Goal: Task Accomplishment & Management: Manage account settings

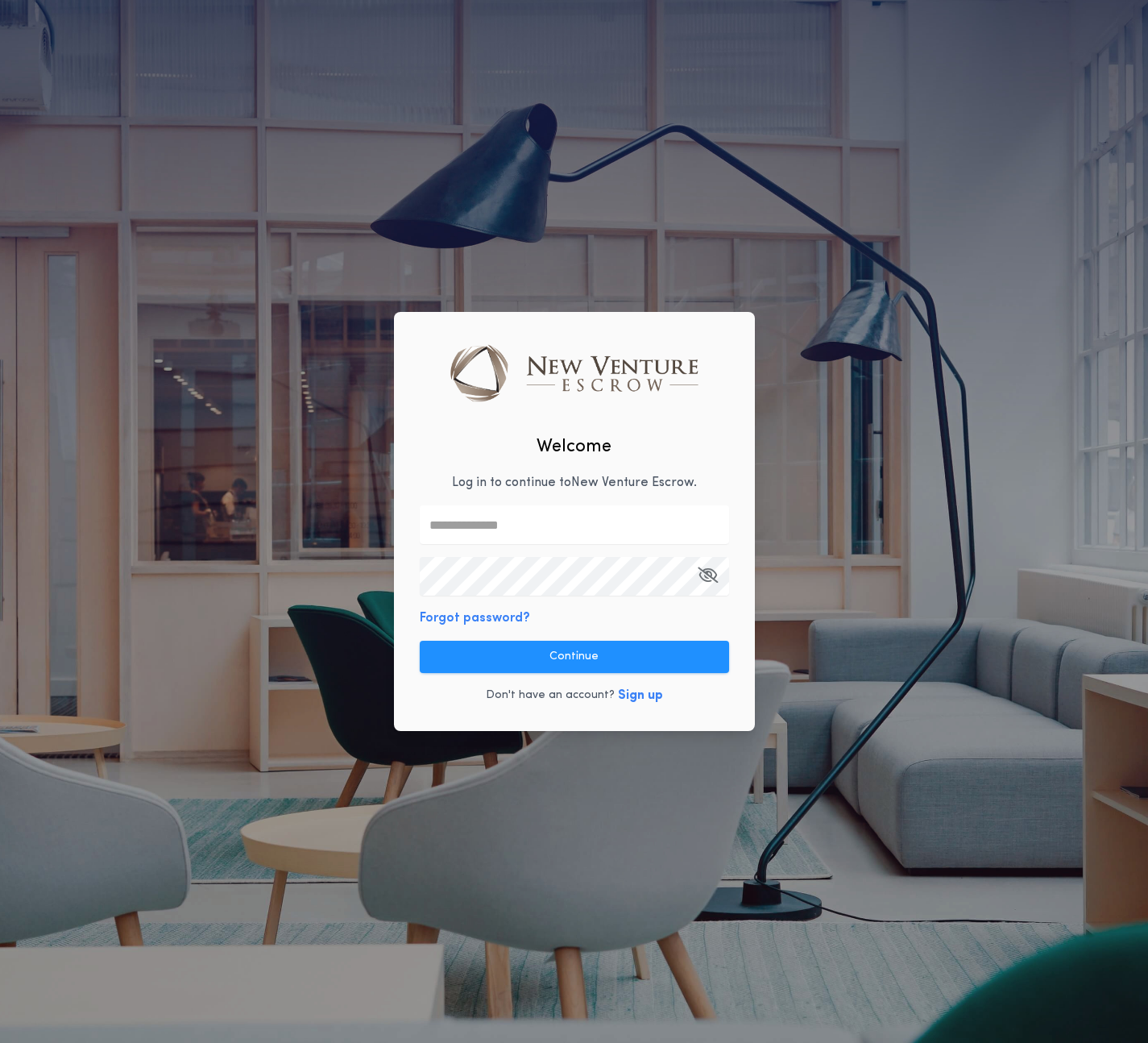
click at [523, 538] on input "text" at bounding box center [575, 525] width 310 height 39
click at [543, 520] on input "text" at bounding box center [575, 525] width 310 height 39
click at [469, 522] on input "text" at bounding box center [575, 525] width 310 height 39
paste input "**********"
type input "**********"
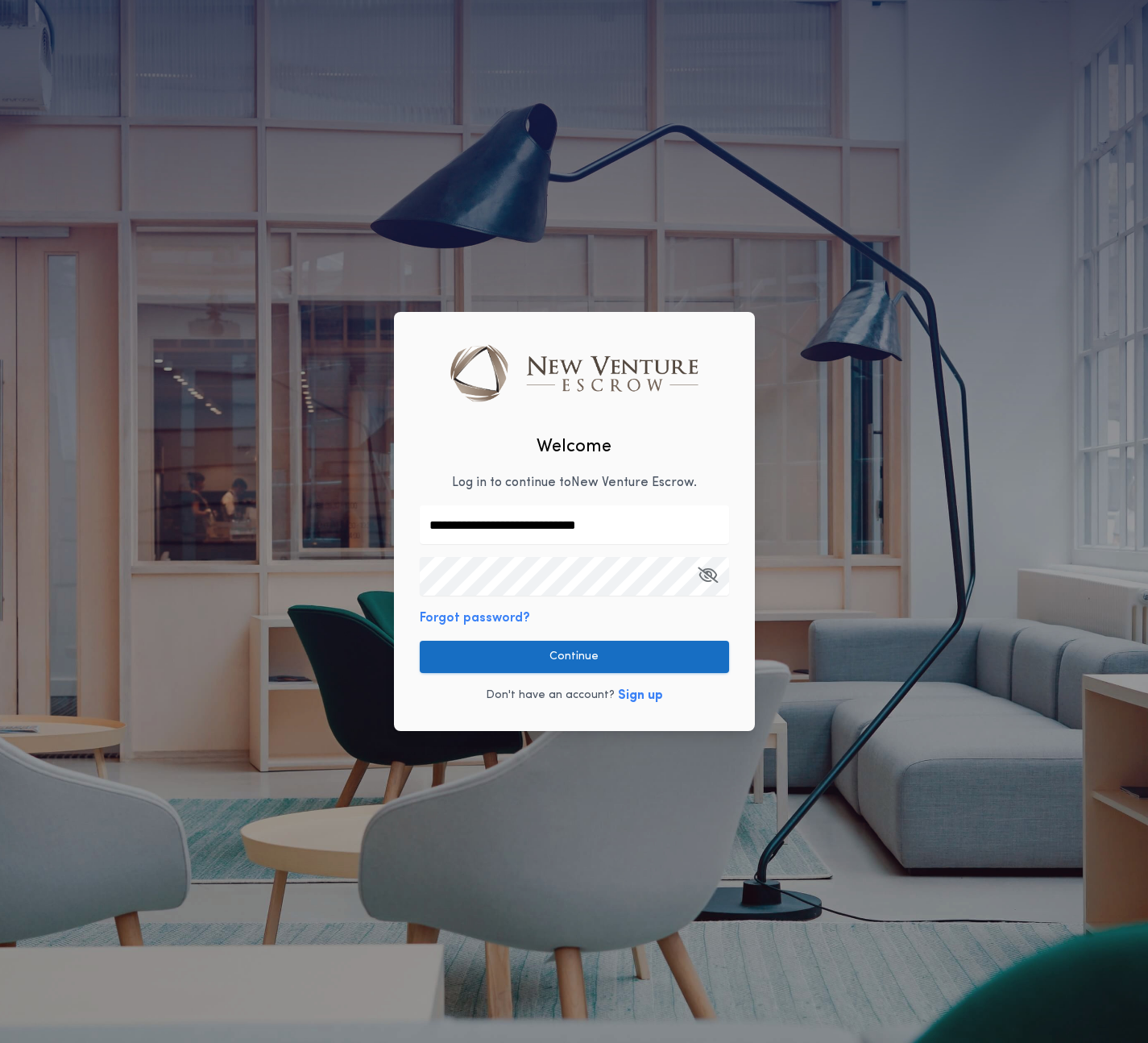
click at [604, 656] on button "Continue" at bounding box center [575, 657] width 310 height 32
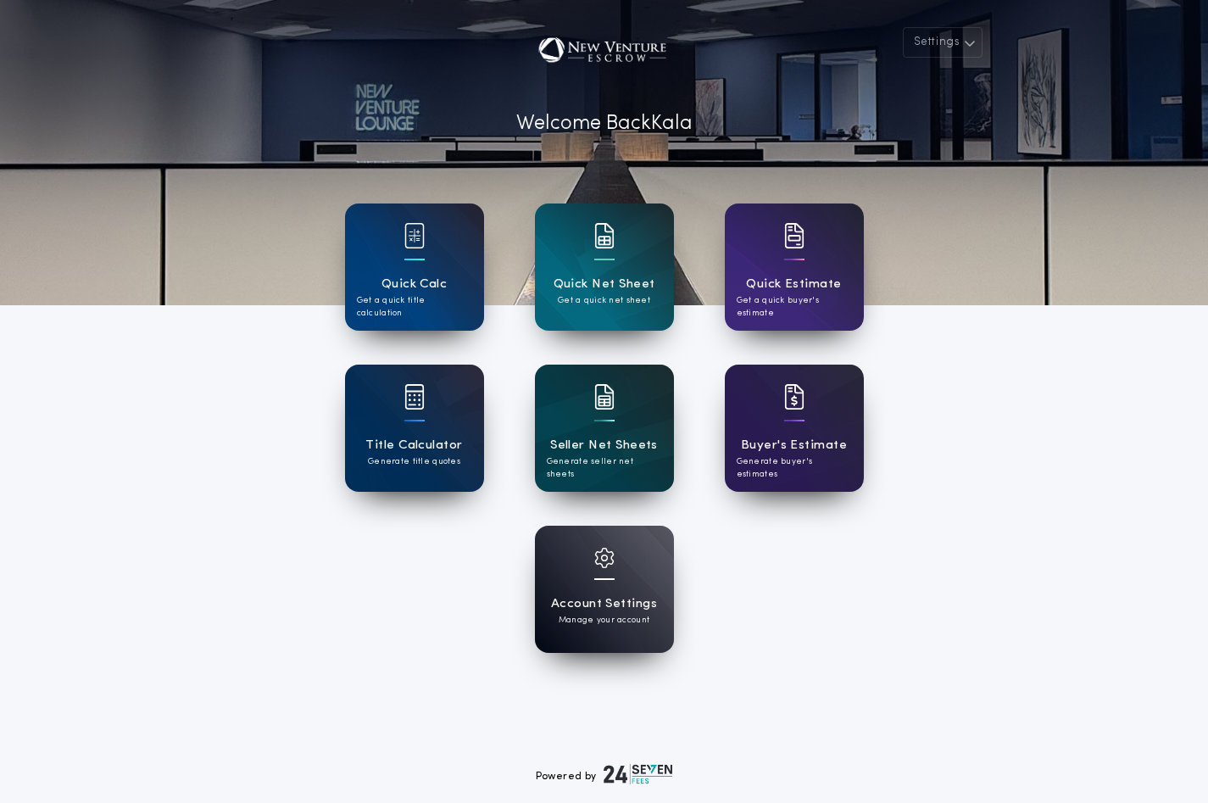
click at [644, 421] on div "Seller Net Sheets Generate seller net sheets" at bounding box center [604, 428] width 139 height 127
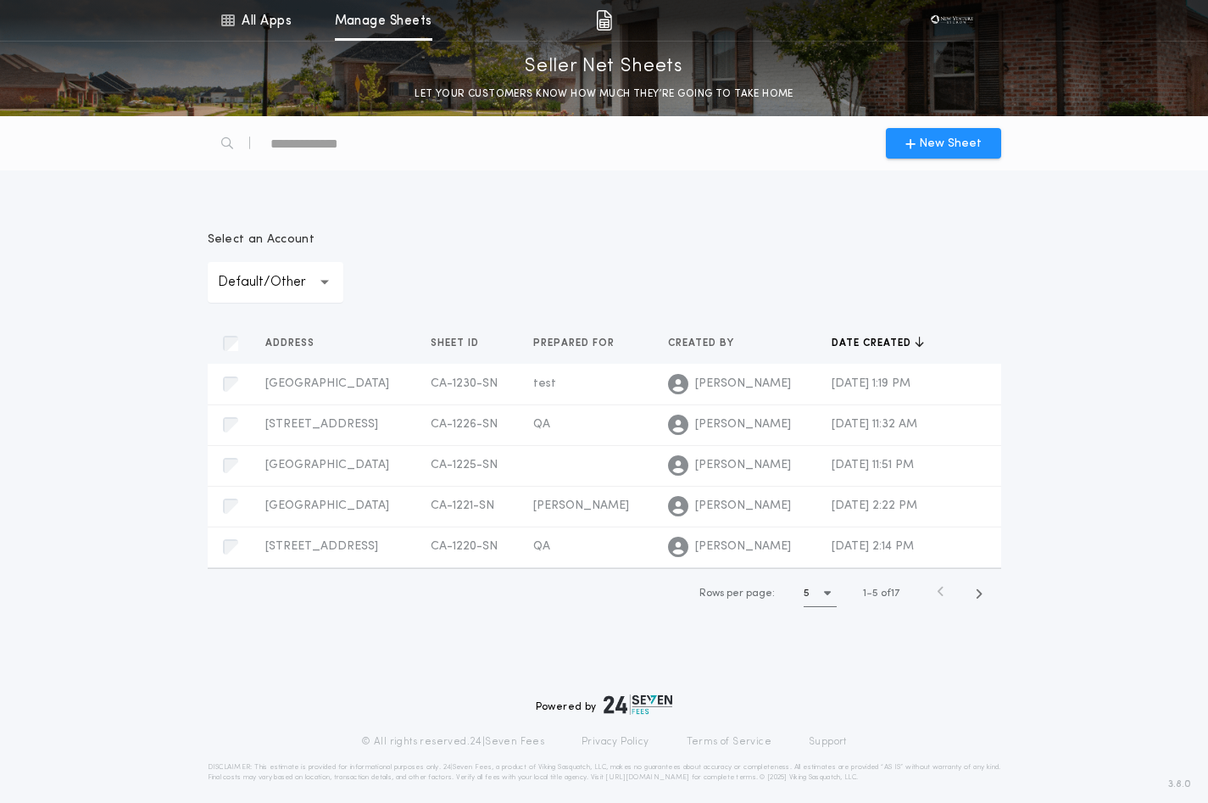
click at [508, 728] on div "Powered by © All rights reserved. 24|Seven Fees Privacy Policy Terms of Service…" at bounding box center [605, 738] width 794 height 88
click at [616, 376] on div "test" at bounding box center [587, 384] width 108 height 17
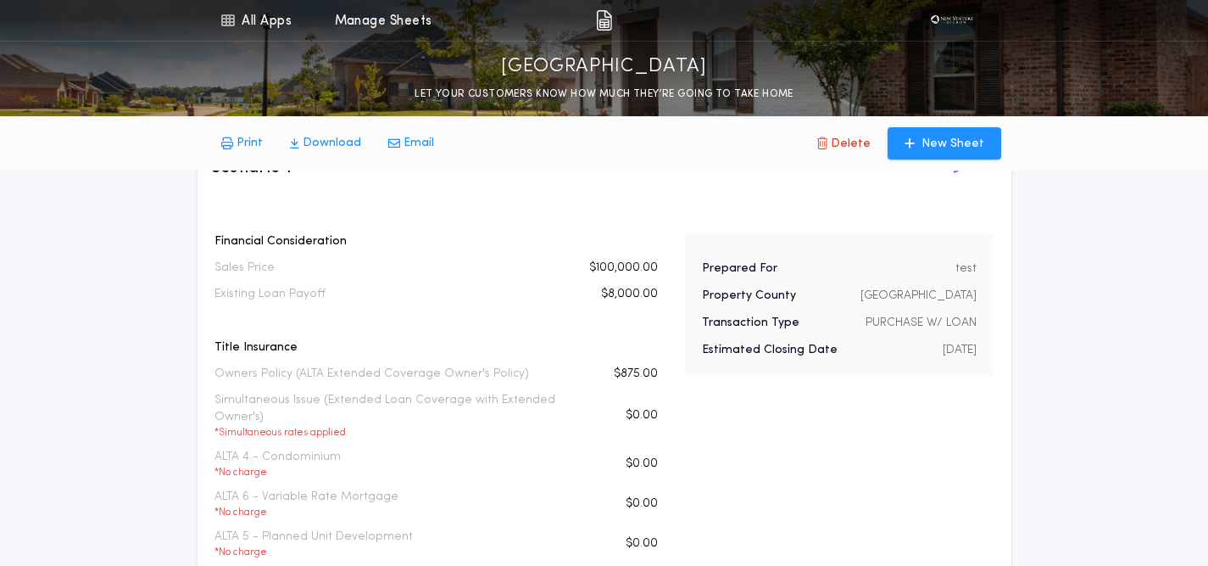
scroll to position [71, 0]
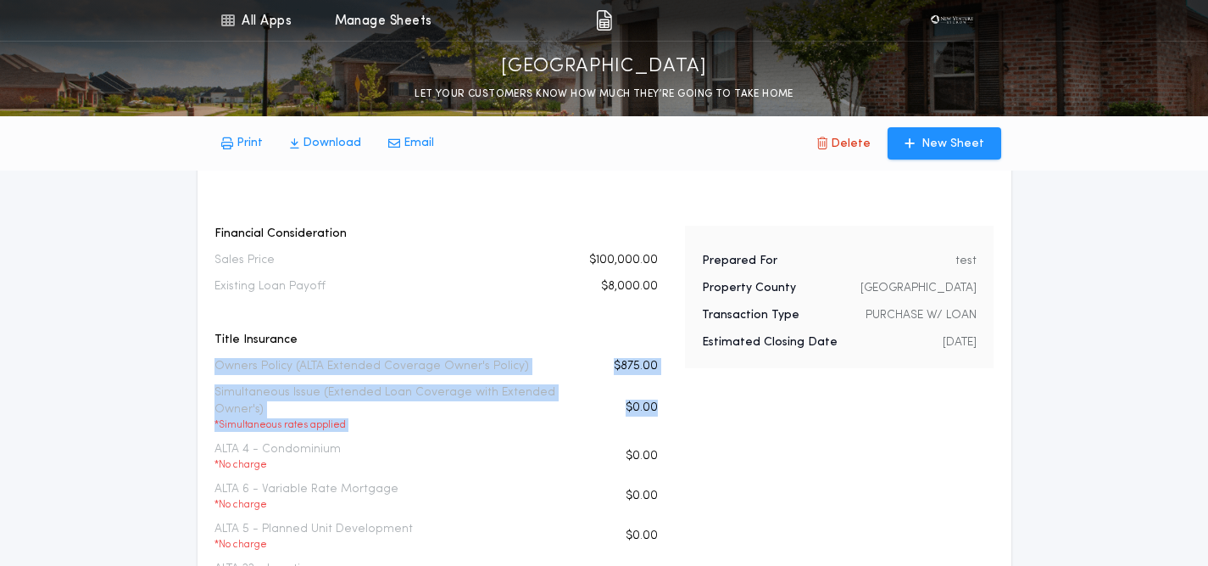
drag, startPoint x: 205, startPoint y: 360, endPoint x: 659, endPoint y: 416, distance: 457.2
drag, startPoint x: 215, startPoint y: 360, endPoint x: 670, endPoint y: 415, distance: 458.8
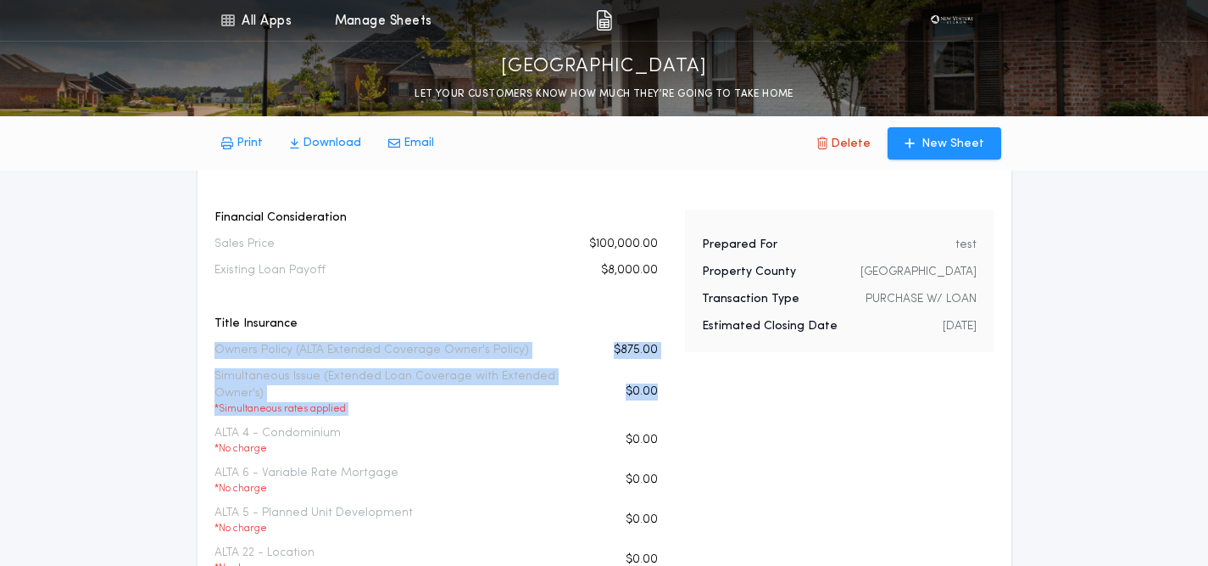
scroll to position [92, 0]
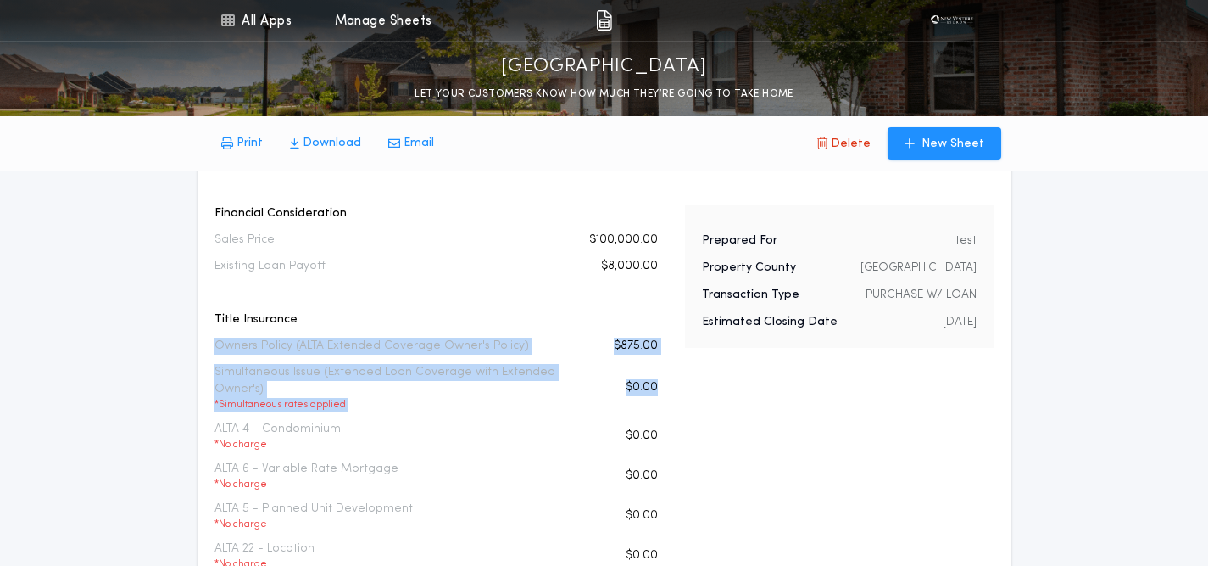
click at [493, 407] on p "* Simultaneous rates applied" at bounding box center [399, 405] width 368 height 14
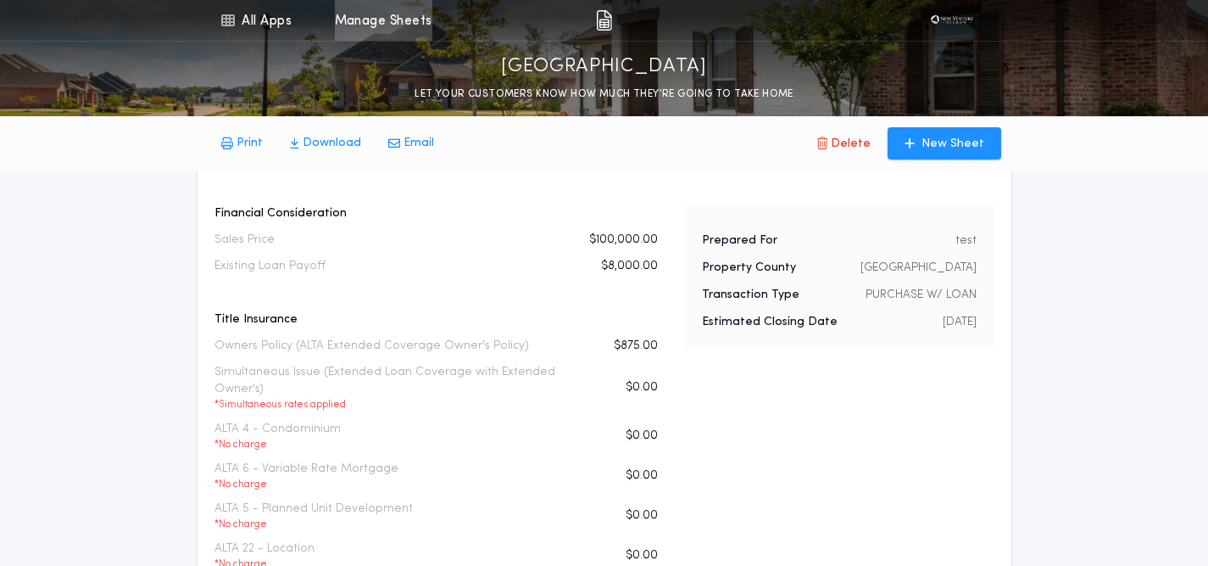
click at [382, 23] on link "Manage Sheets" at bounding box center [384, 20] width 98 height 41
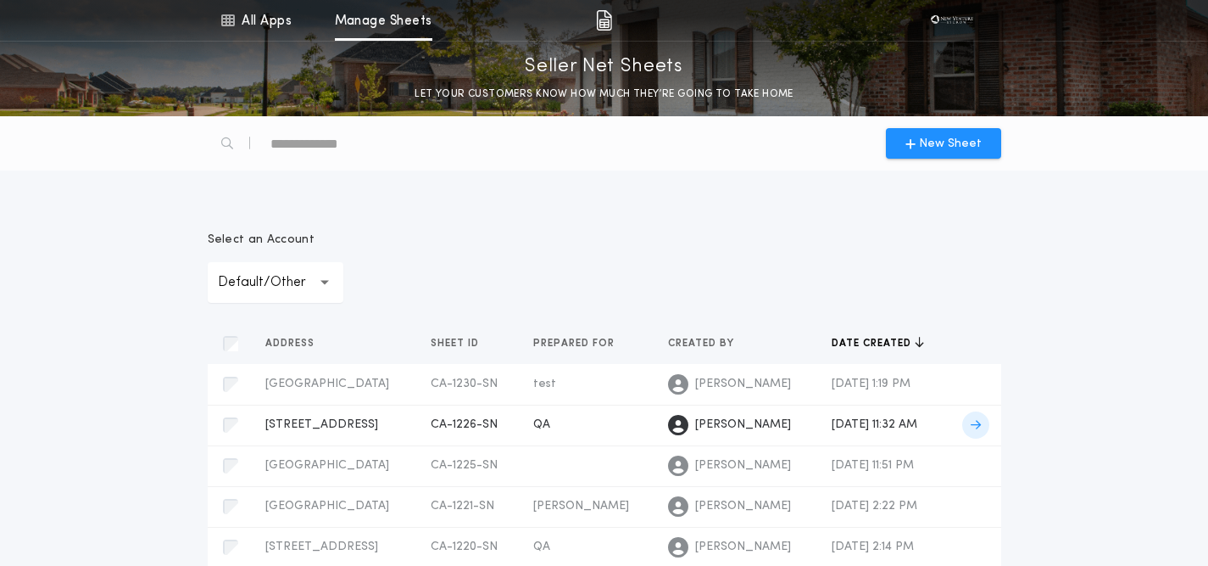
click at [690, 434] on div "Kala Savidge" at bounding box center [736, 425] width 137 height 20
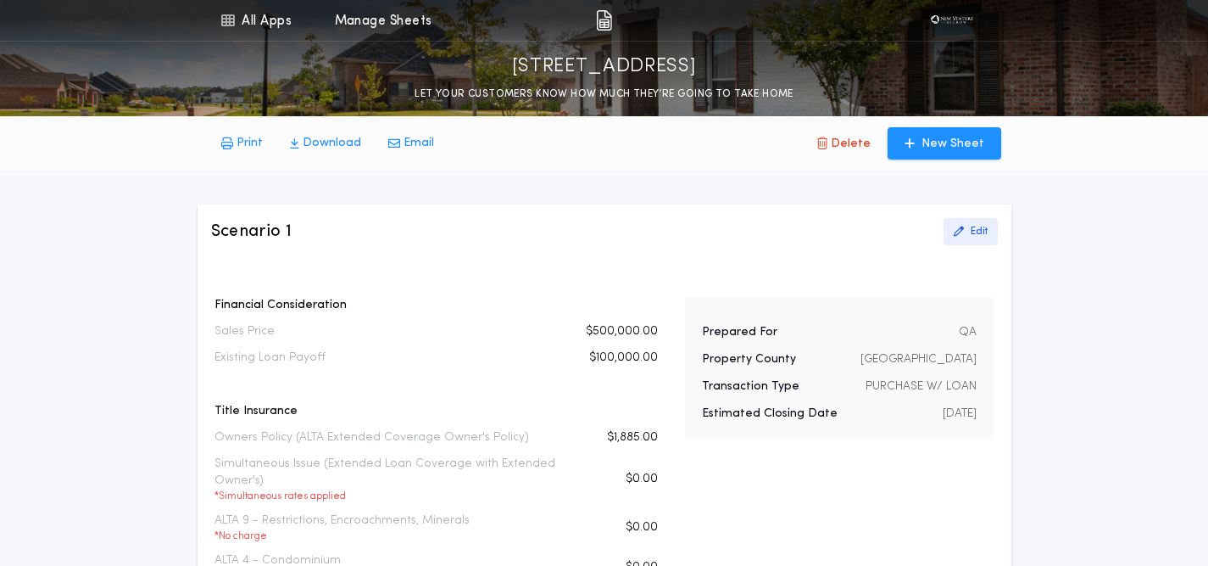
click at [979, 226] on p "Edit" at bounding box center [979, 232] width 17 height 14
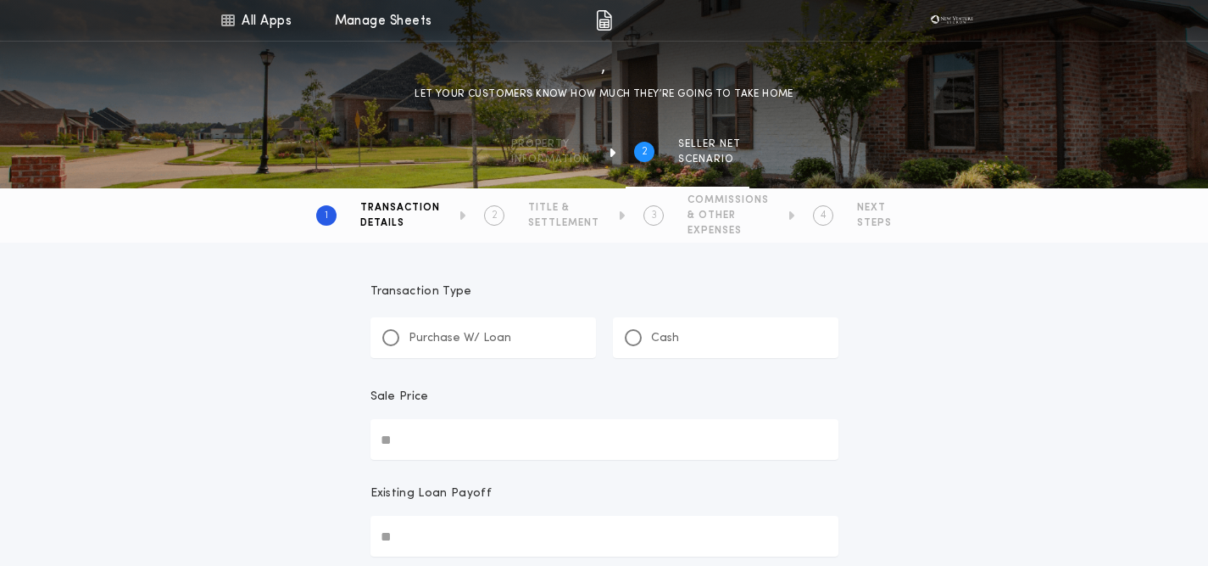
type input "********"
type input "**********"
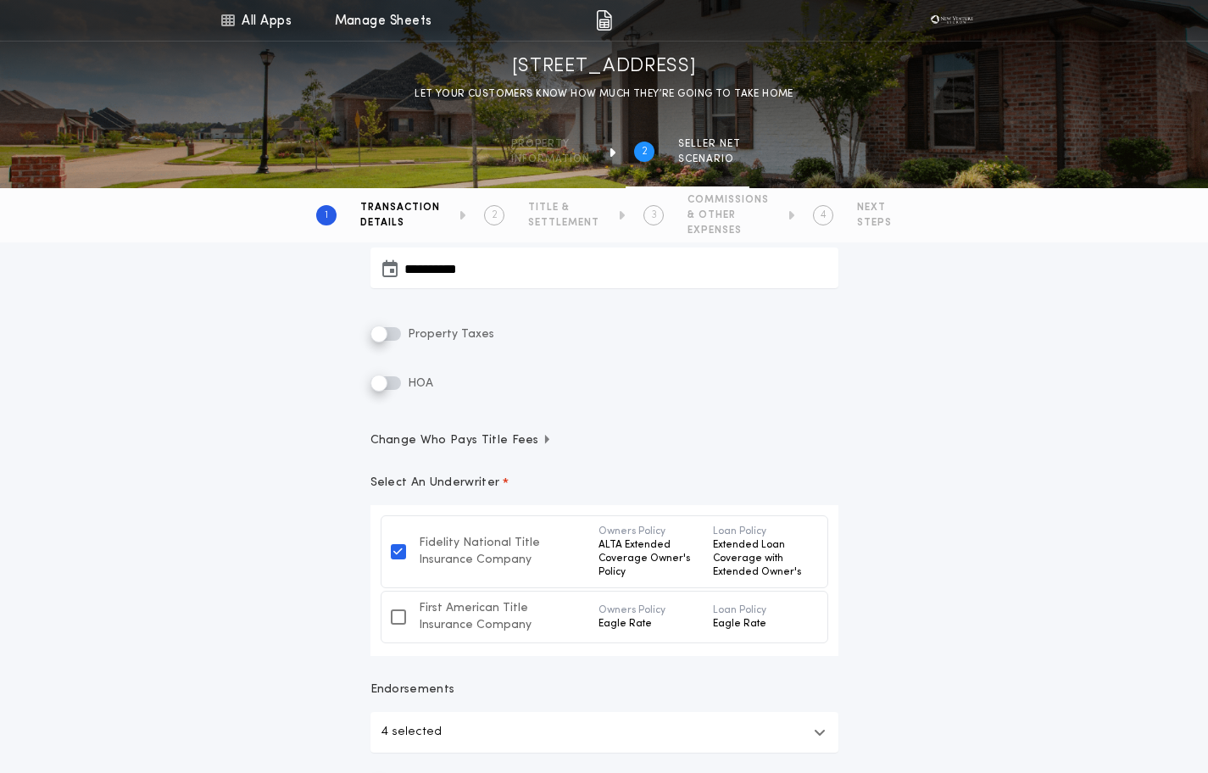
scroll to position [415, 0]
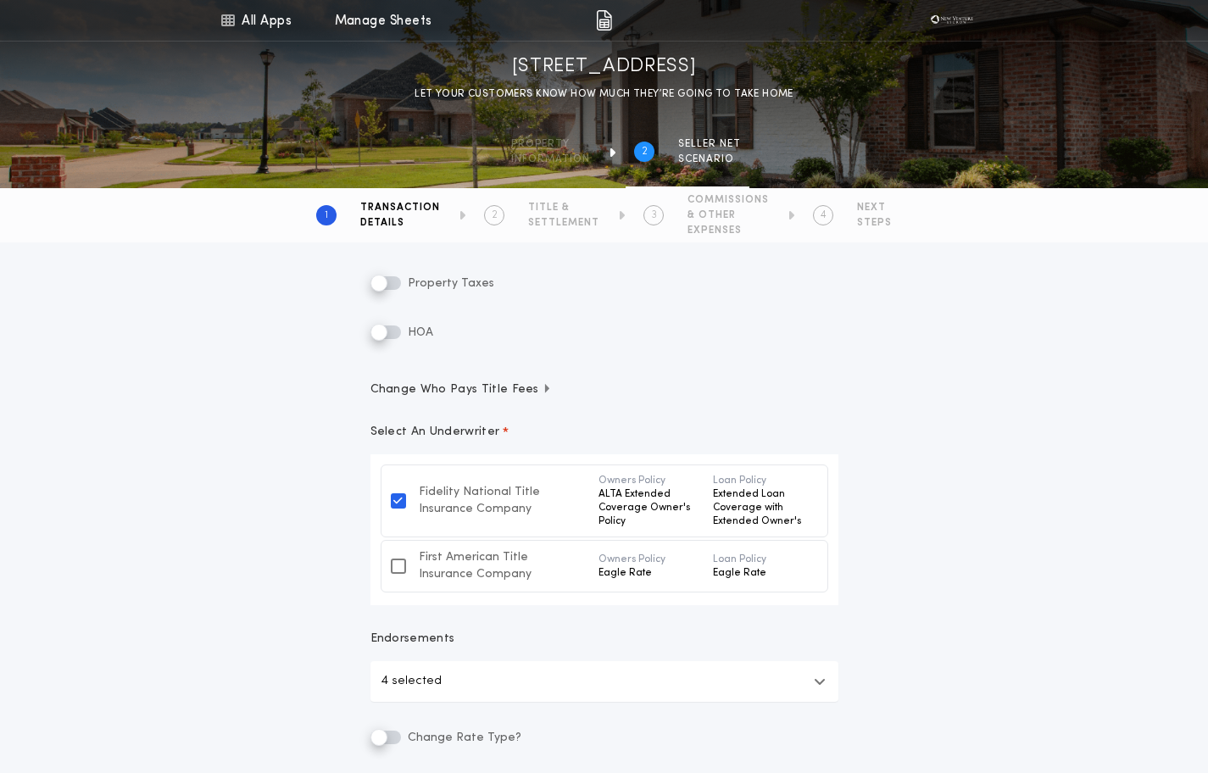
click at [478, 382] on span "Change Who Pays Title Fees" at bounding box center [462, 390] width 182 height 17
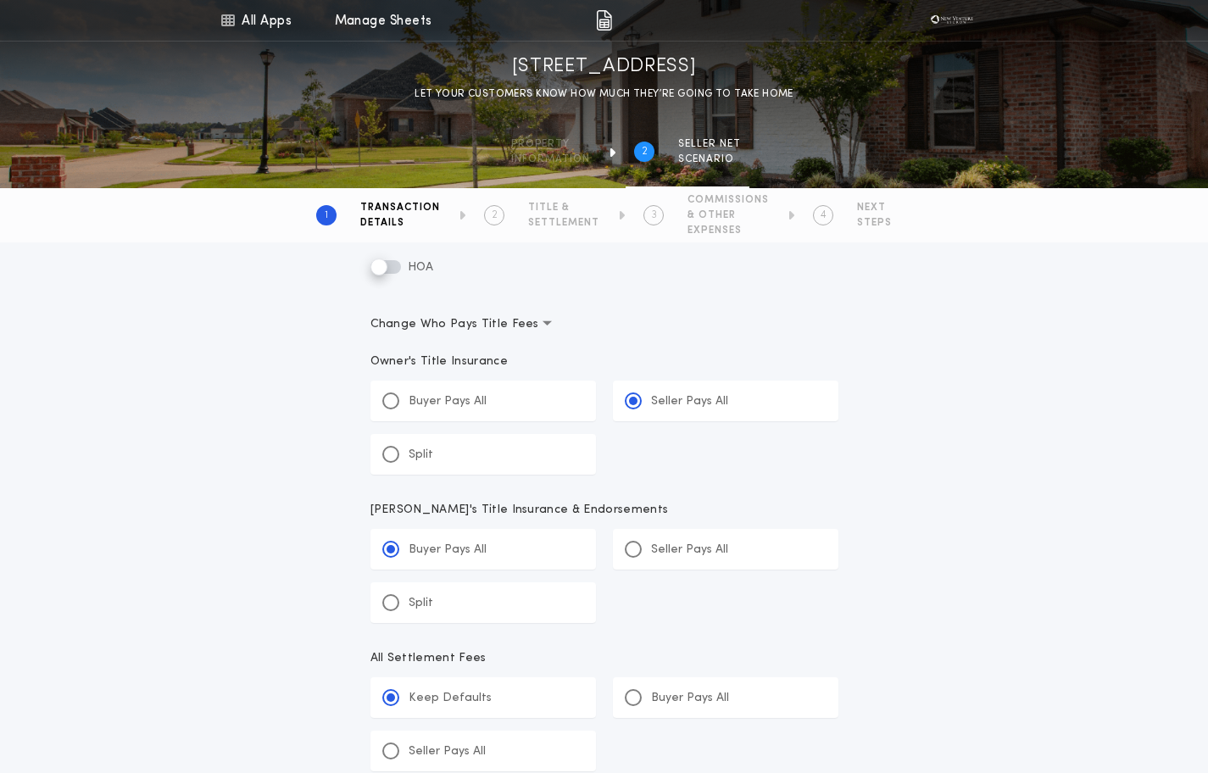
scroll to position [421, 0]
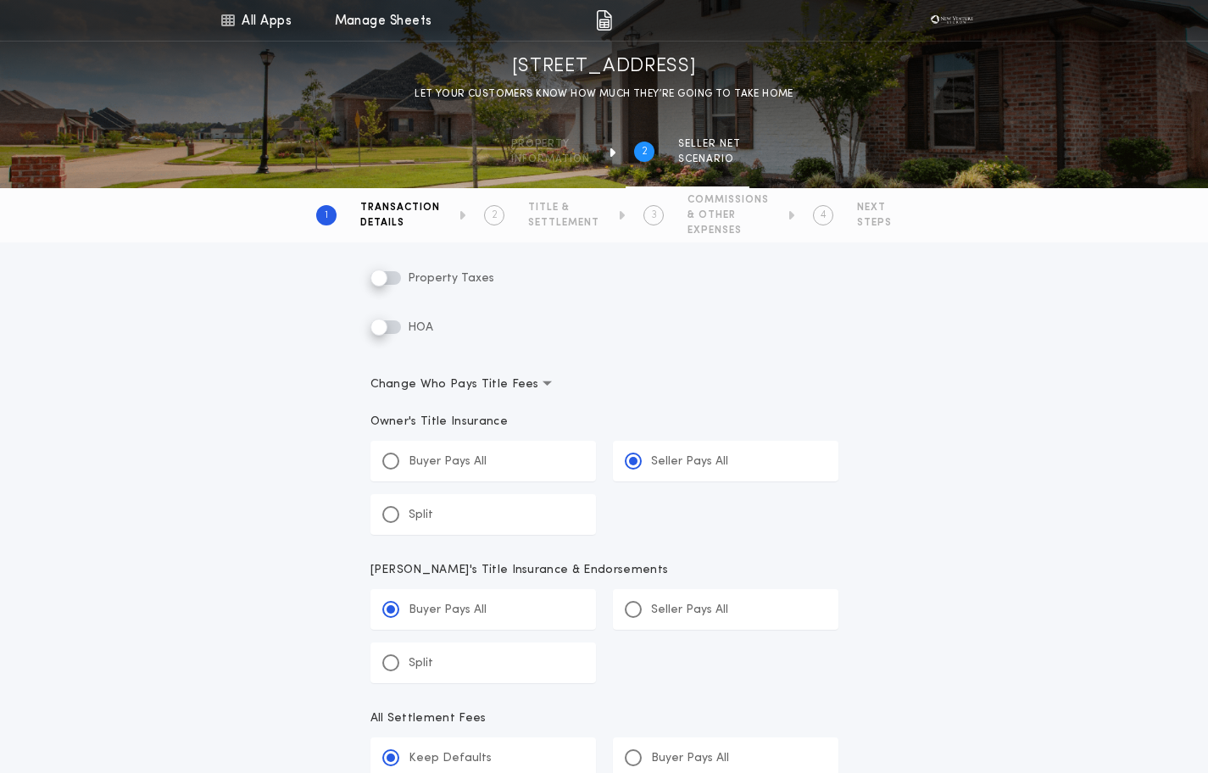
click at [479, 380] on span "Change Who Pays Title Fees" at bounding box center [462, 384] width 182 height 17
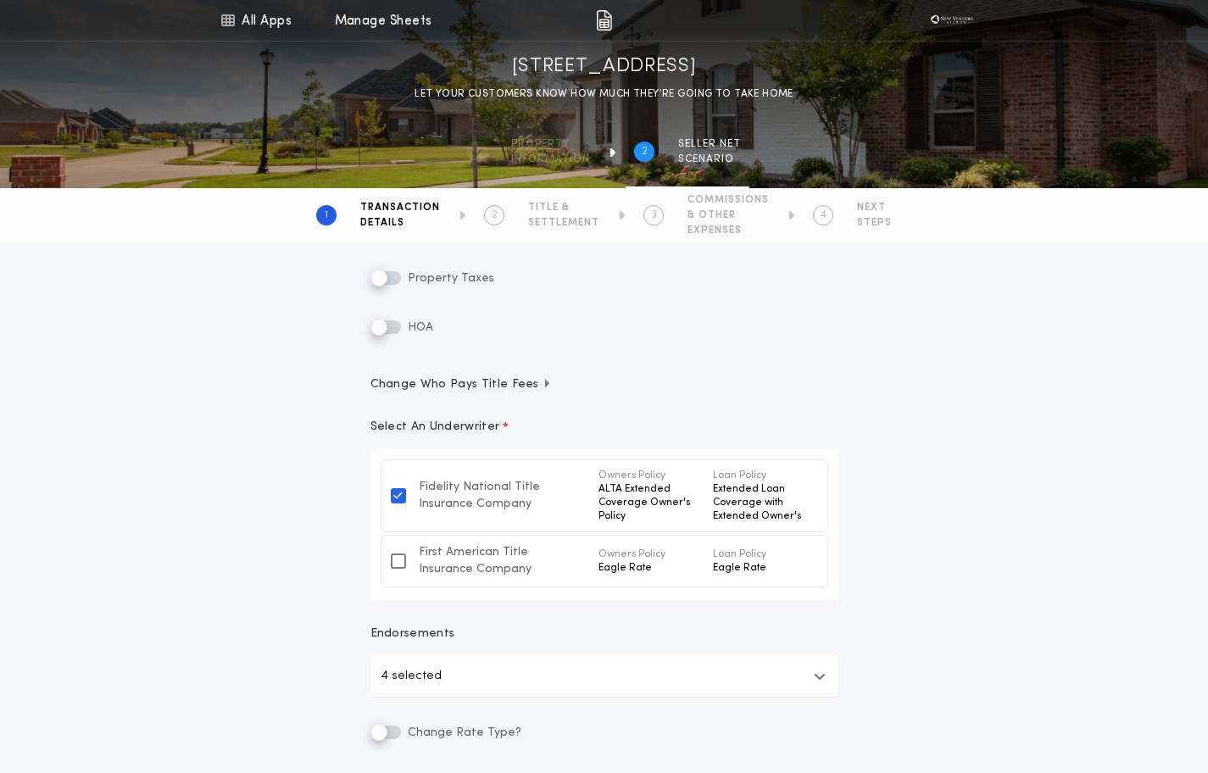
click at [479, 380] on span "Change Who Pays Title Fees" at bounding box center [462, 384] width 182 height 17
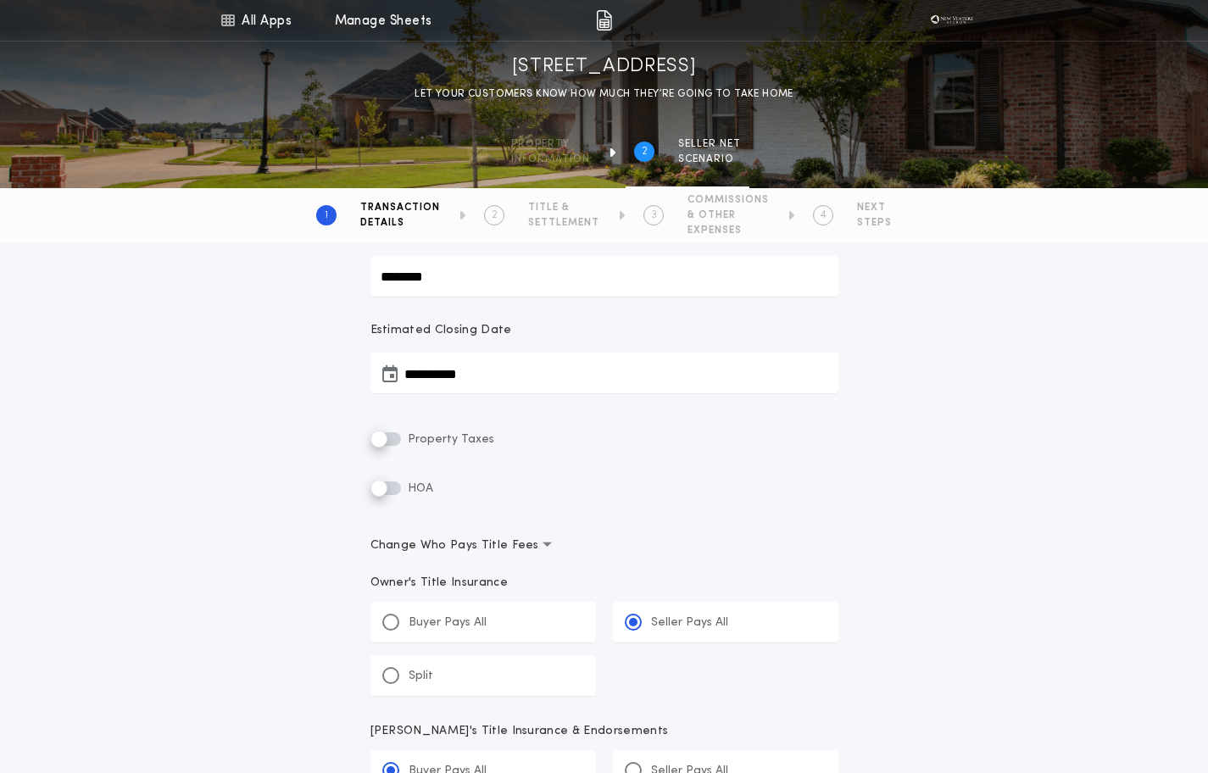
scroll to position [230, 0]
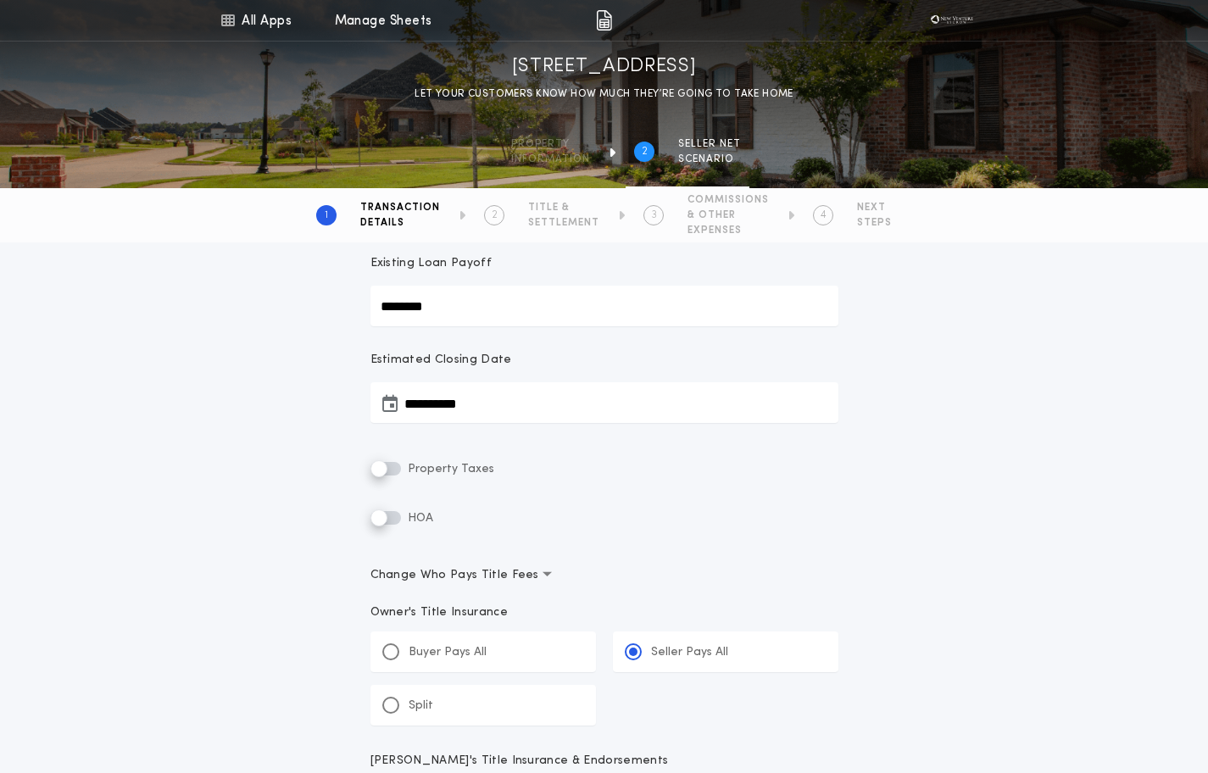
click at [467, 580] on span "Change Who Pays Title Fees" at bounding box center [462, 575] width 182 height 17
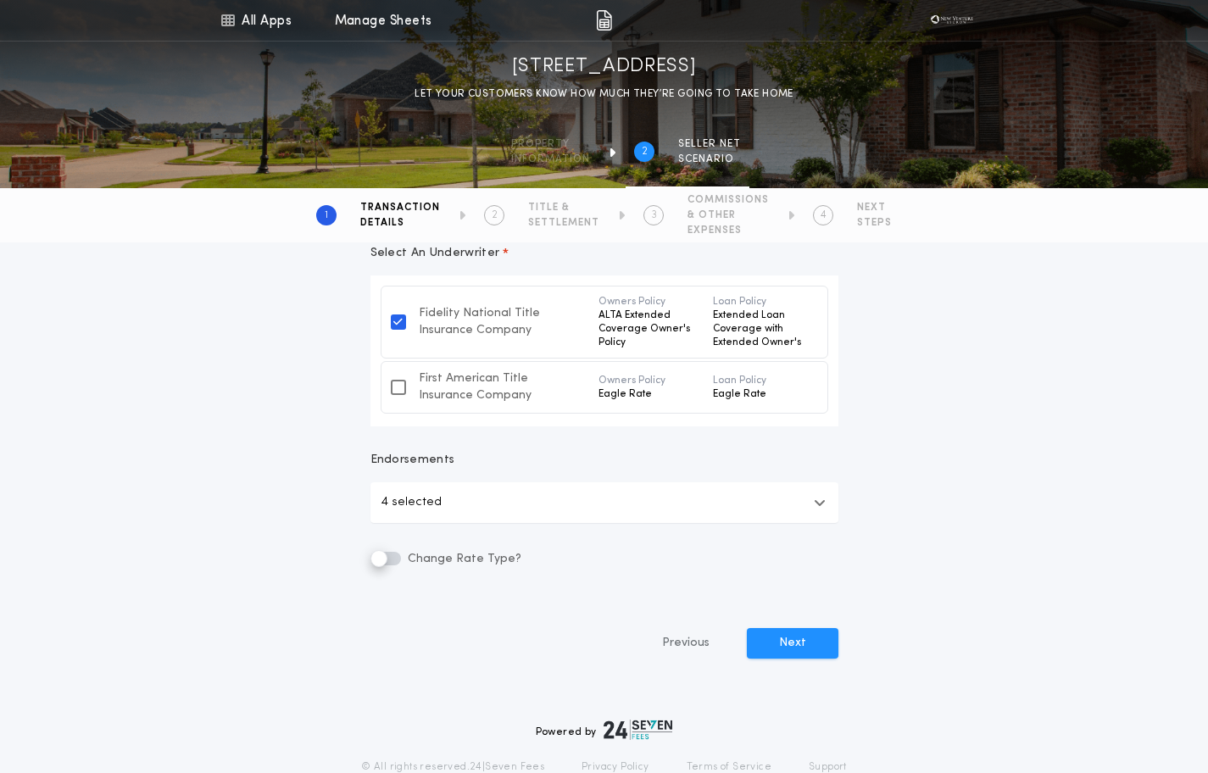
scroll to position [599, 0]
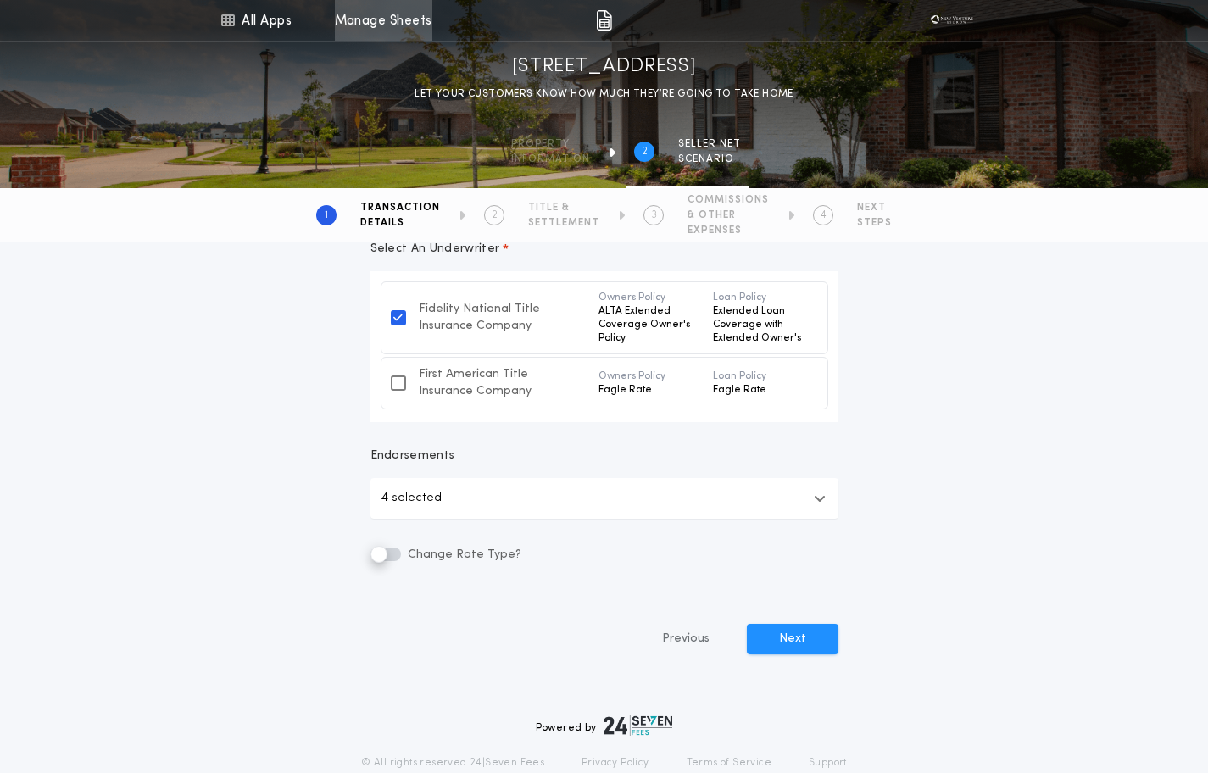
click at [400, 25] on link "Manage Sheets" at bounding box center [384, 20] width 98 height 41
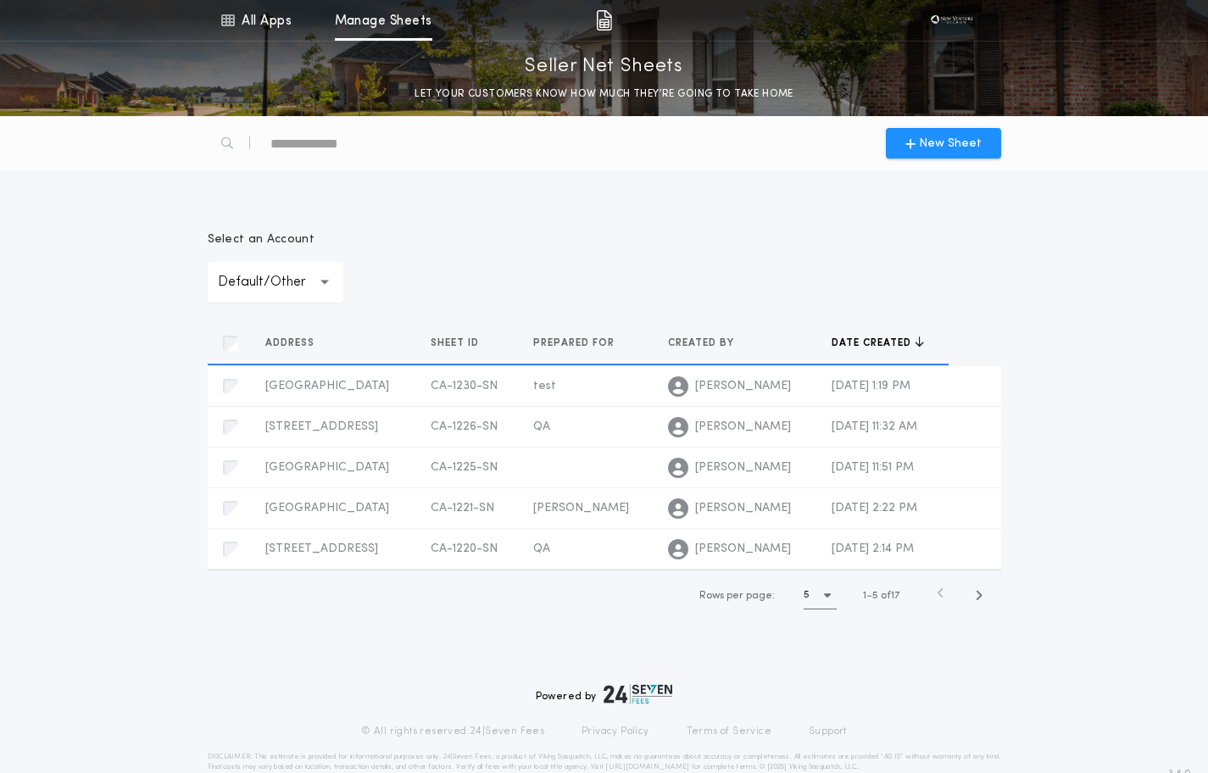
click at [588, 282] on div "**********" at bounding box center [605, 266] width 794 height 71
click at [525, 176] on div "**********" at bounding box center [604, 377] width 1208 height 523
click at [295, 262] on div "**********" at bounding box center [276, 282] width 136 height 41
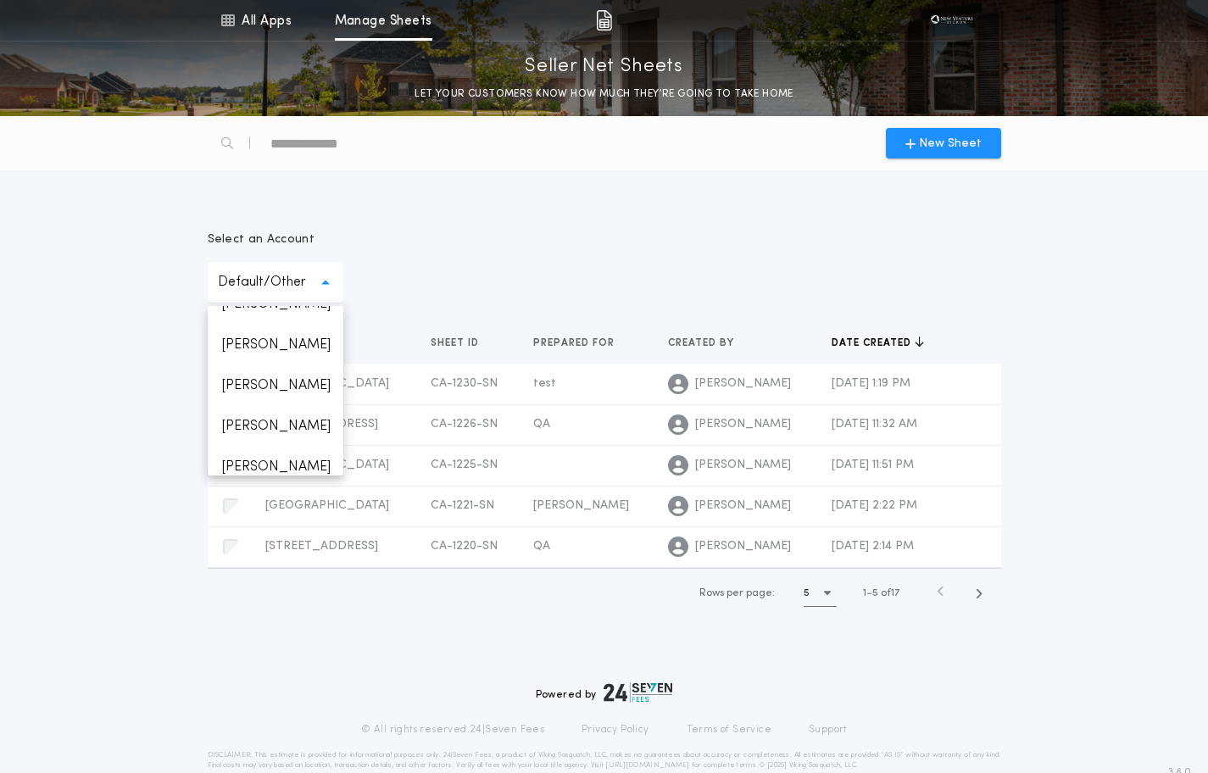
scroll to position [1486, 0]
click at [513, 254] on div "**********" at bounding box center [605, 266] width 794 height 71
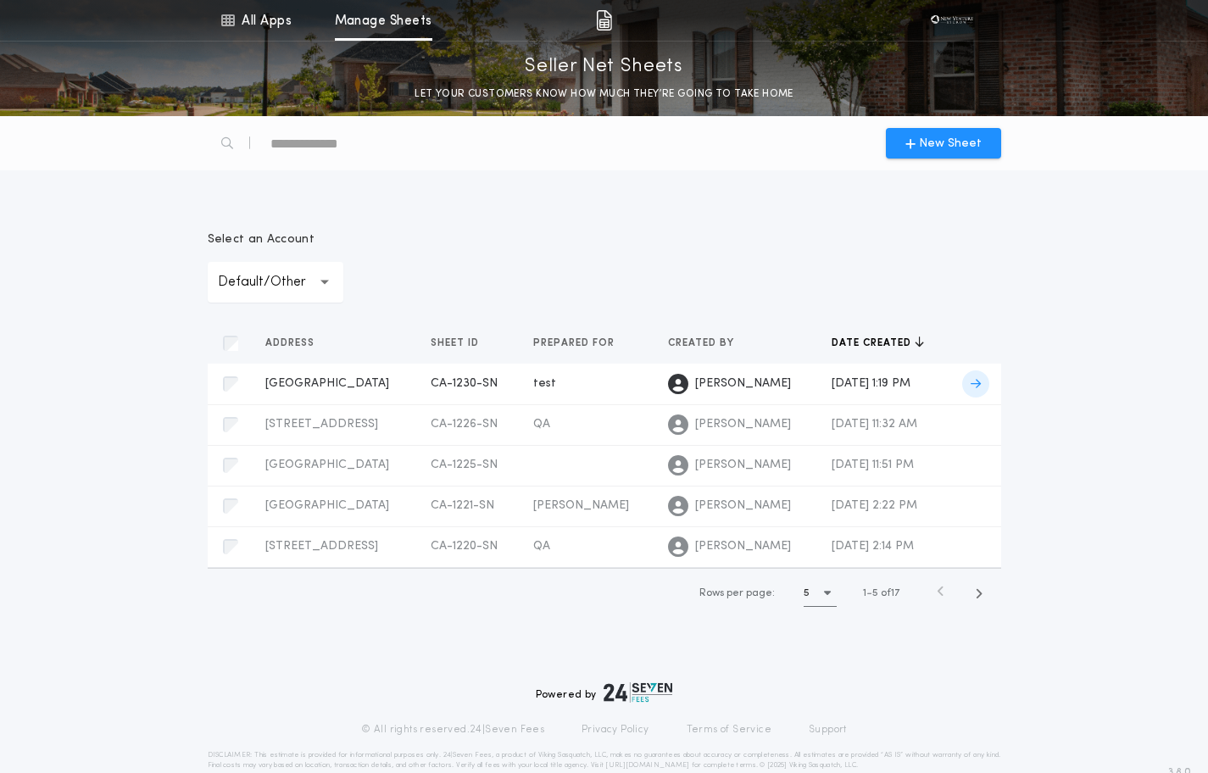
click at [539, 395] on td "test" at bounding box center [587, 384] width 135 height 41
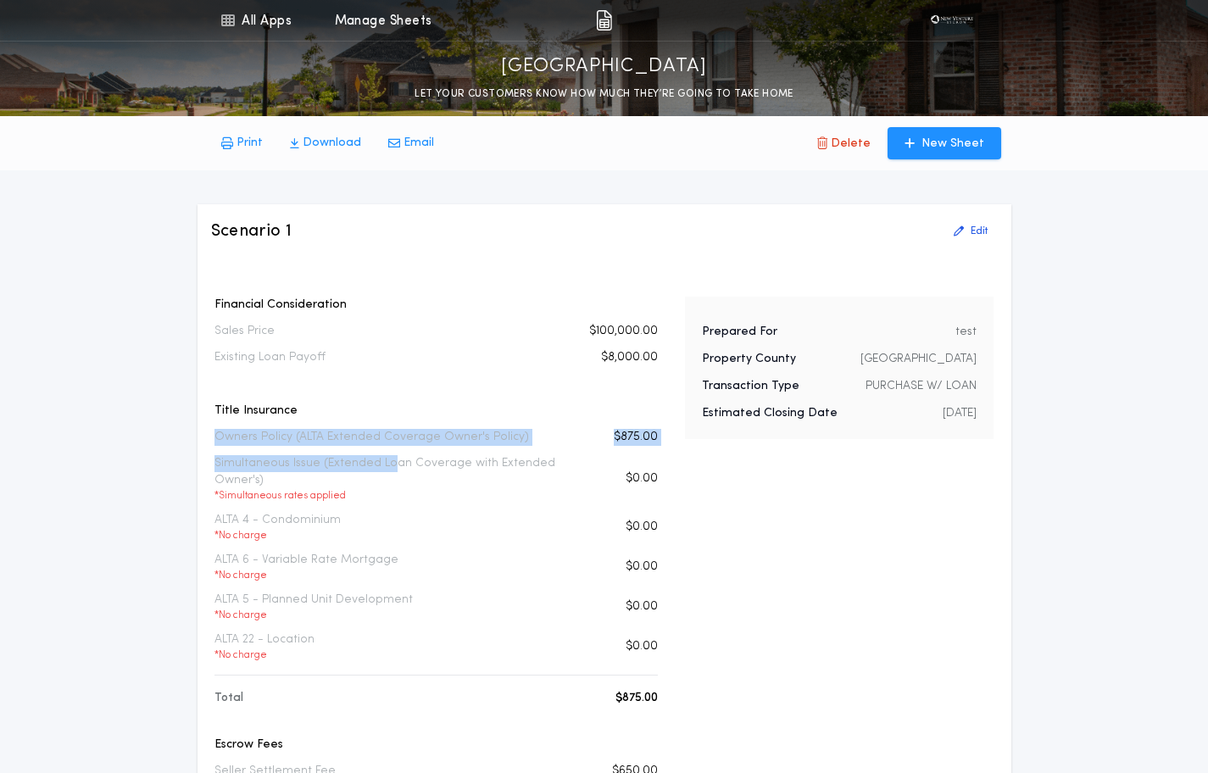
drag, startPoint x: 210, startPoint y: 442, endPoint x: 391, endPoint y: 471, distance: 183.0
click at [527, 443] on div "Owners Policy (ALTA Extended Coverage Owner's Policy) $875.00" at bounding box center [436, 437] width 443 height 17
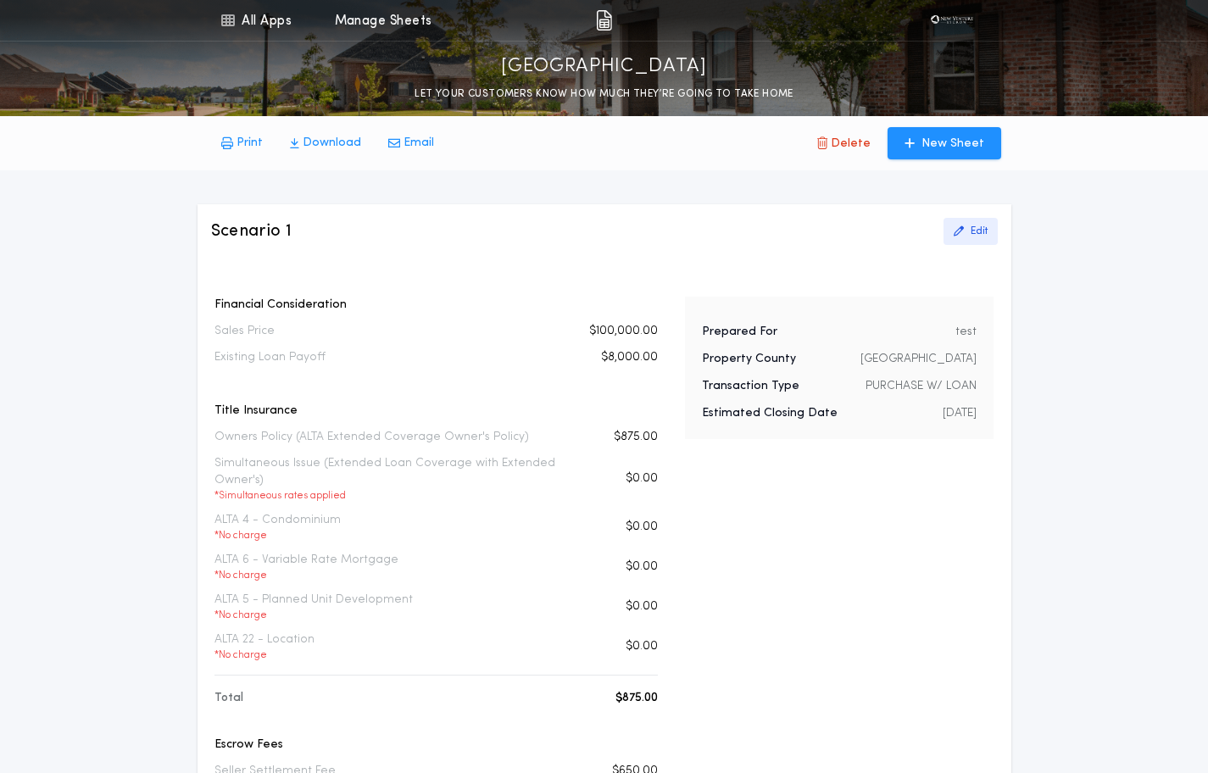
click at [974, 237] on p "Edit" at bounding box center [979, 232] width 17 height 14
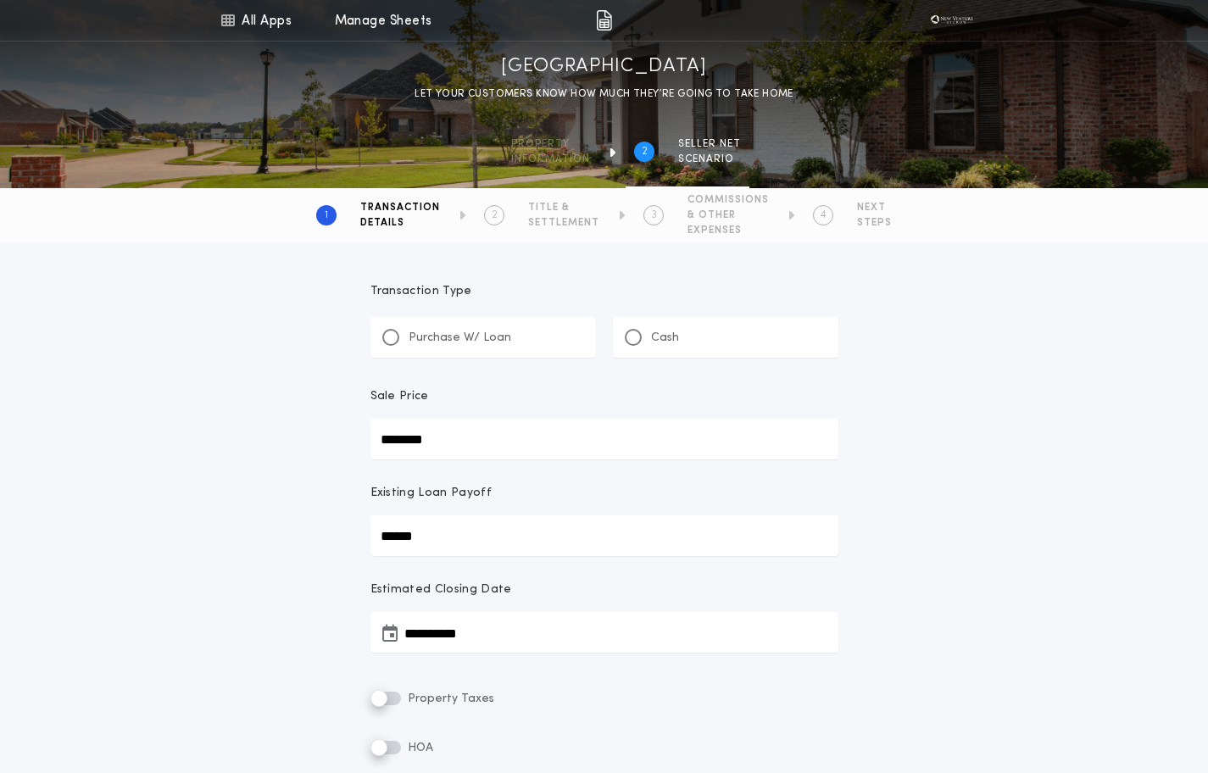
type input "********"
type input "******"
type input "**********"
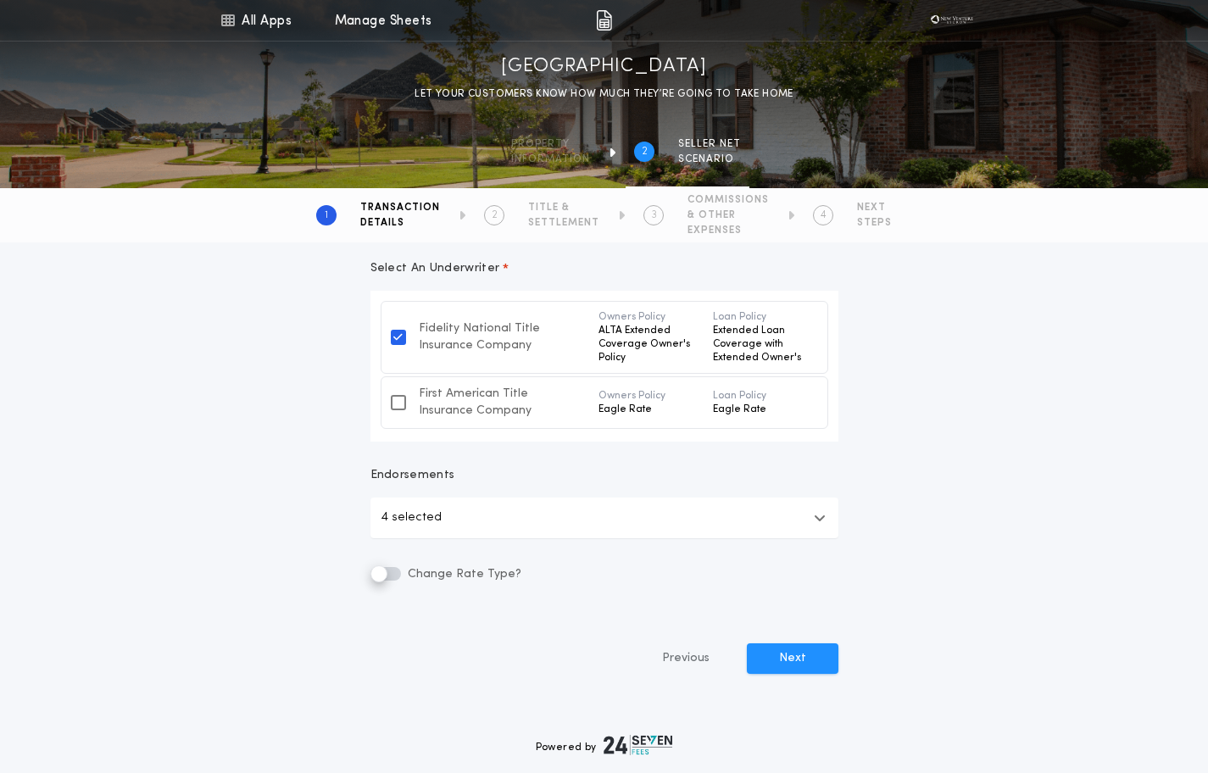
scroll to position [663, 0]
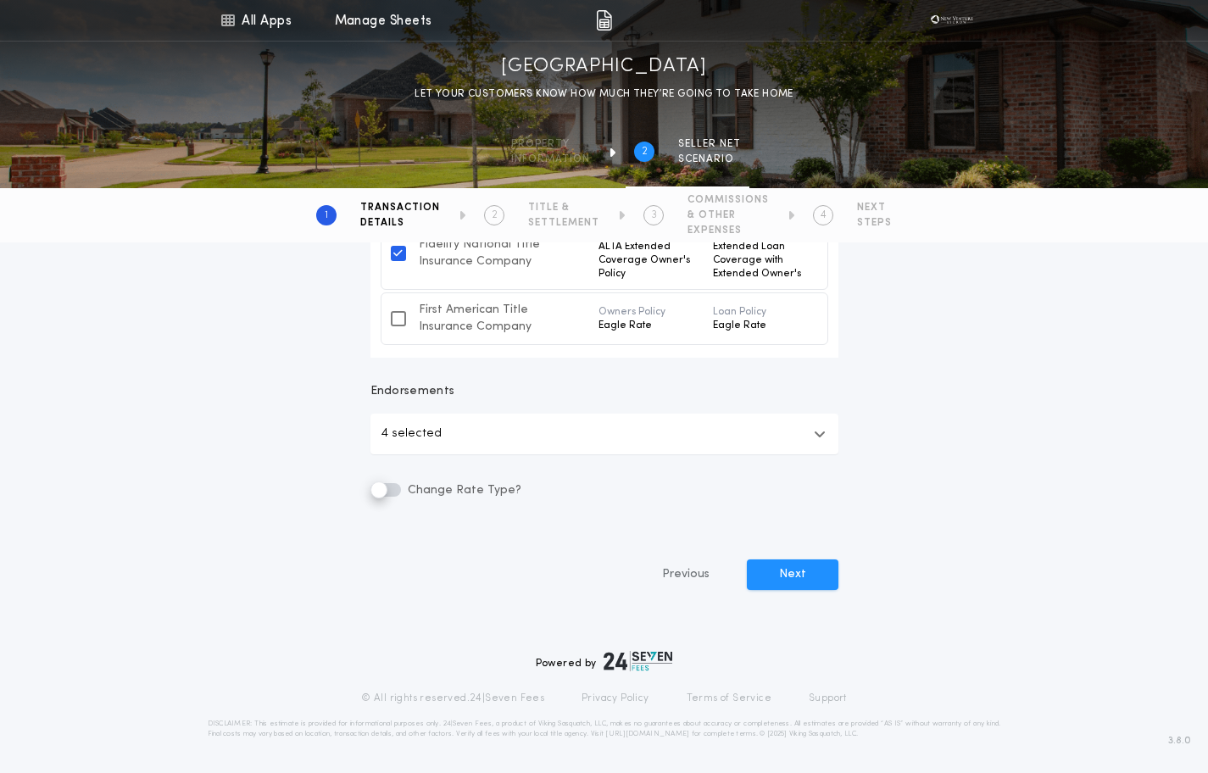
click at [397, 317] on icon at bounding box center [397, 319] width 9 height 14
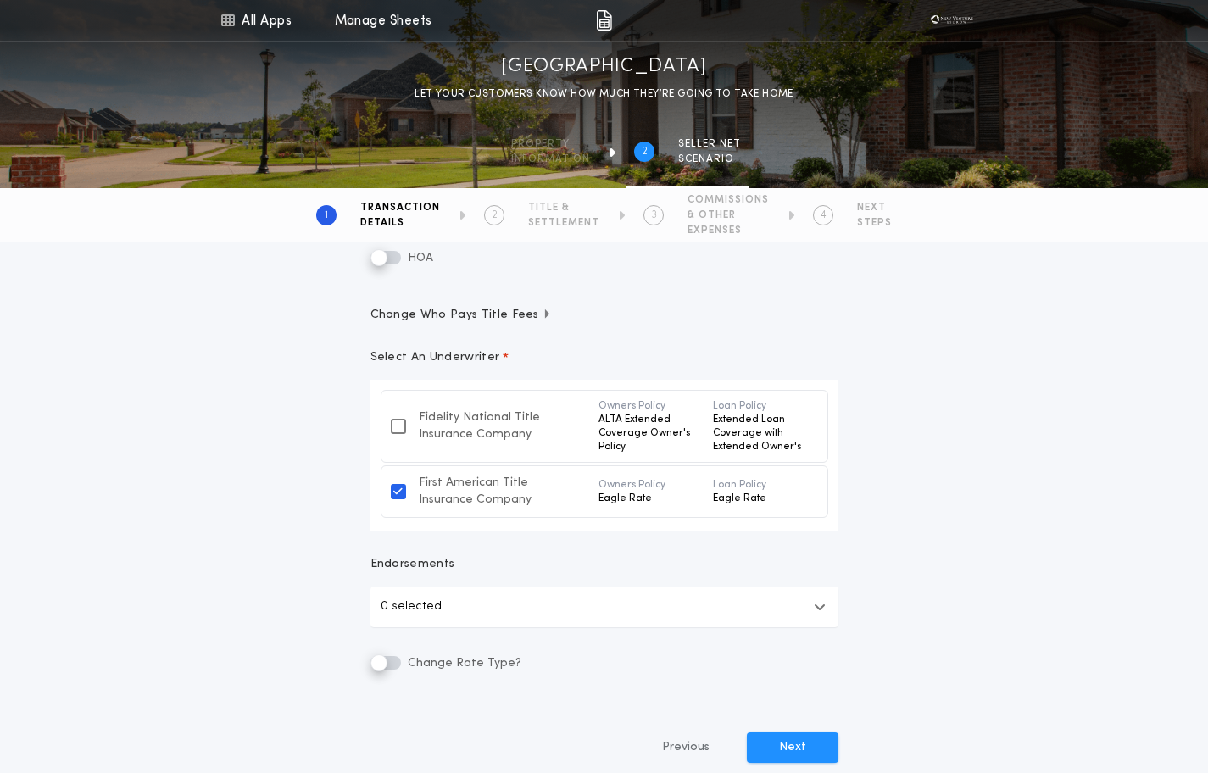
scroll to position [474, 0]
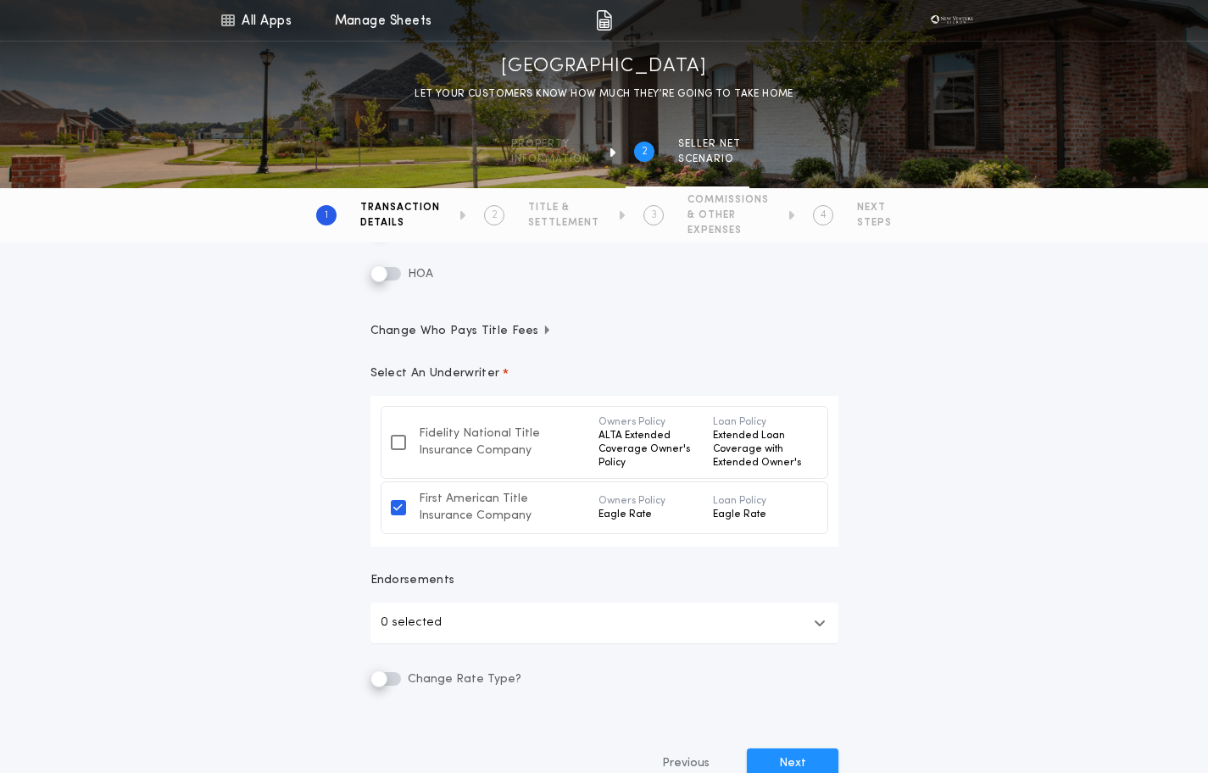
click at [386, 438] on button "Fidelity National Title Insurance Company Owners Policy ALTA Extended Coverage …" at bounding box center [605, 442] width 448 height 73
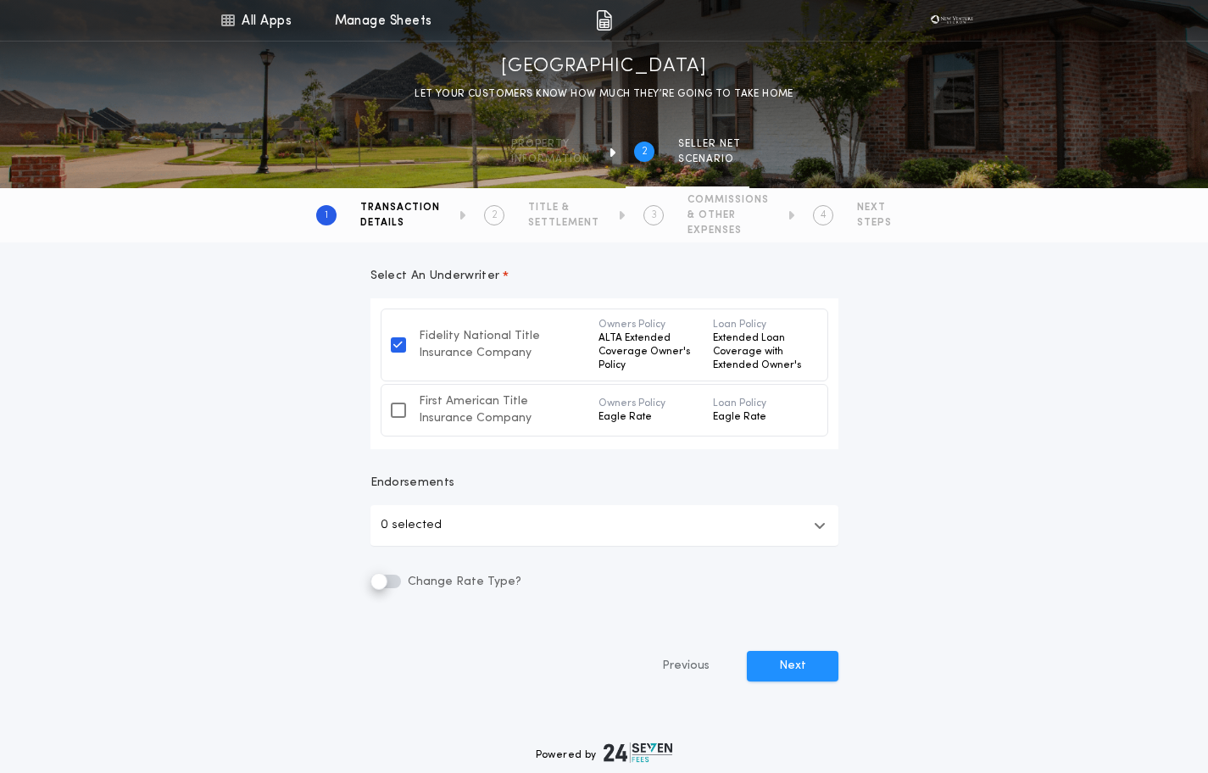
scroll to position [578, 0]
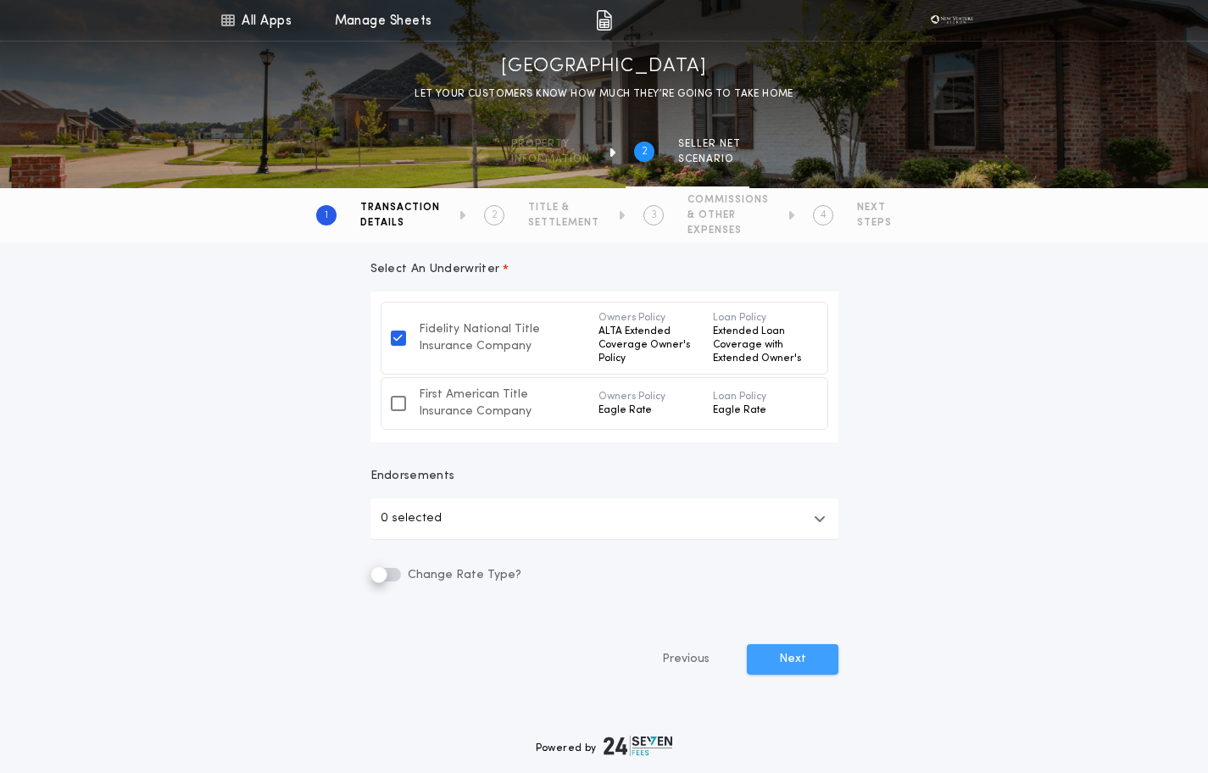
click at [810, 673] on button "Next" at bounding box center [793, 659] width 92 height 31
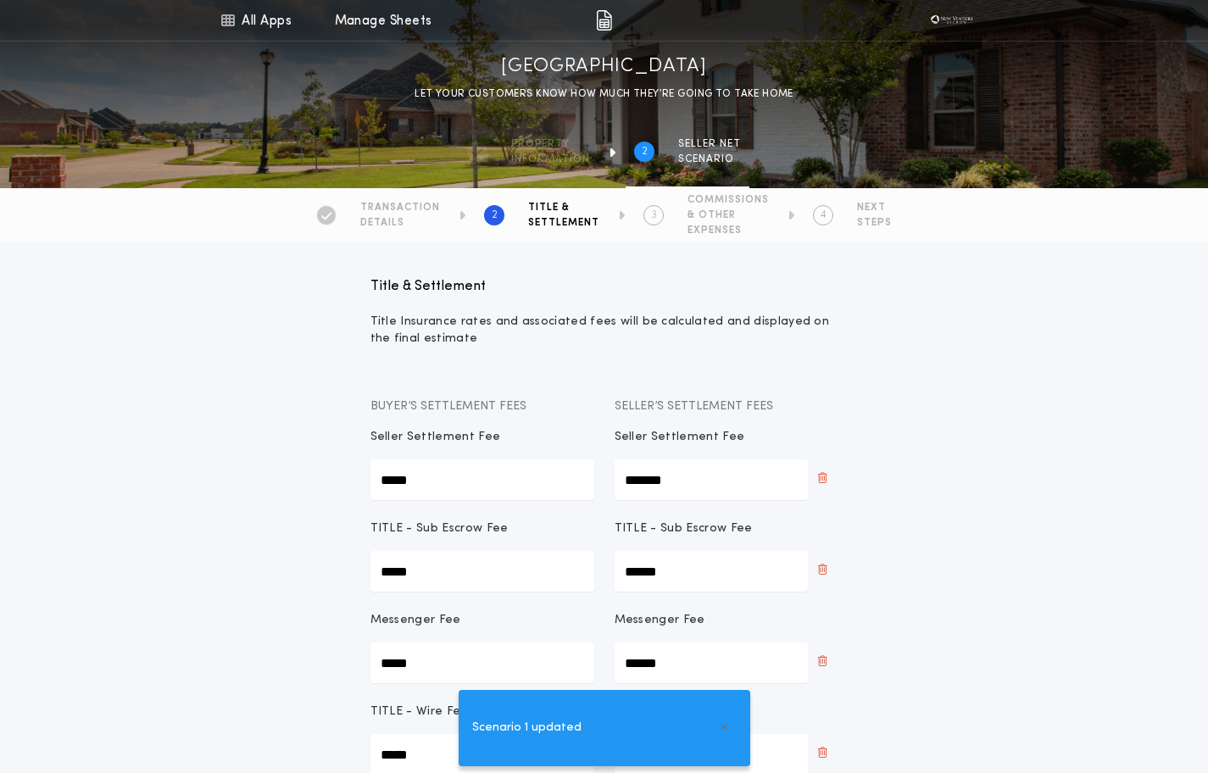
scroll to position [342, 0]
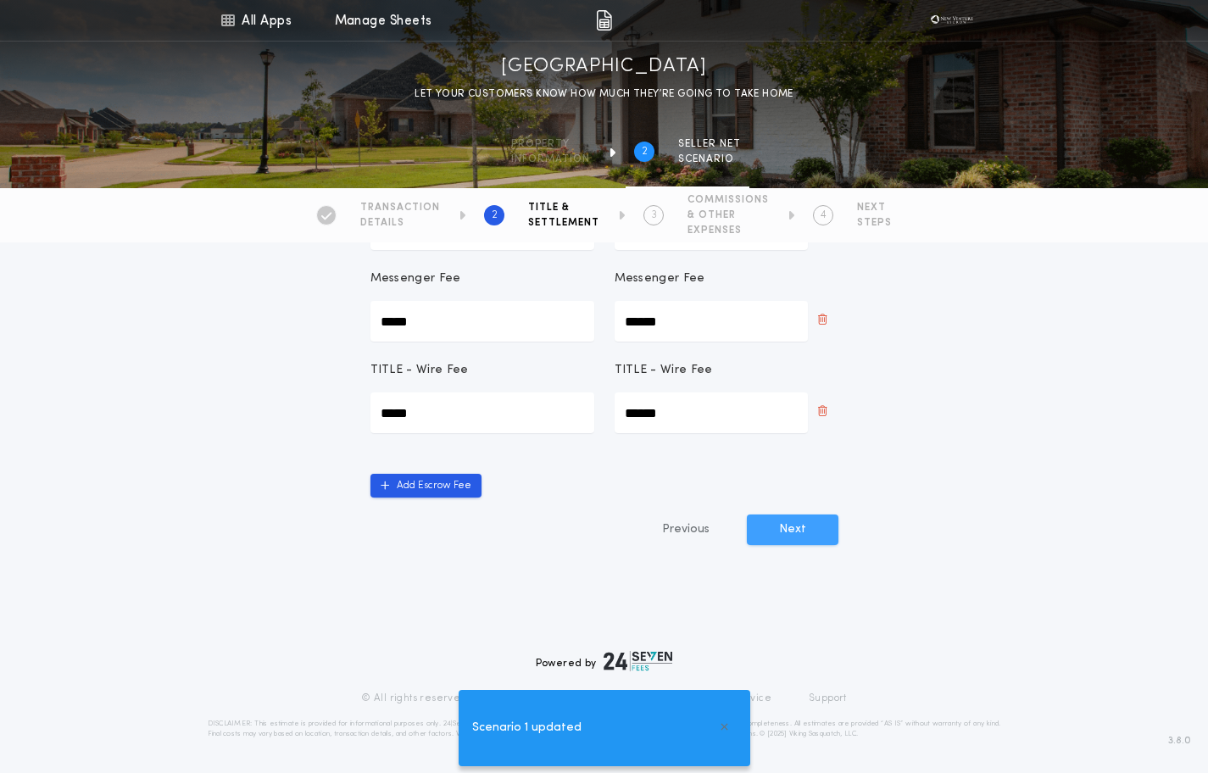
click at [795, 531] on button "Next" at bounding box center [793, 530] width 92 height 31
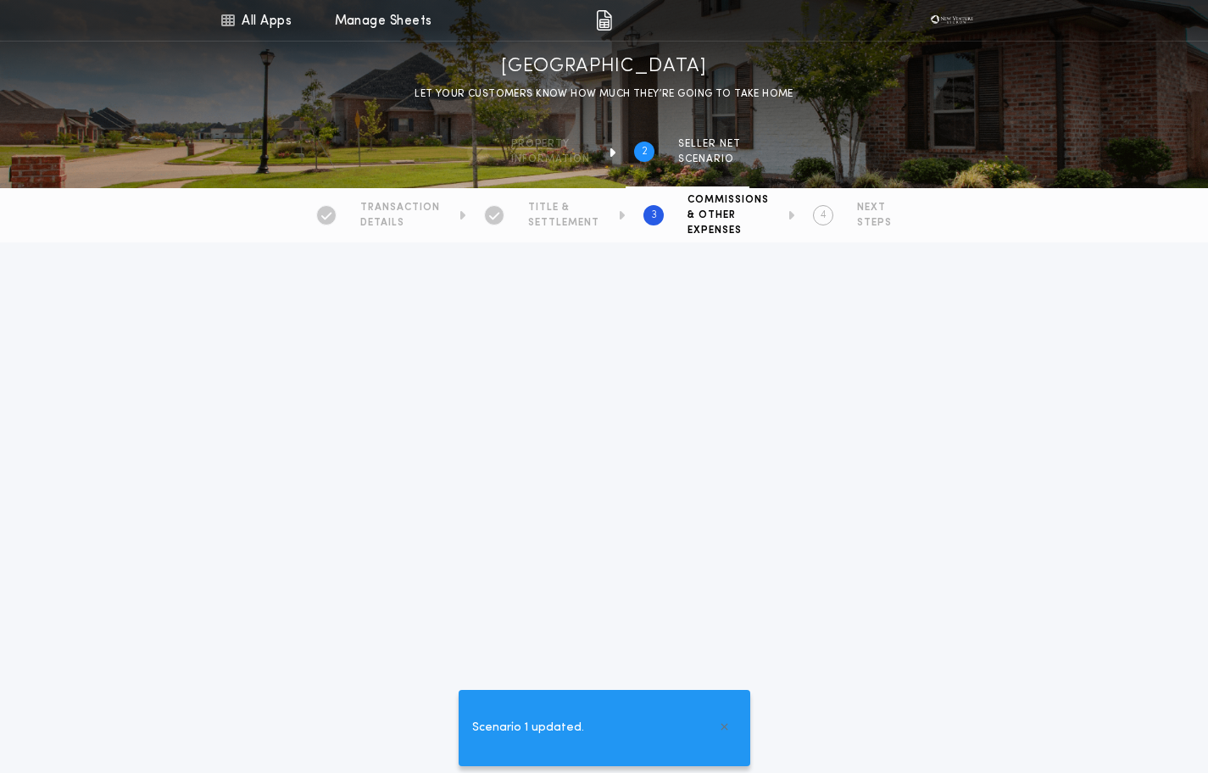
type Commission-value "*********"
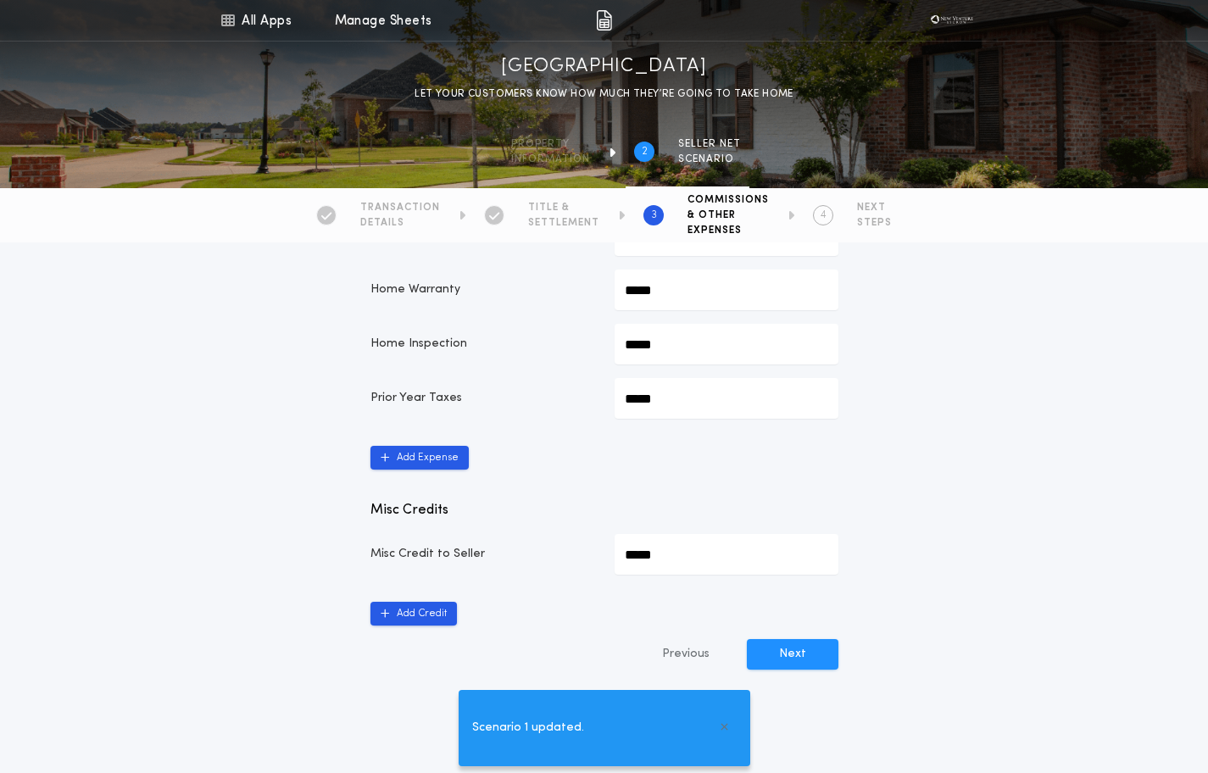
scroll to position [1201, 0]
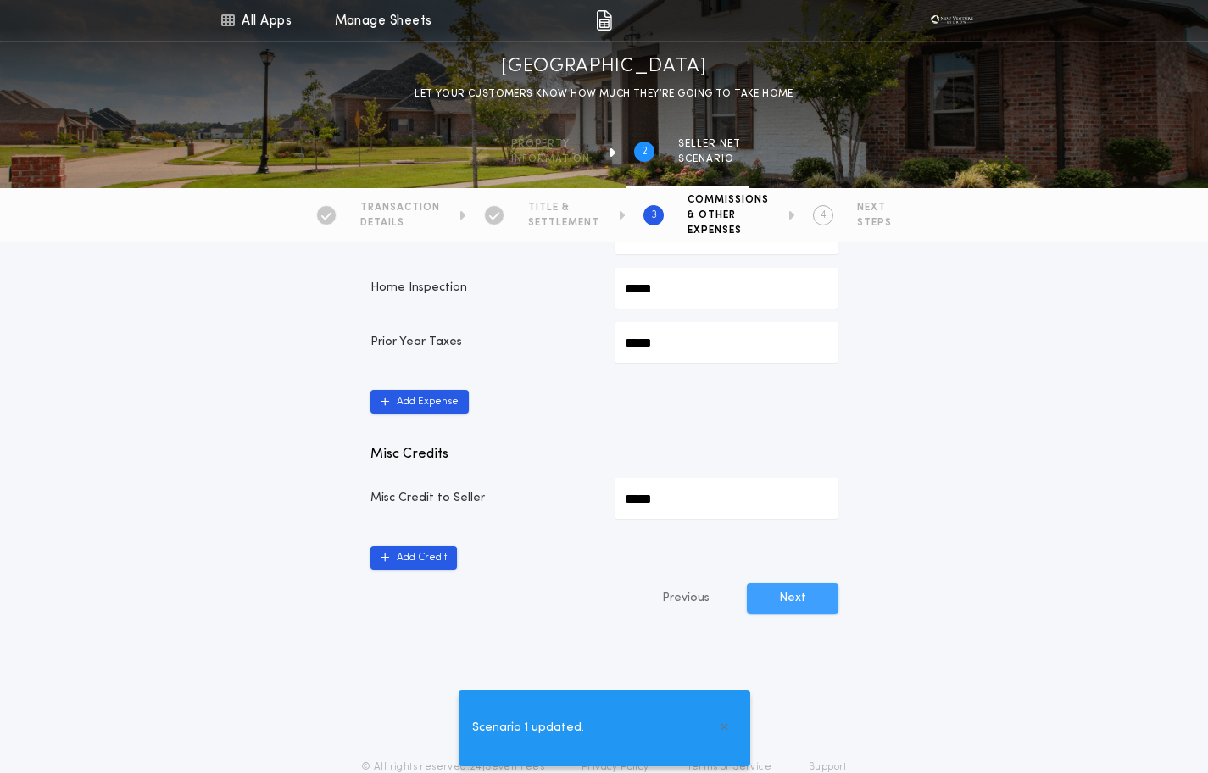
click at [806, 594] on button "Next" at bounding box center [793, 598] width 92 height 31
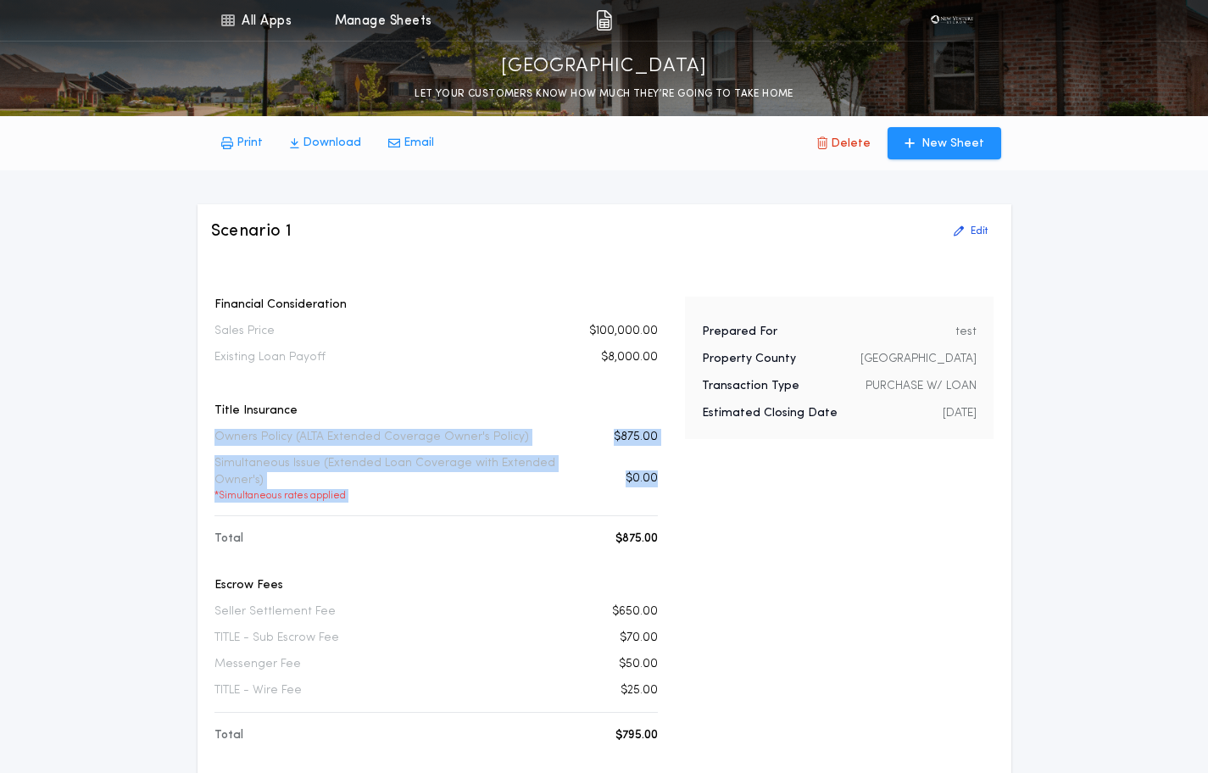
drag, startPoint x: 206, startPoint y: 438, endPoint x: 677, endPoint y: 514, distance: 476.8
click at [674, 510] on div "Scenario 1 Edit Financial Consideration Sales Price $100,000.00 Existing Loan P…" at bounding box center [605, 676] width 814 height 945
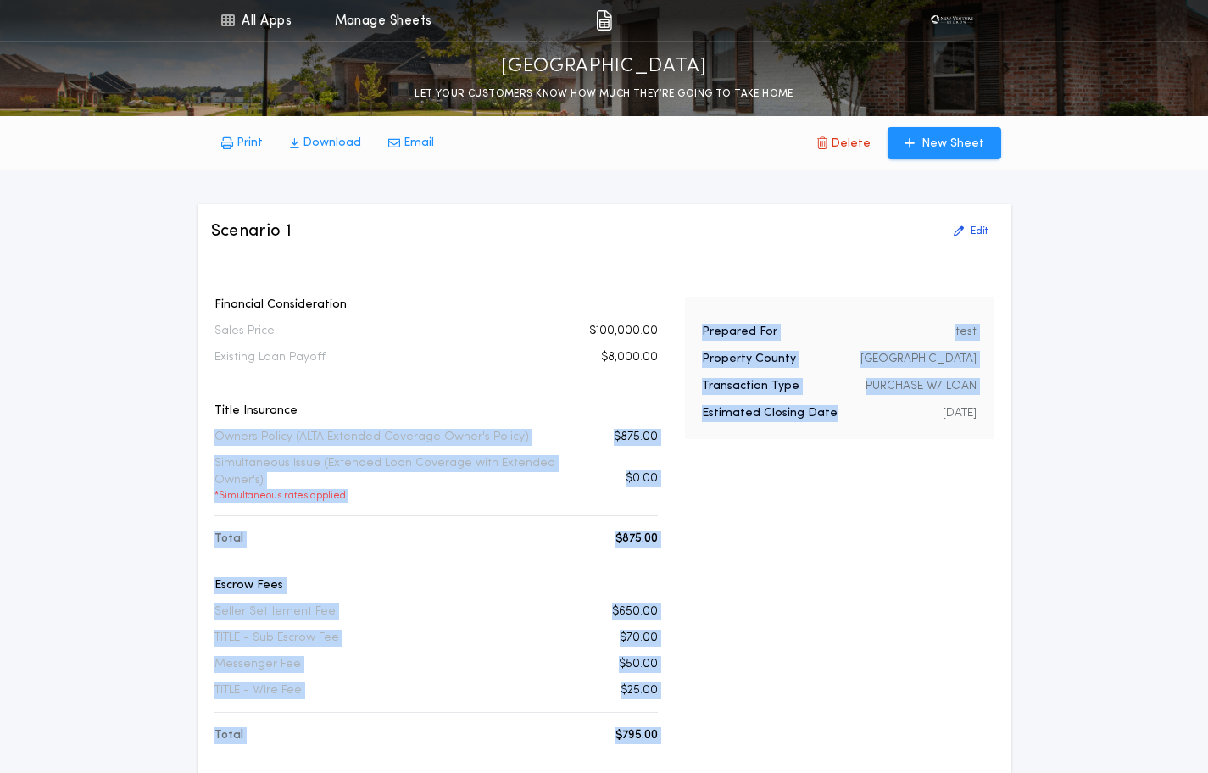
click at [677, 514] on div "Financial Consideration Sales Price $100,000.00 Existing Loan Payoff $8,000.00 …" at bounding box center [604, 708] width 787 height 822
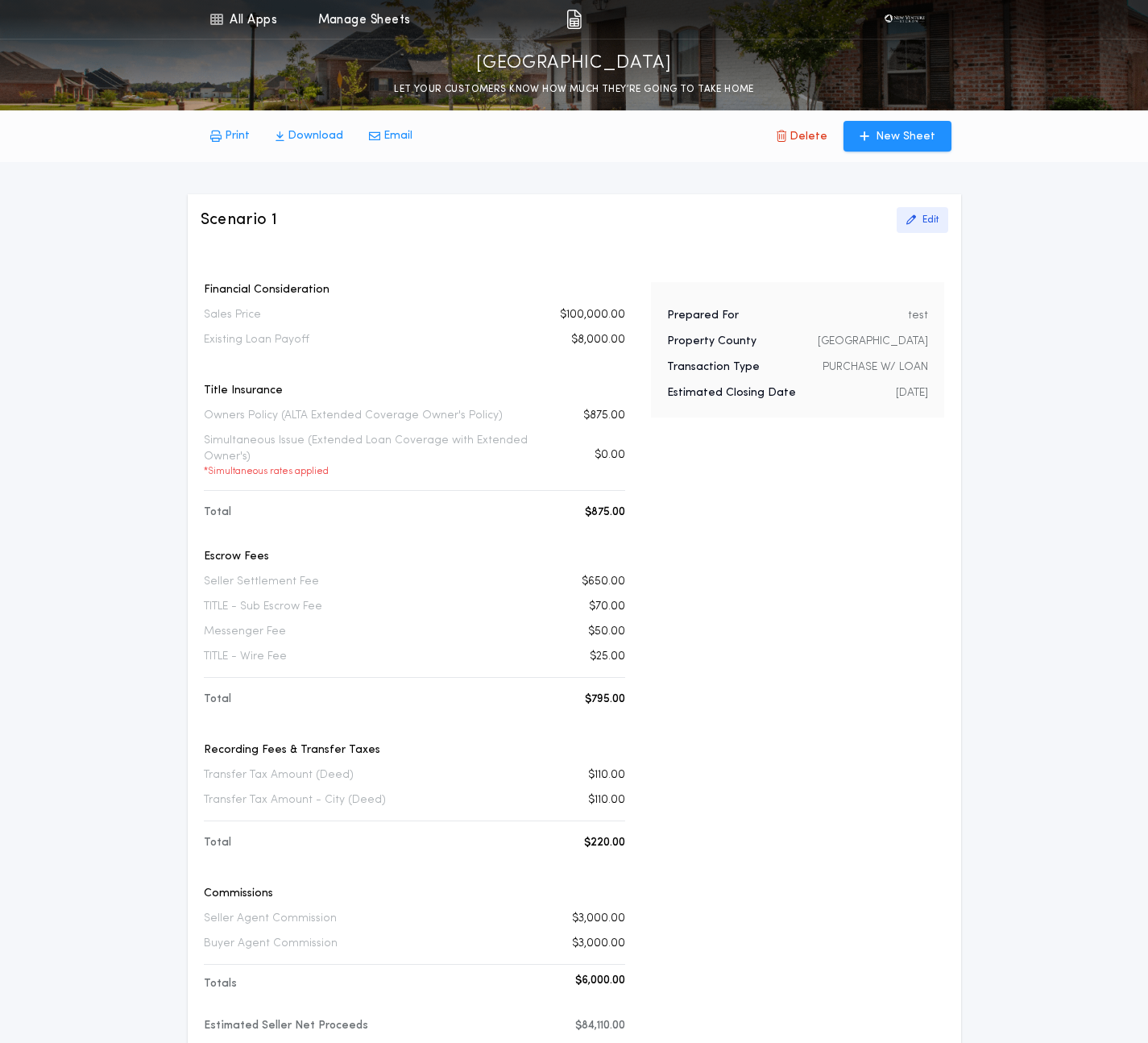
click at [920, 220] on button "Edit" at bounding box center [923, 220] width 51 height 26
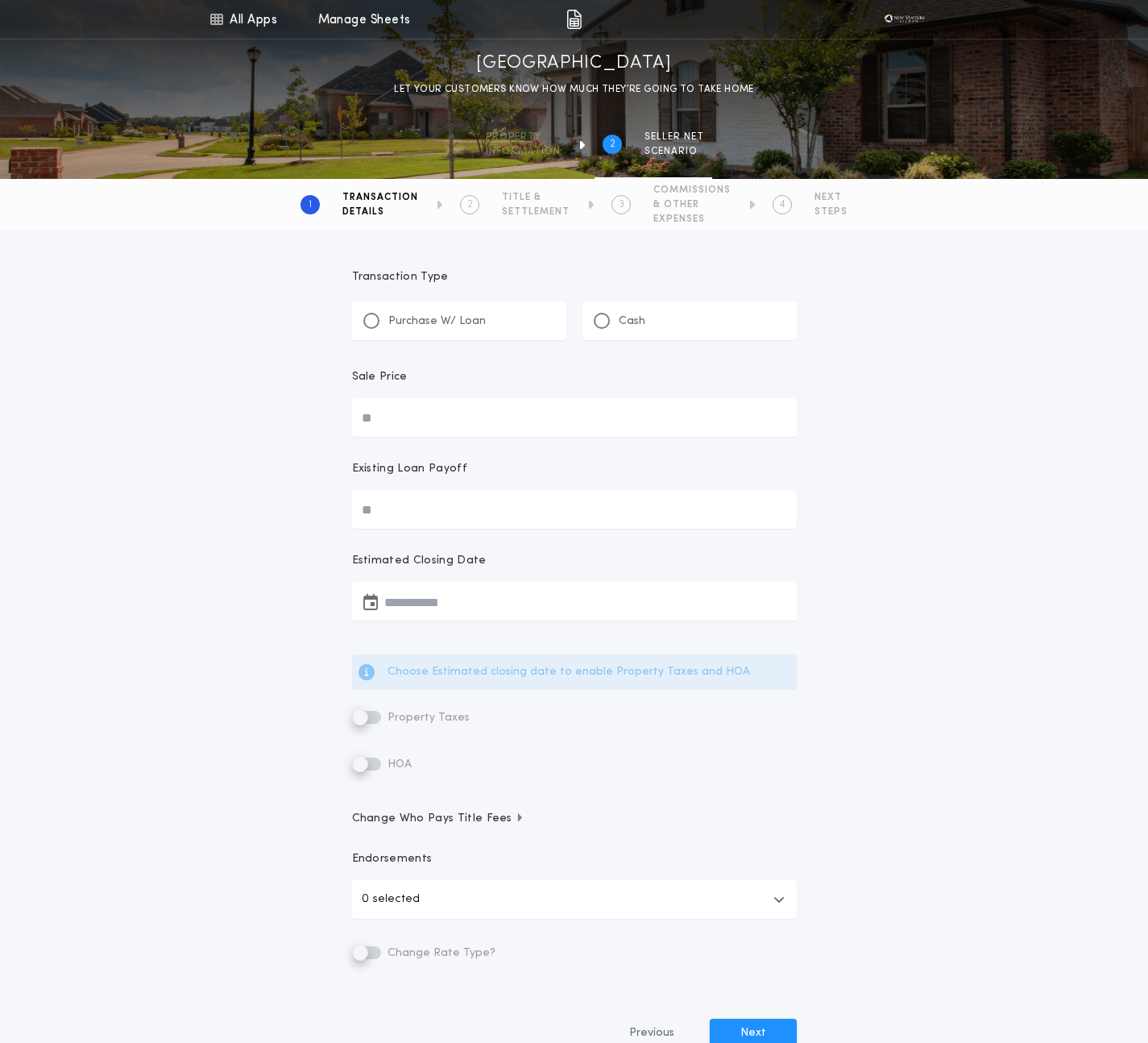
type input "********"
type input "******"
type input "**********"
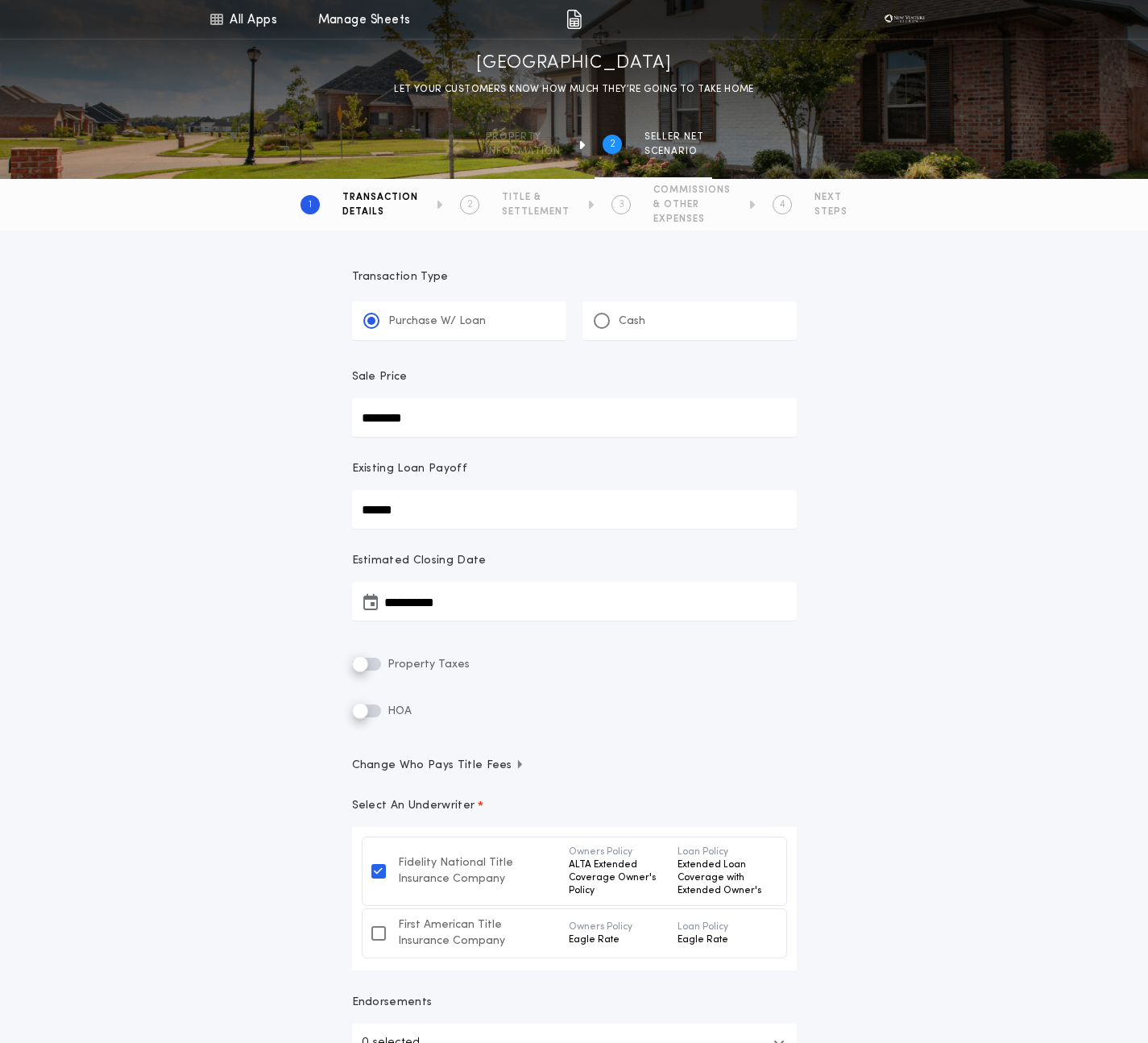
click at [430, 508] on input "******" at bounding box center [575, 510] width 445 height 39
type input "**"
type input "***"
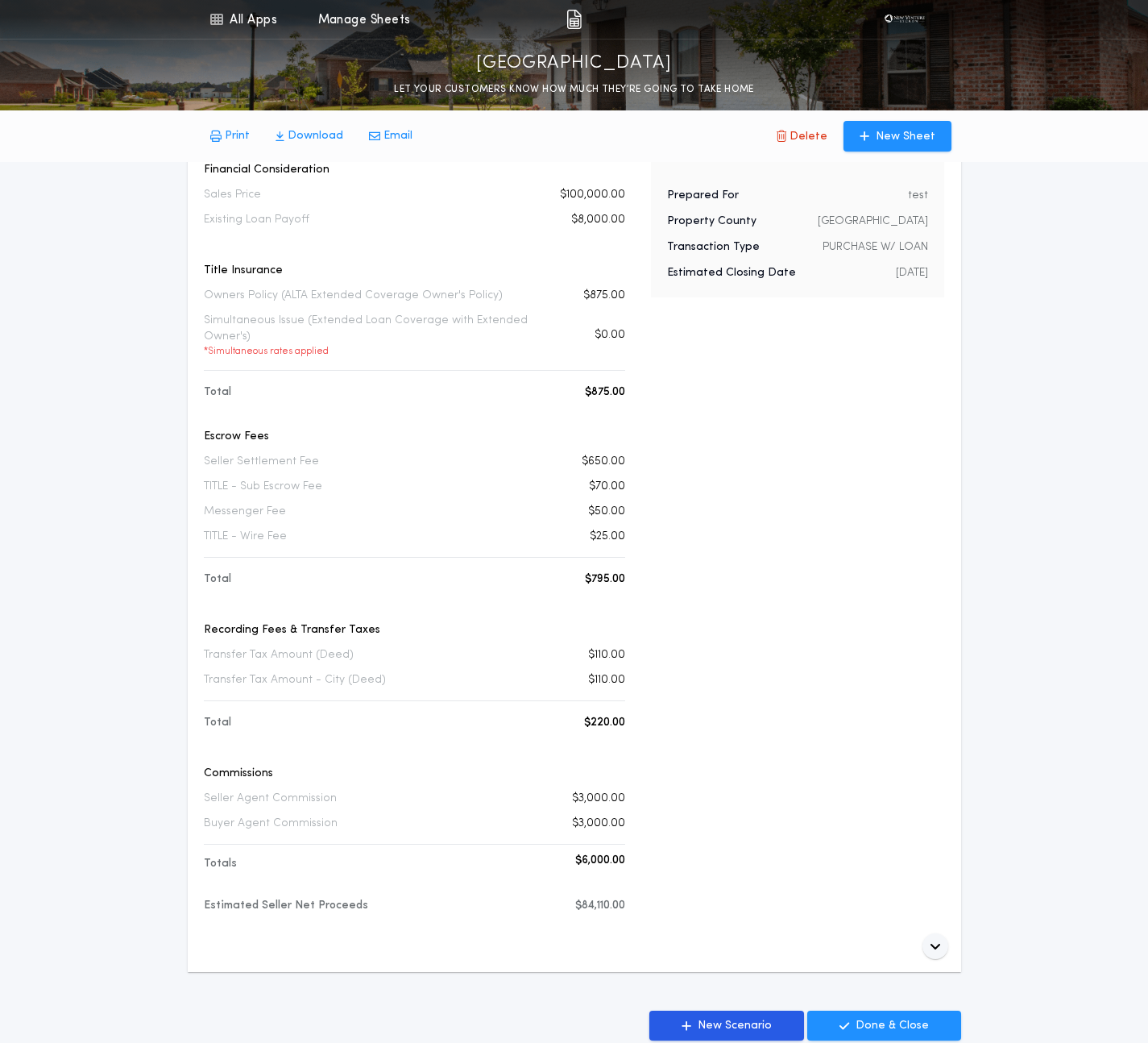
scroll to position [123, 0]
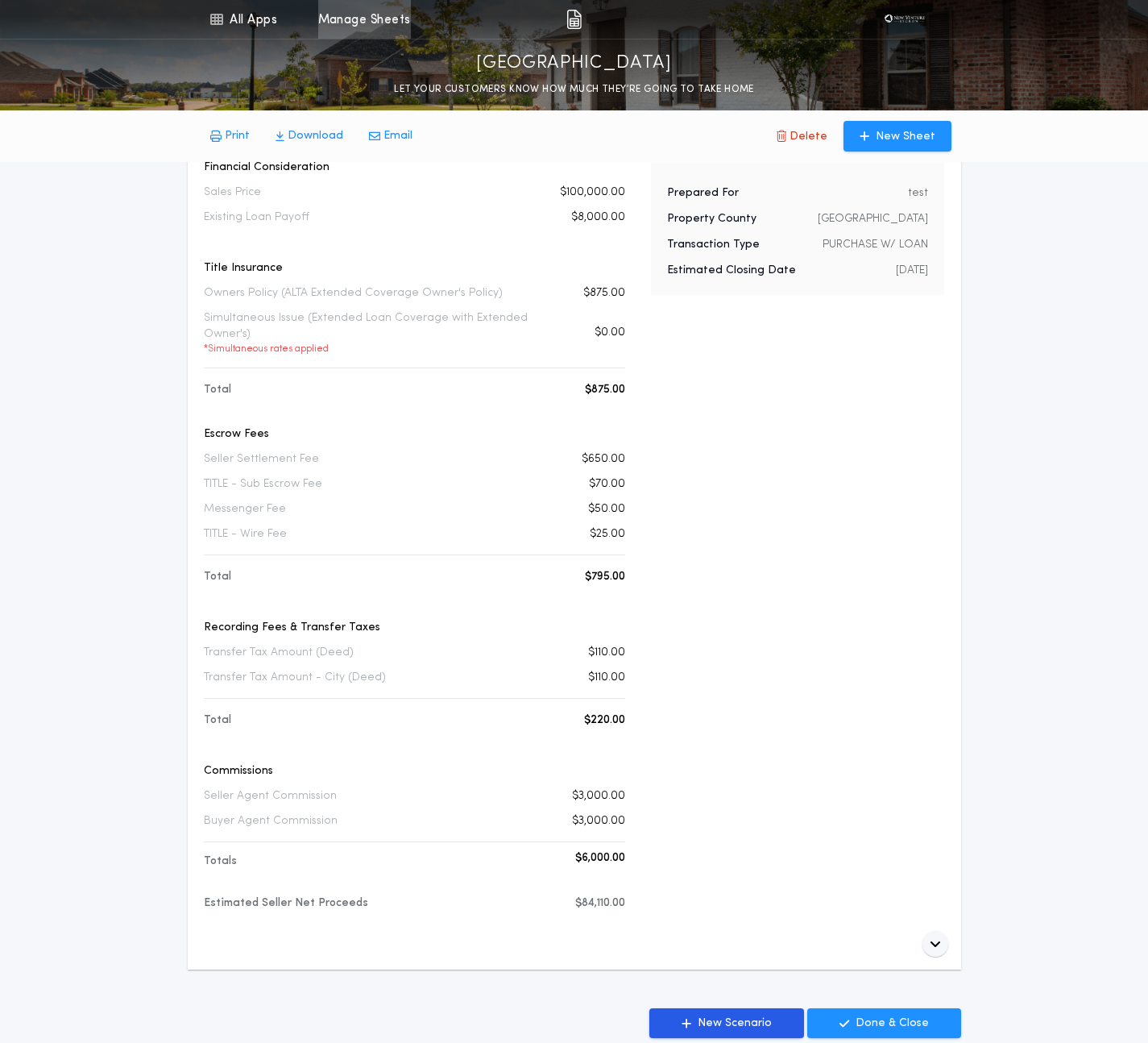
click at [374, 20] on link "Manage Sheets" at bounding box center [365, 19] width 93 height 39
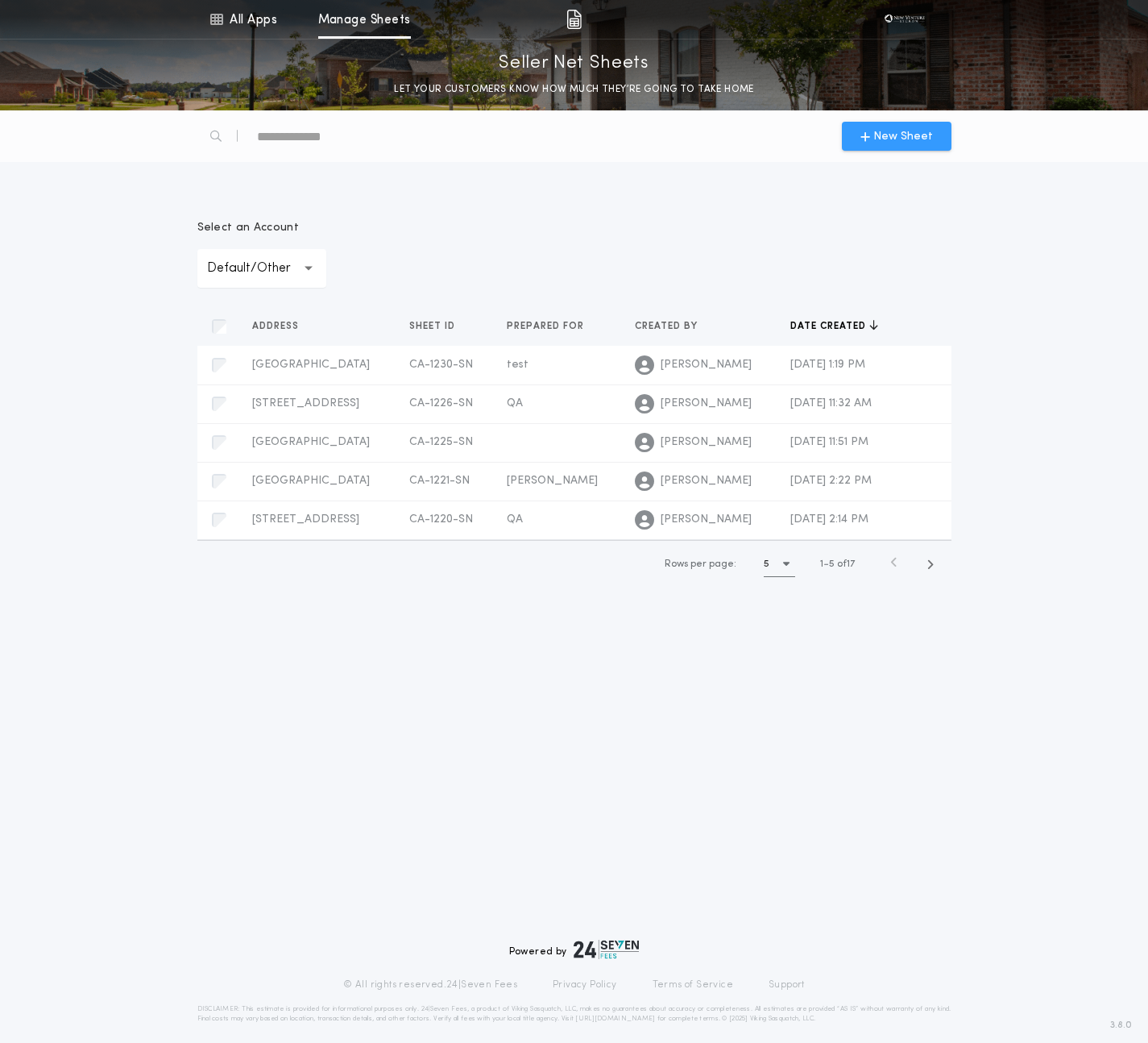
click at [909, 133] on span "New Sheet" at bounding box center [903, 137] width 60 height 17
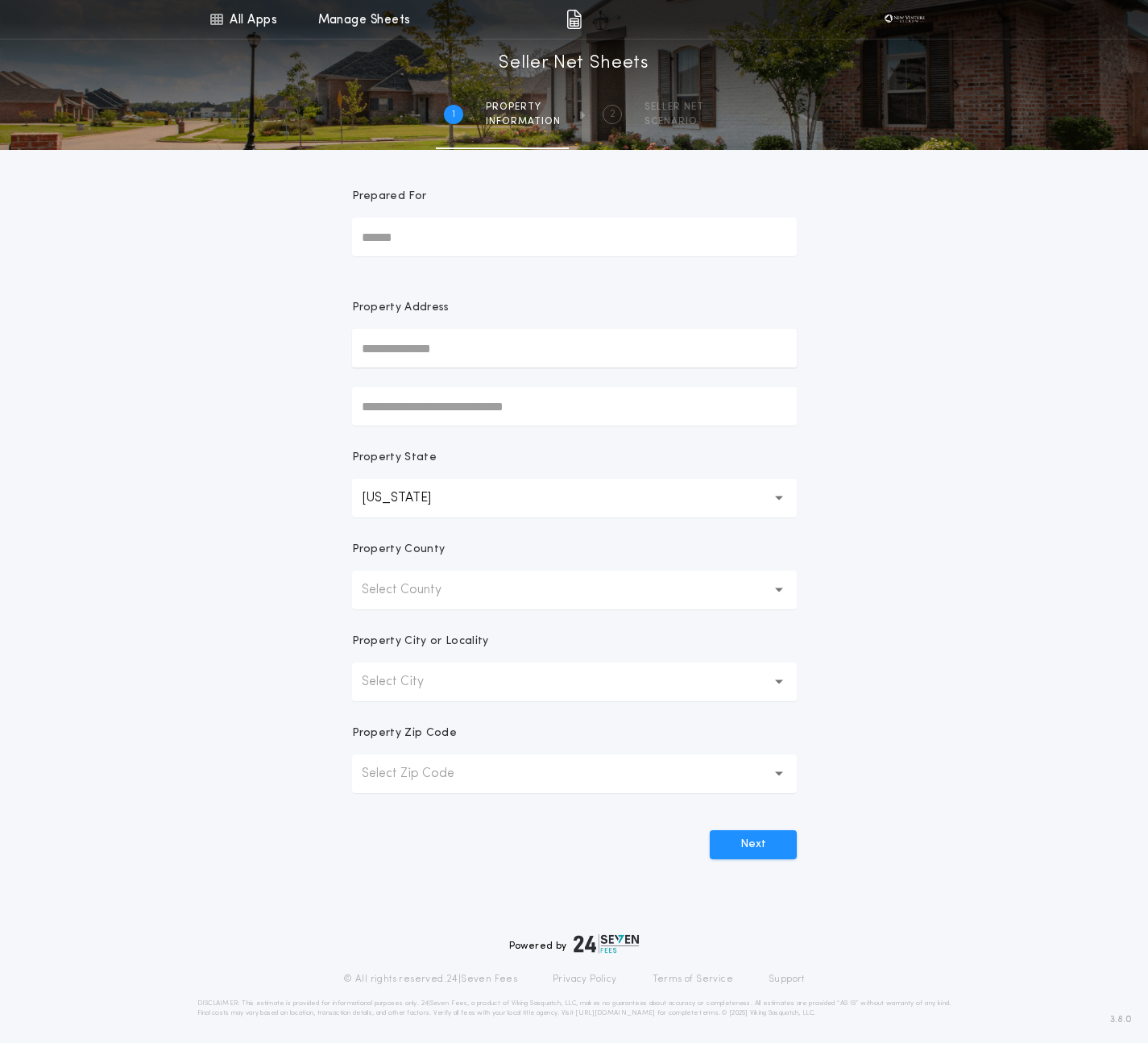
click at [398, 347] on input "text" at bounding box center [575, 348] width 445 height 39
paste input "**********"
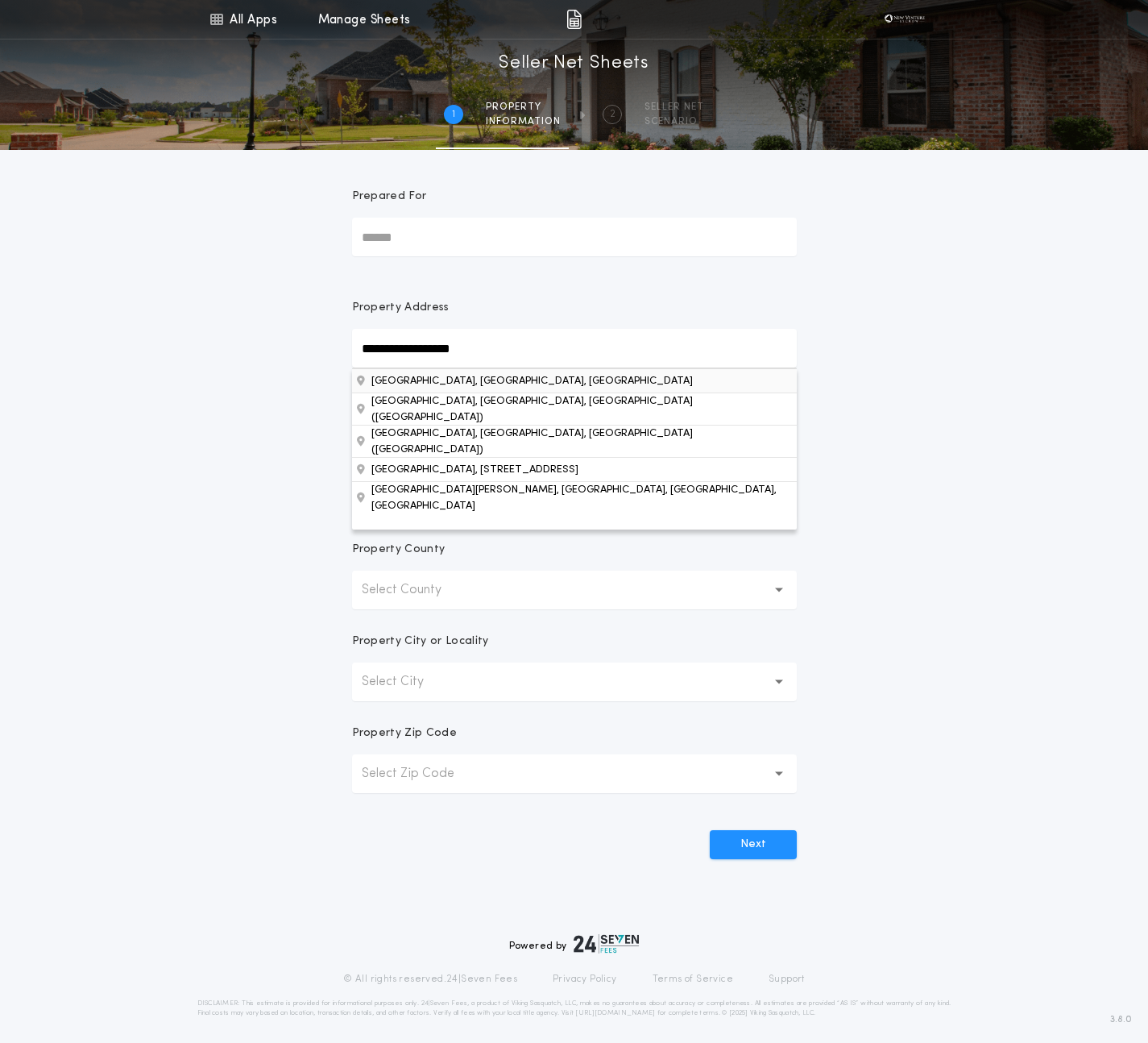
click at [453, 381] on button "Santa Ana, CA, USA" at bounding box center [575, 380] width 445 height 24
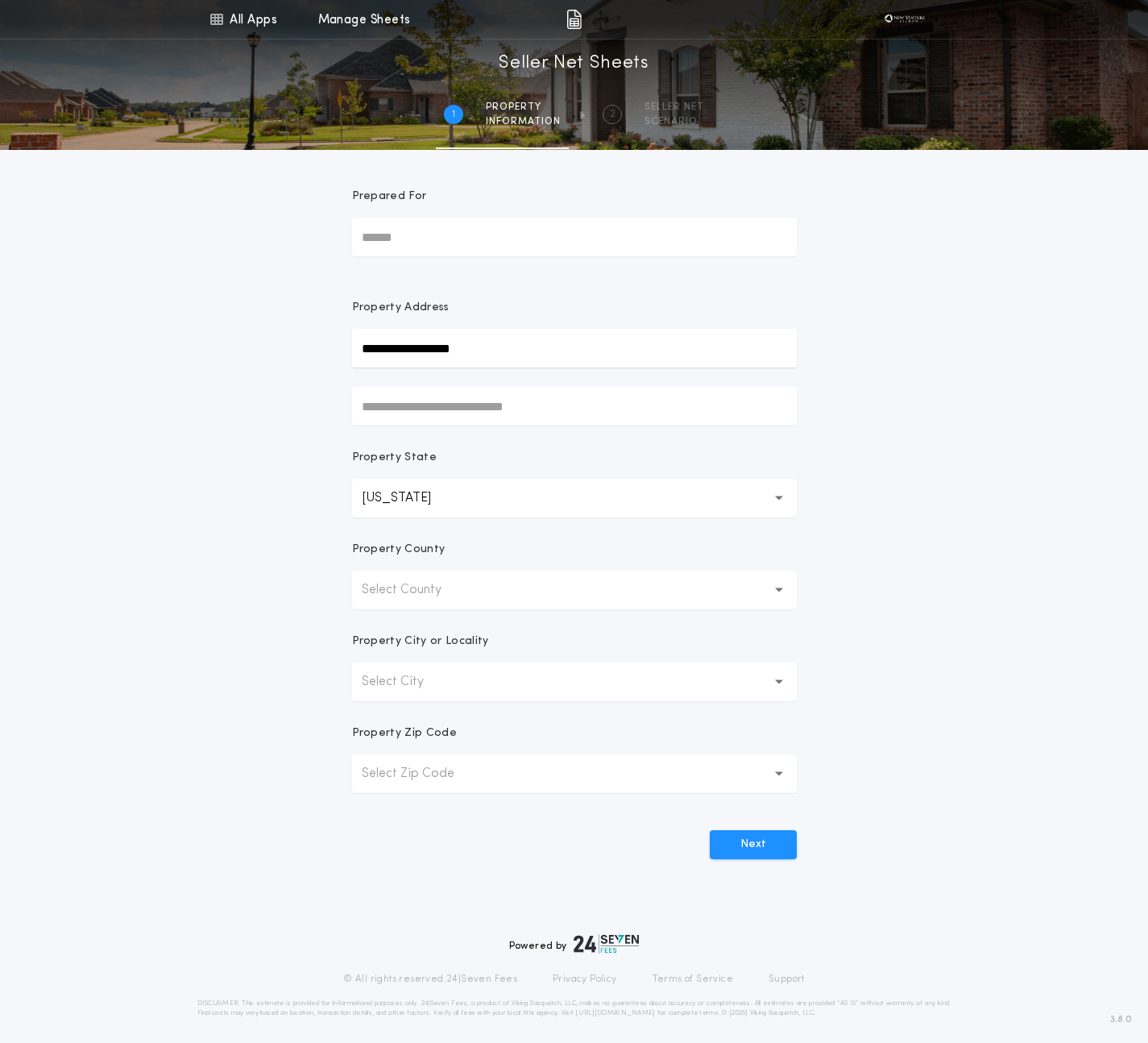
type input "*********"
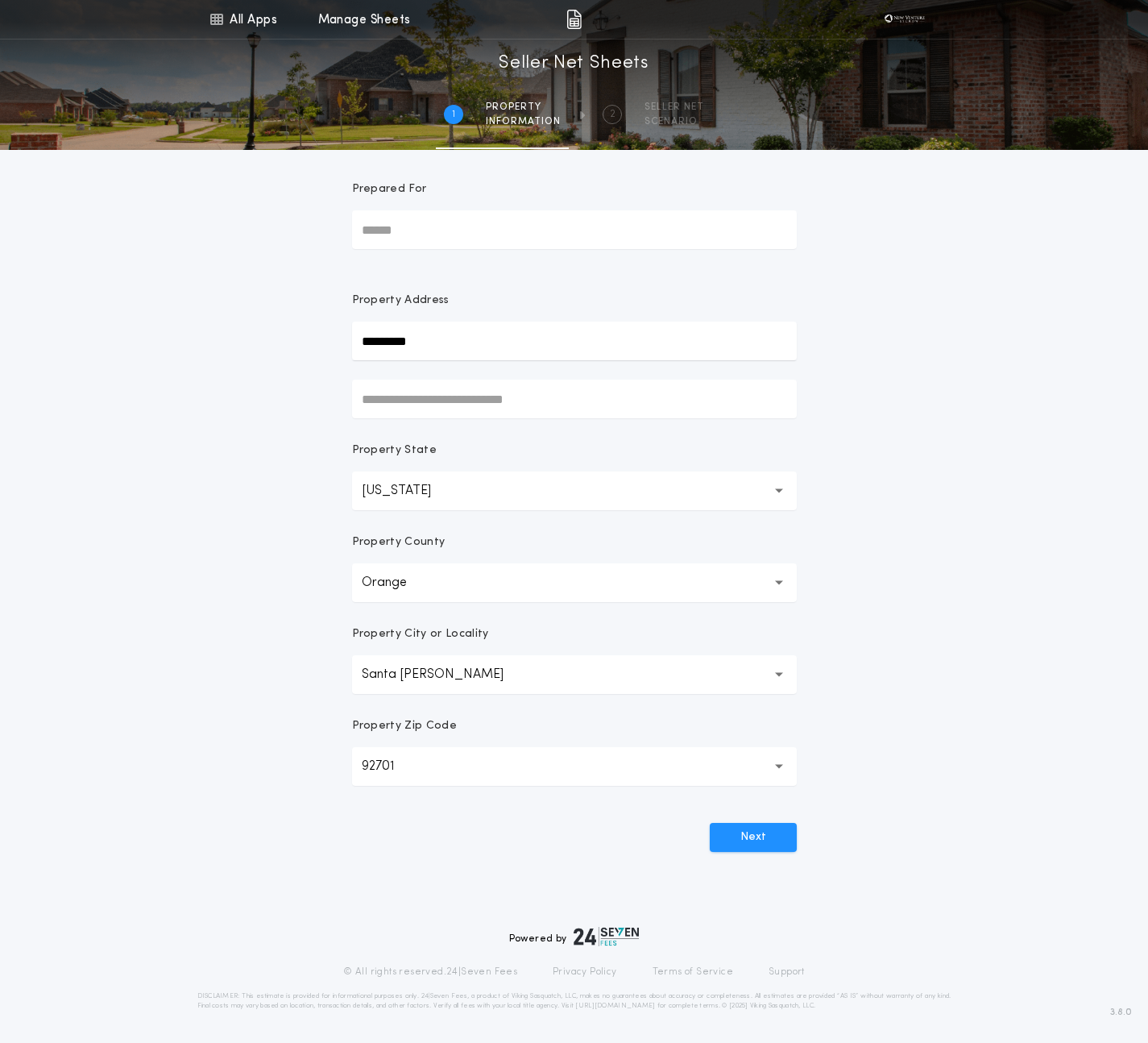
scroll to position [8, 0]
click at [754, 840] on button "Next" at bounding box center [754, 838] width 87 height 29
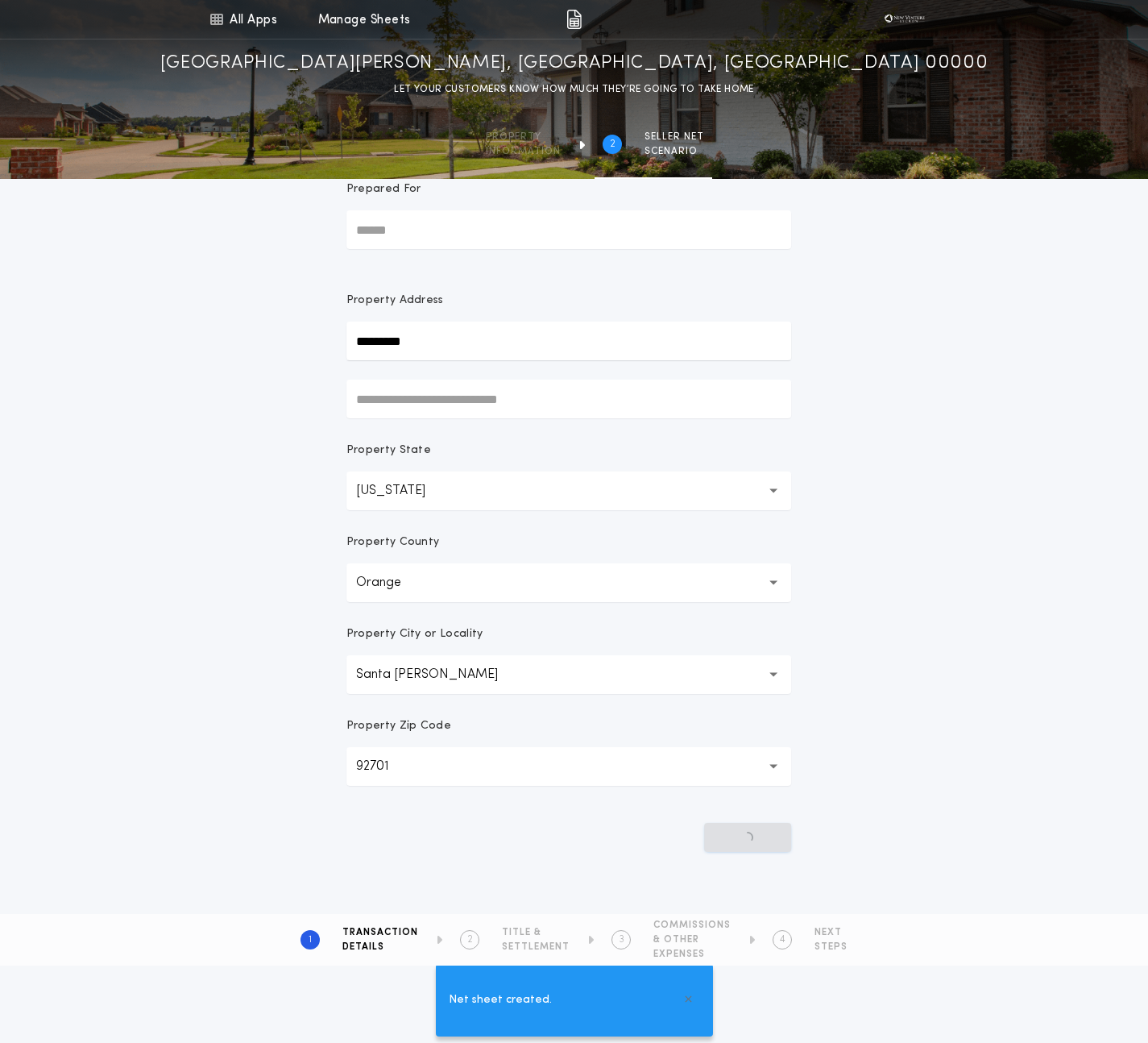
scroll to position [0, 0]
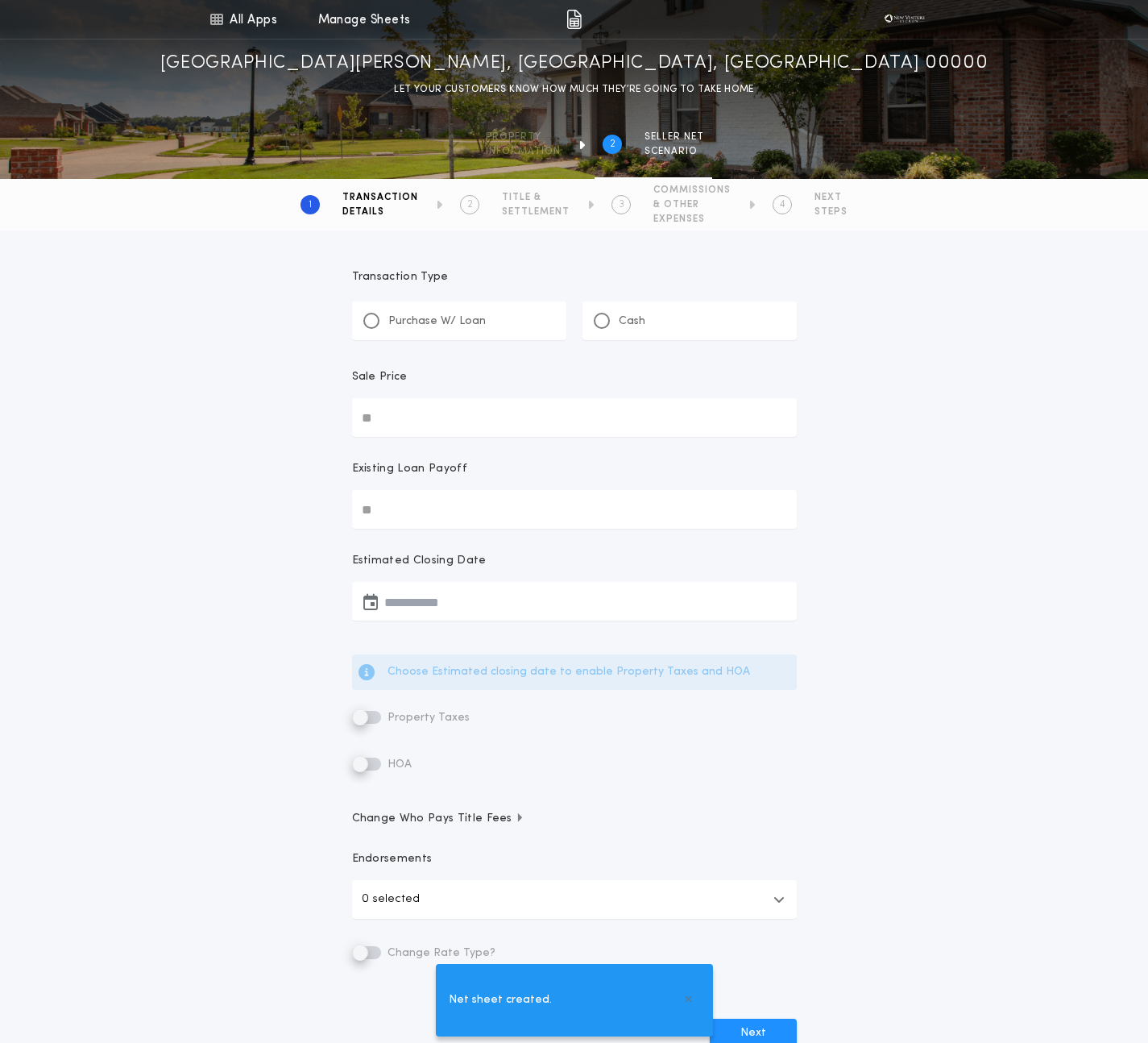
click at [389, 320] on p "Purchase W/ Loan" at bounding box center [437, 321] width 98 height 16
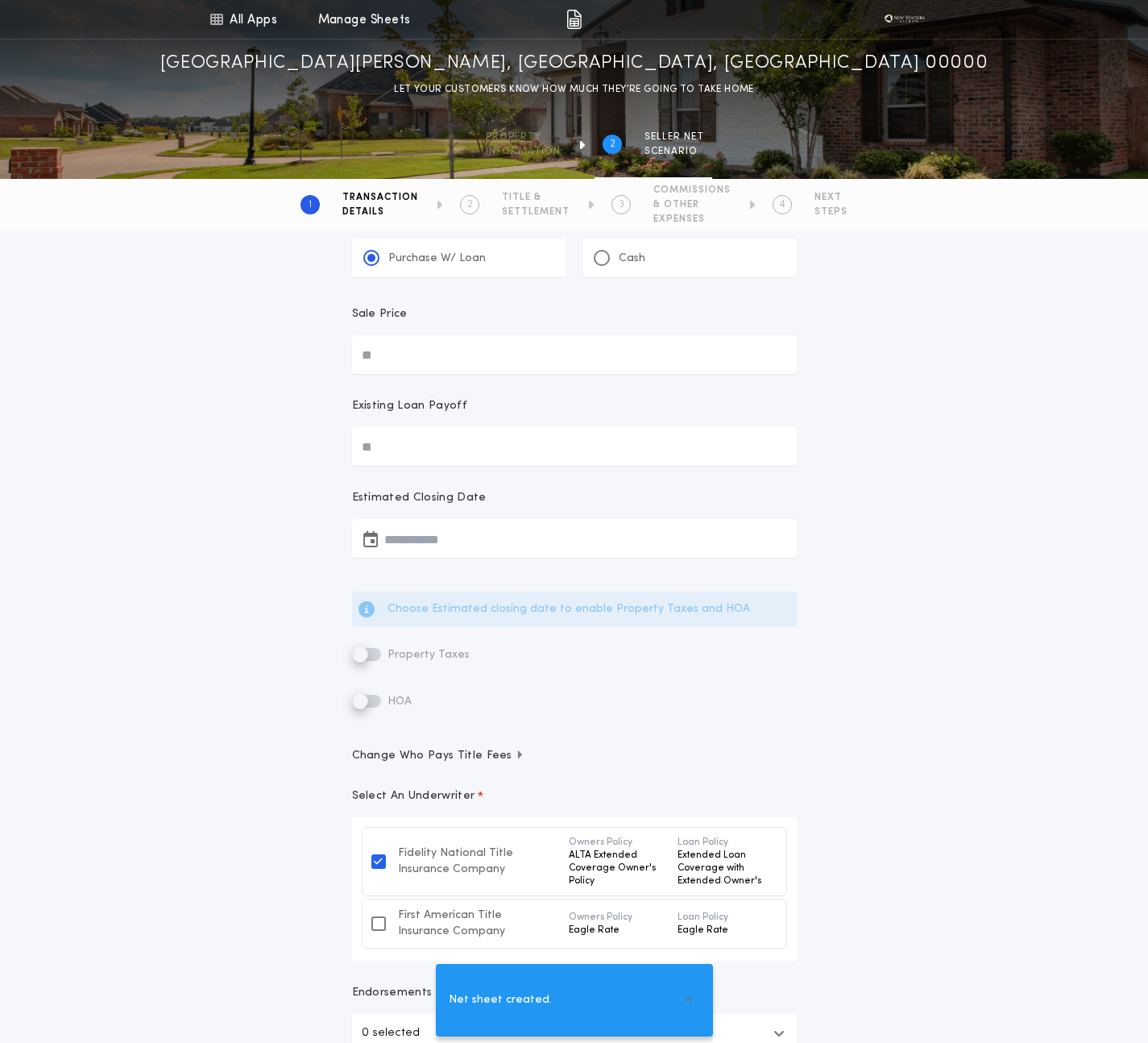
scroll to position [80, 0]
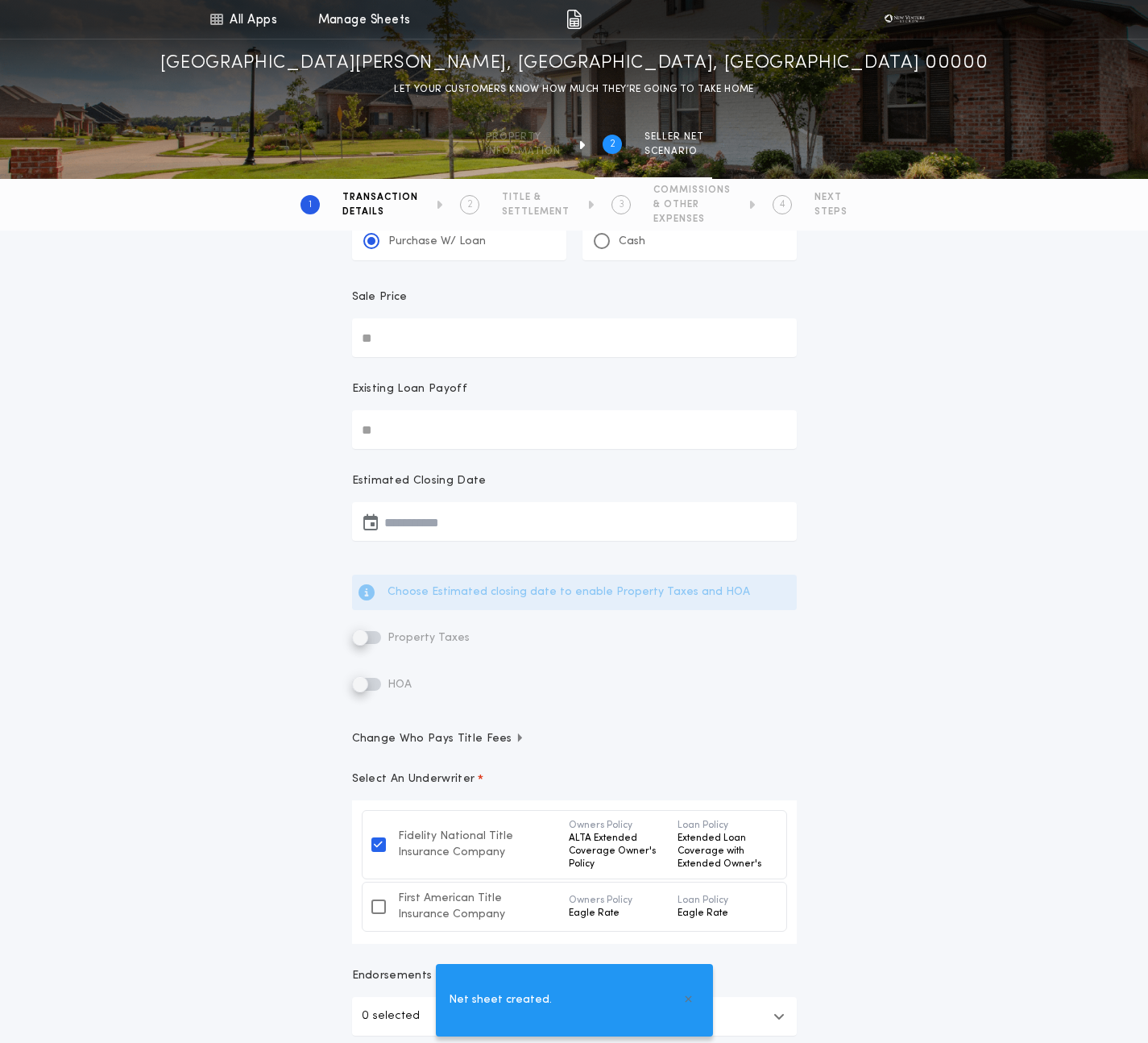
click at [387, 345] on input "Sale Price" at bounding box center [575, 338] width 445 height 39
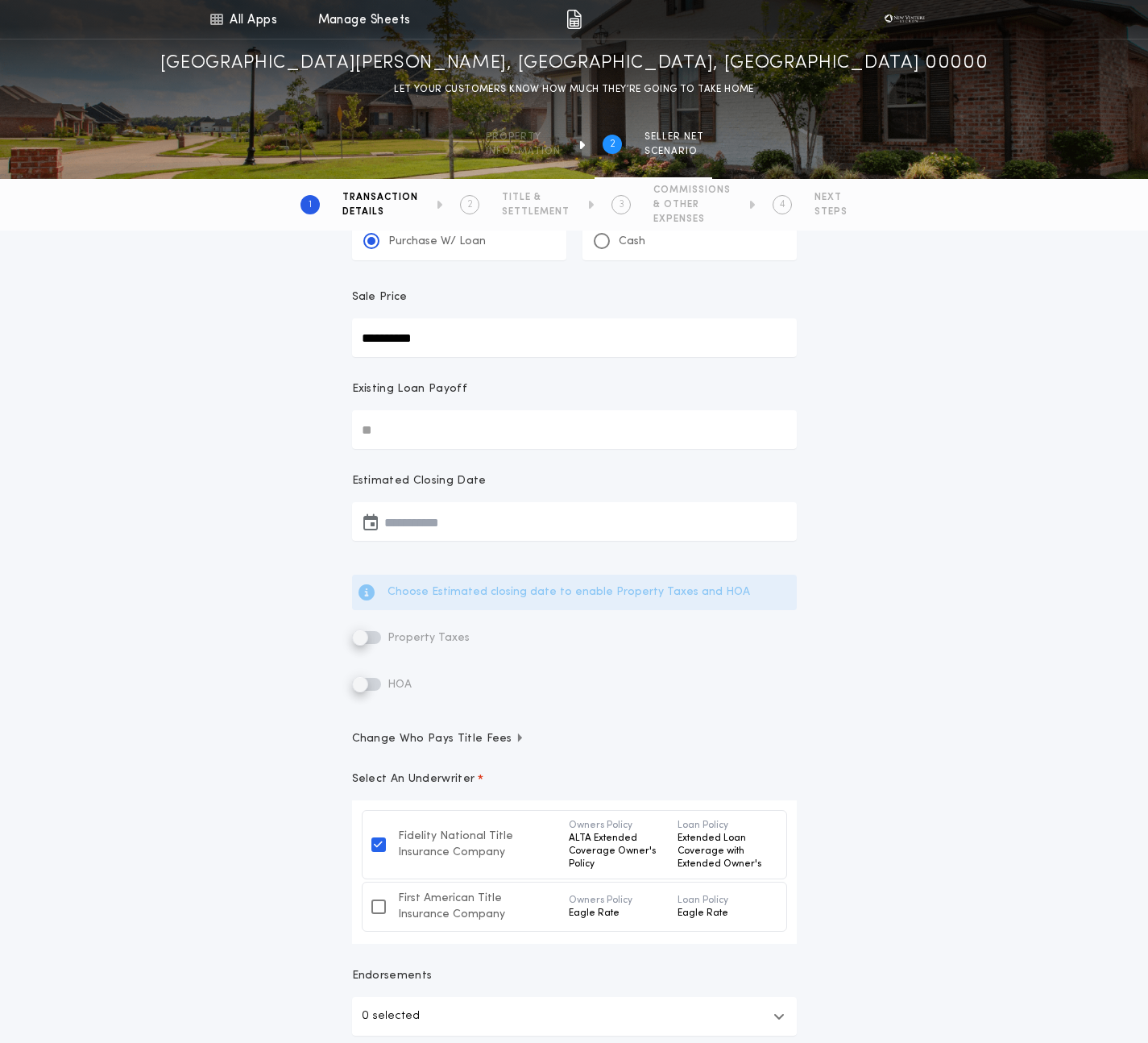
type input "**********"
click at [395, 433] on input "Existing Loan Payoff" at bounding box center [575, 430] width 445 height 39
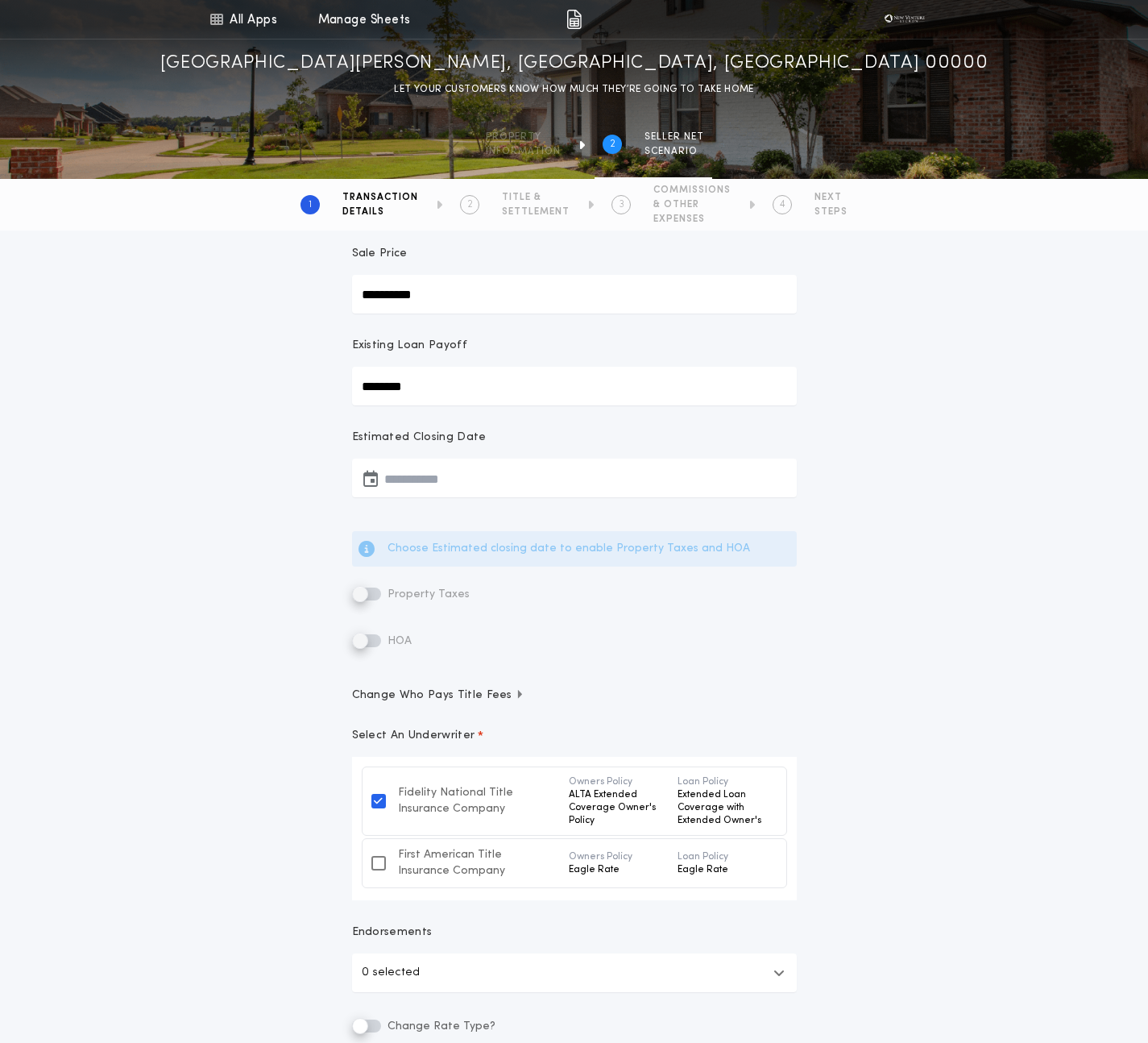
scroll to position [126, 0]
type input "********"
click at [430, 485] on button "button" at bounding box center [575, 474] width 445 height 39
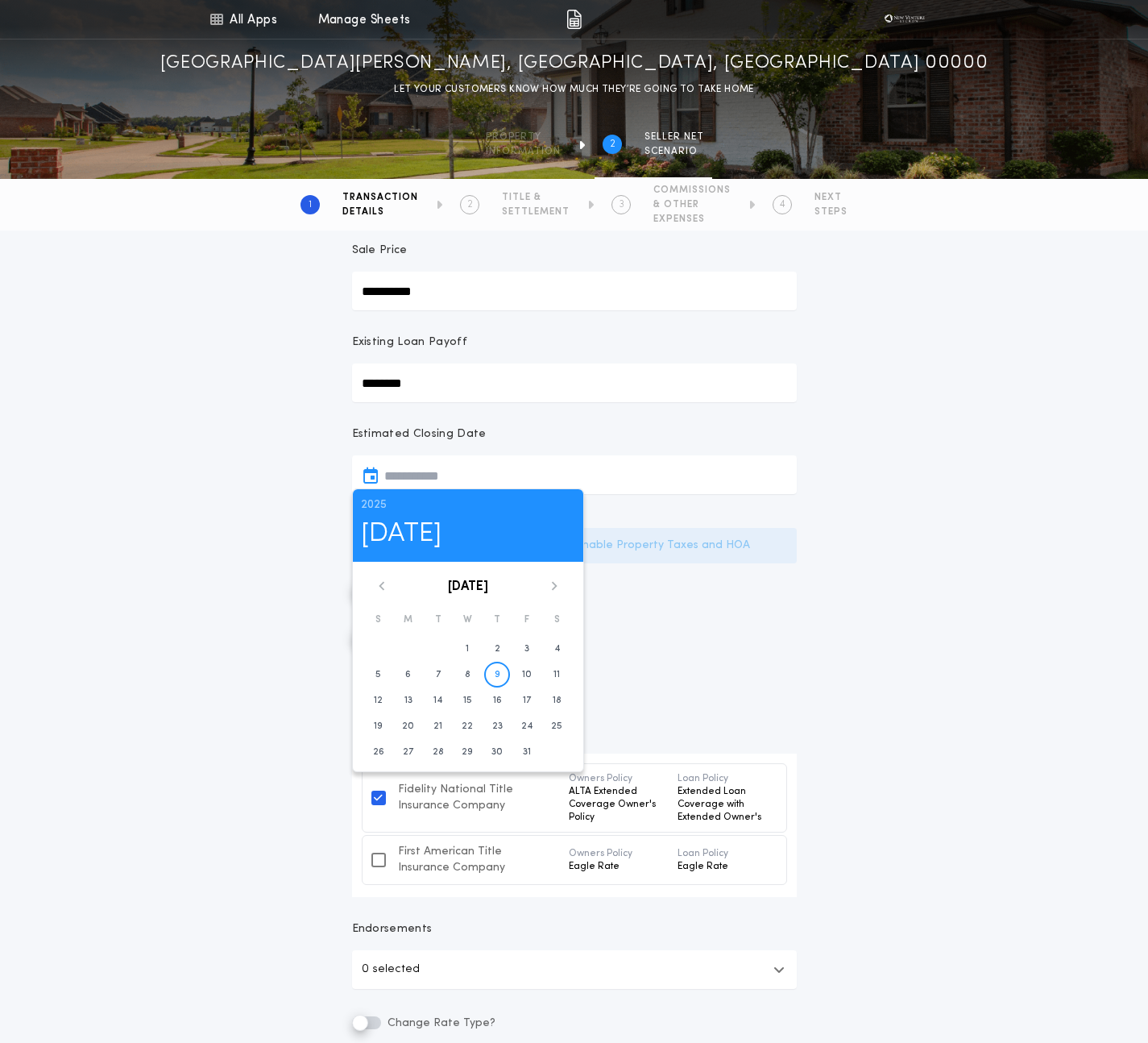
click at [493, 674] on button "9" at bounding box center [497, 674] width 26 height 26
type input "**********"
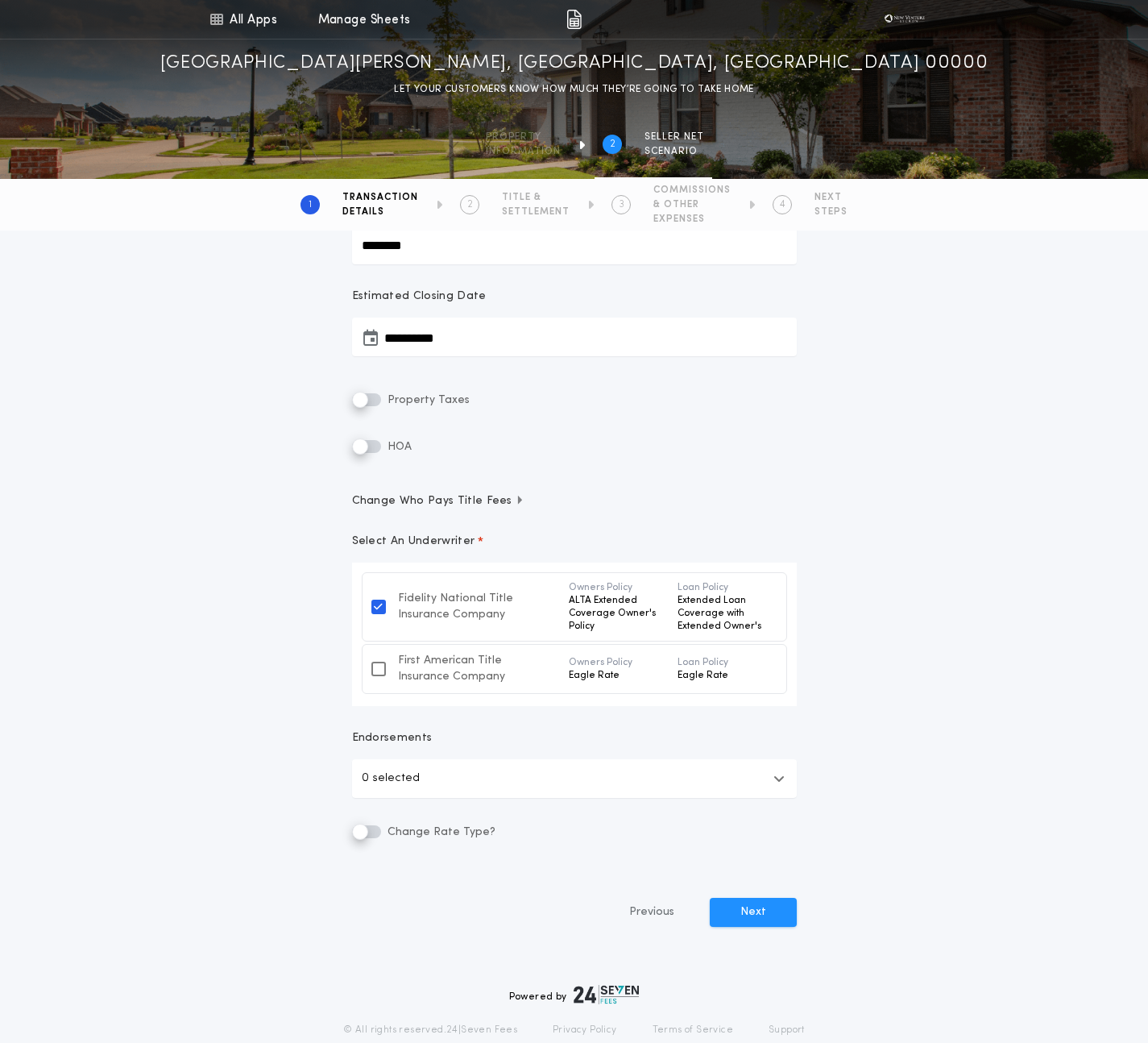
scroll to position [265, 0]
click at [668, 757] on div "Endorsements 0 selected" at bounding box center [575, 763] width 445 height 68
click at [638, 781] on button "0 selected" at bounding box center [575, 778] width 445 height 39
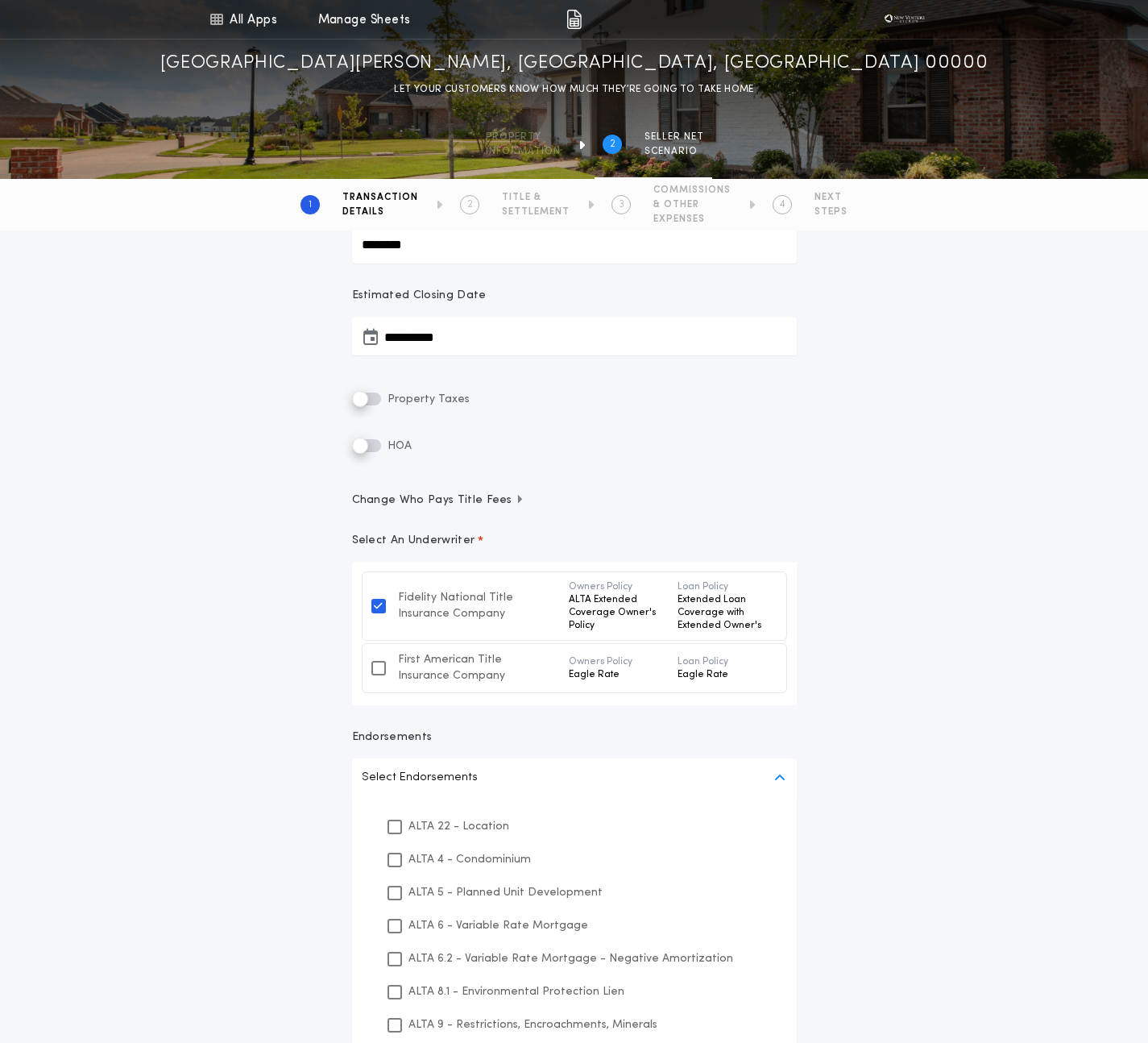
click at [474, 830] on p "ALTA 22 - Location" at bounding box center [459, 827] width 101 height 17
click at [475, 868] on div "ALTA 4 - Condominium" at bounding box center [574, 860] width 406 height 33
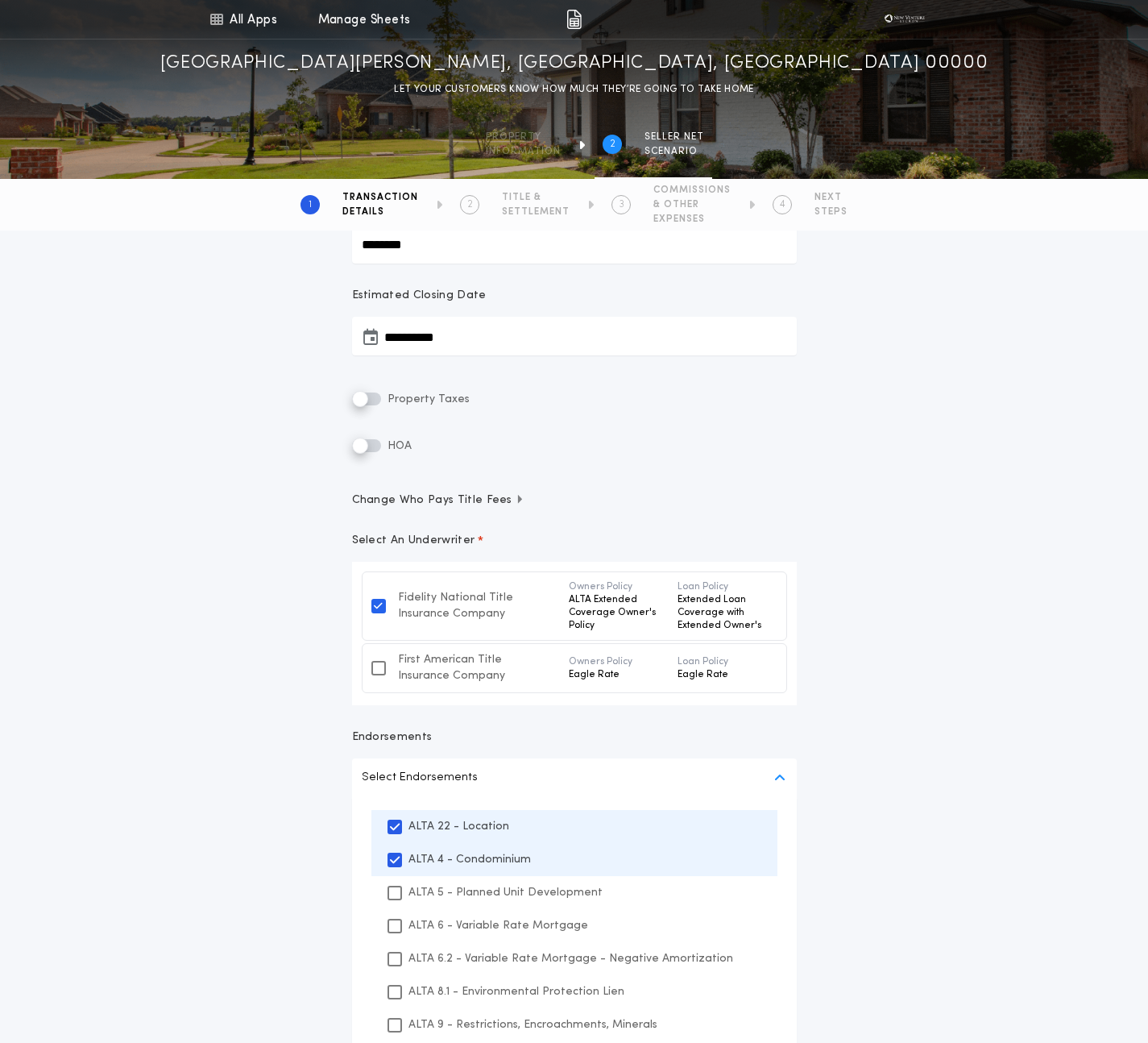
click at [477, 897] on p "ALTA 5 - Planned Unit Development" at bounding box center [506, 893] width 194 height 17
click at [607, 774] on button "Select Endorsements" at bounding box center [575, 778] width 445 height 39
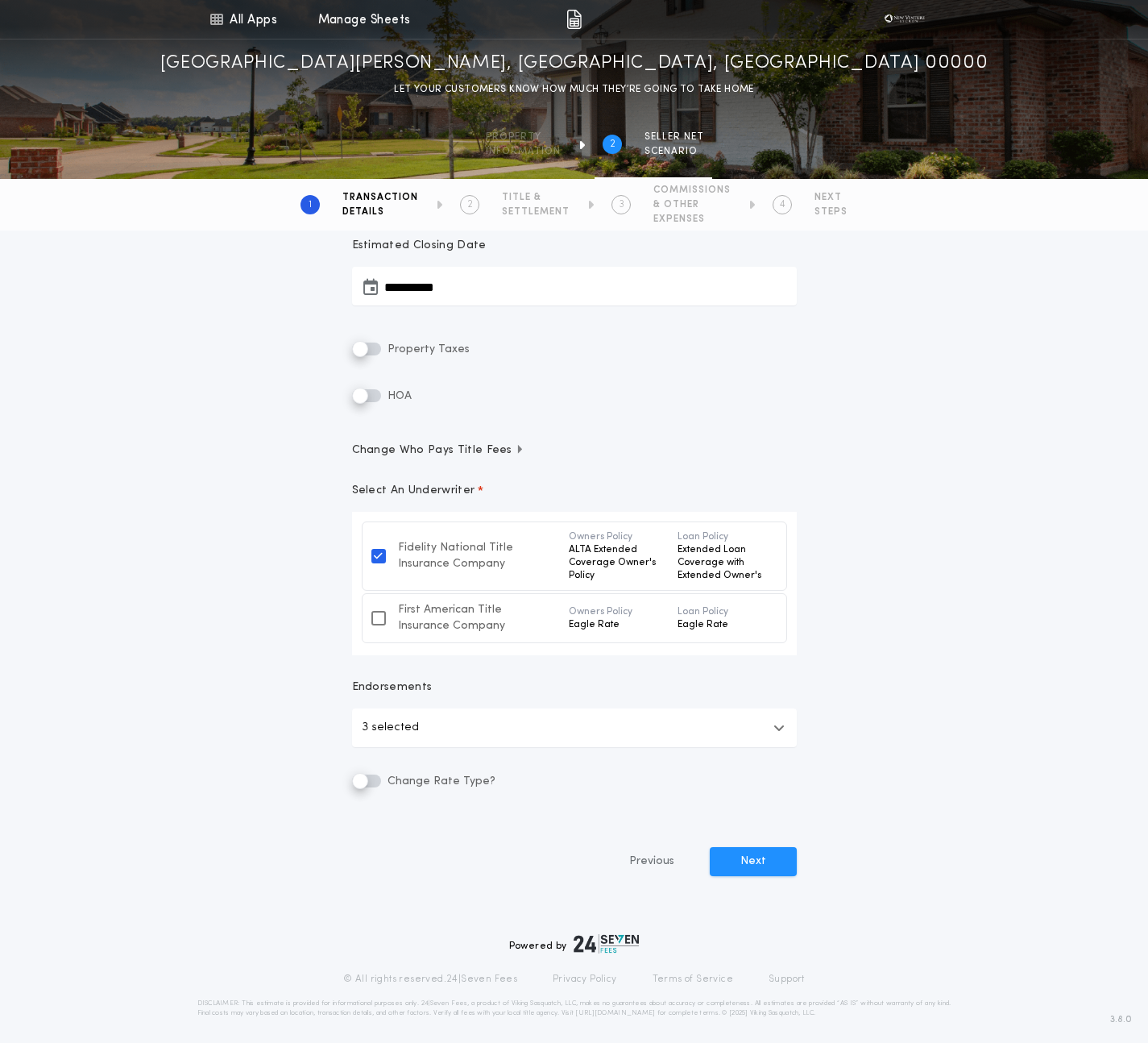
scroll to position [322, 0]
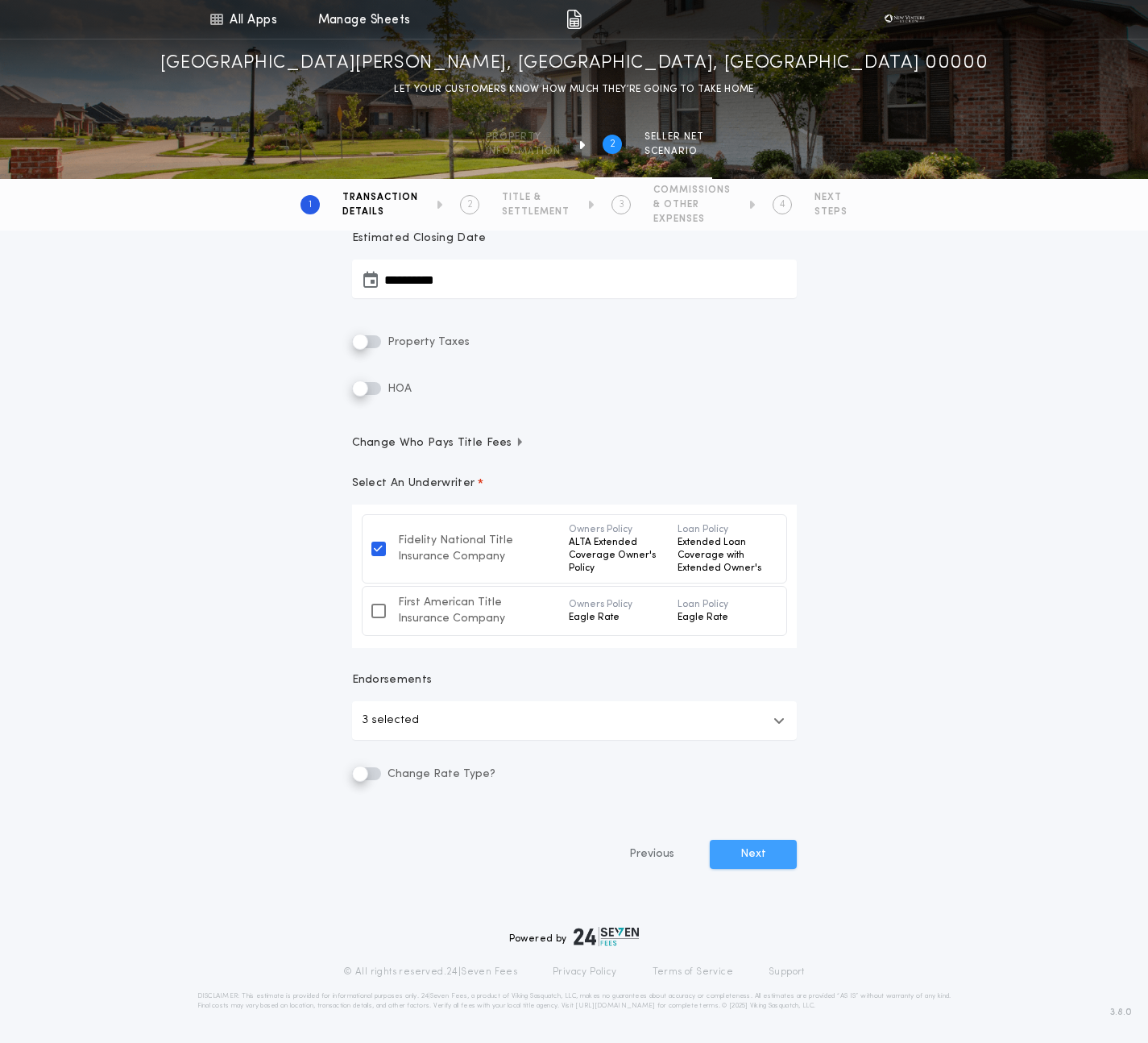
click at [744, 852] on button "Next" at bounding box center [754, 855] width 87 height 29
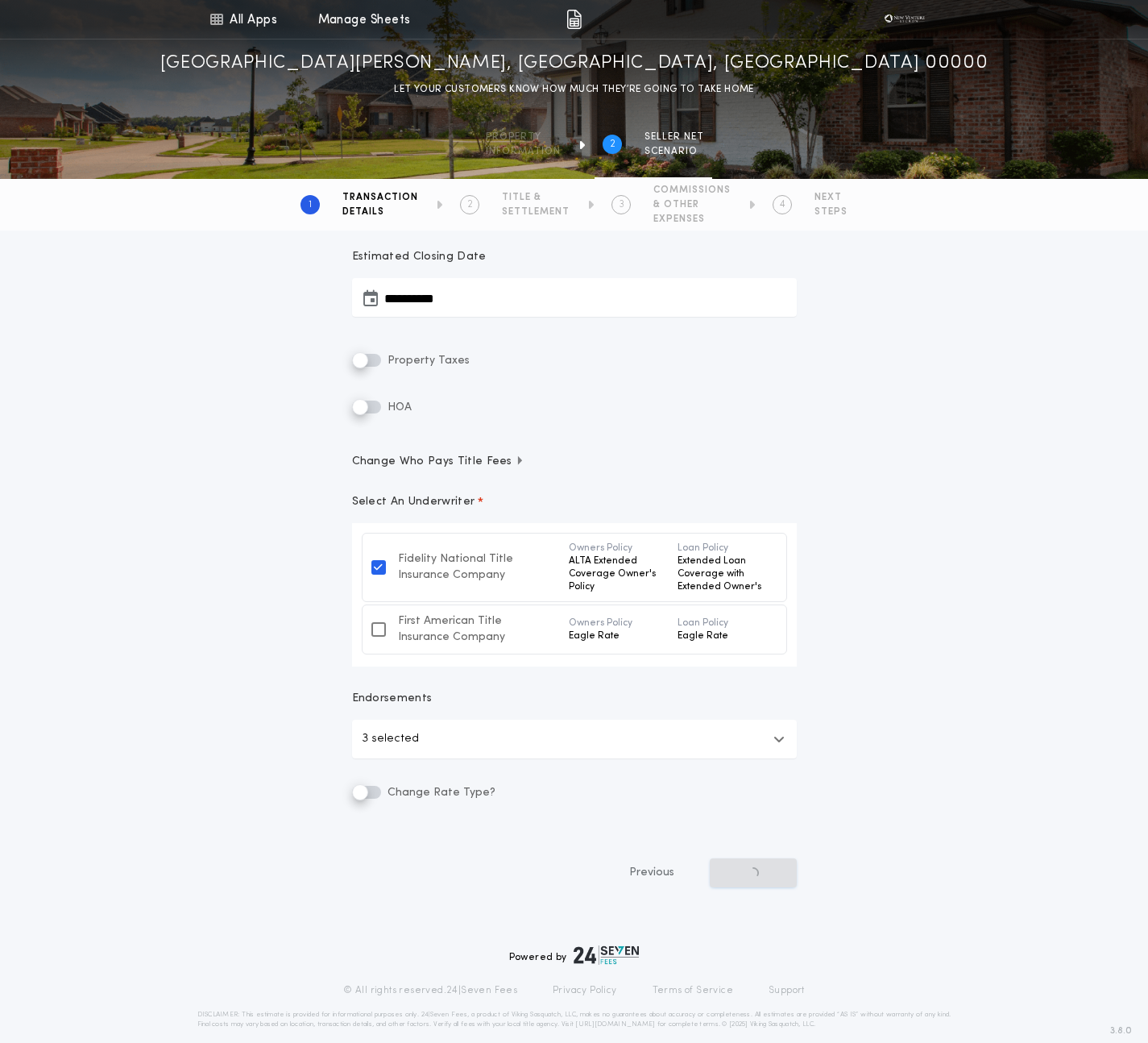
scroll to position [299, 0]
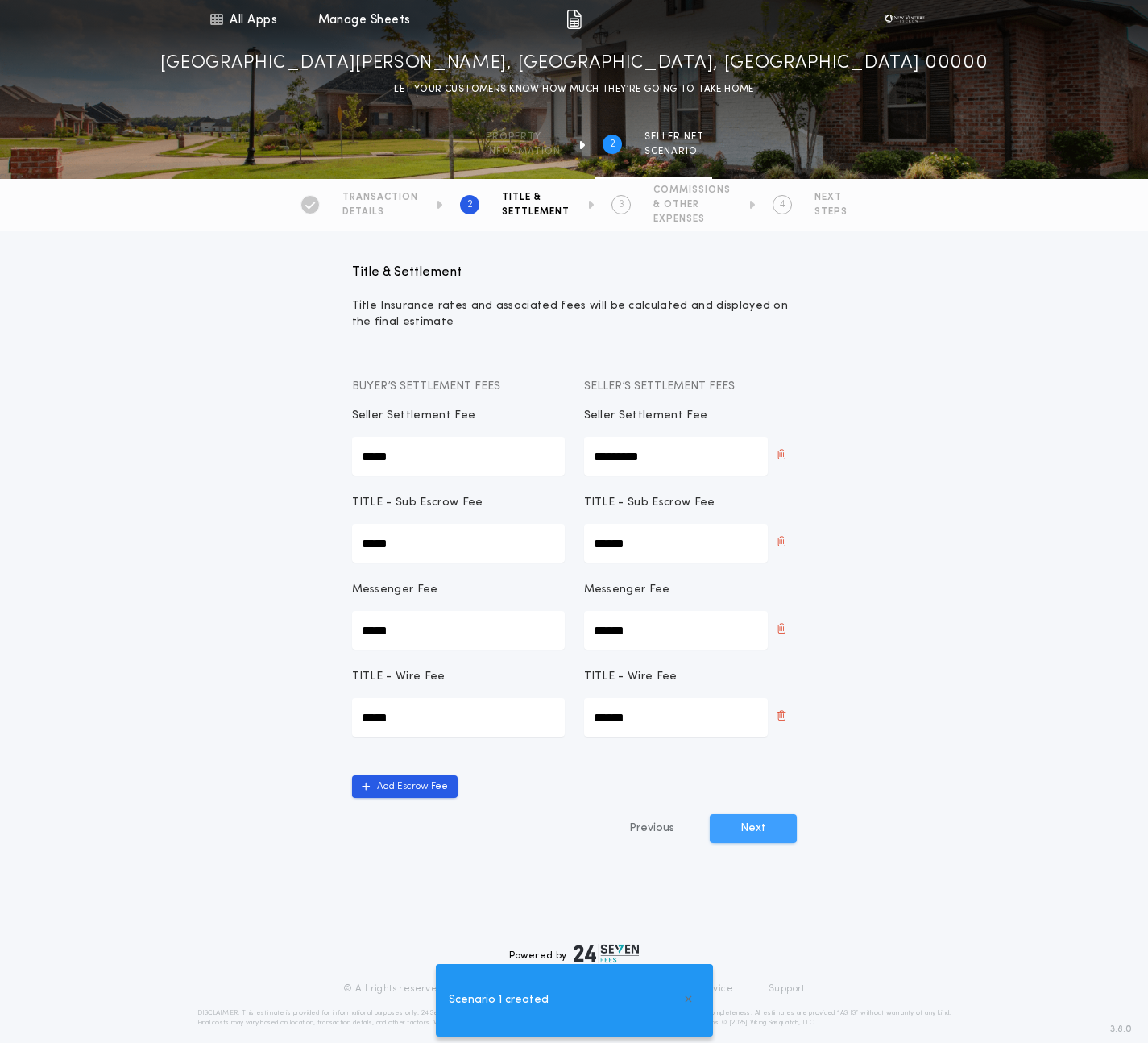
click at [758, 833] on button "Next" at bounding box center [754, 828] width 87 height 29
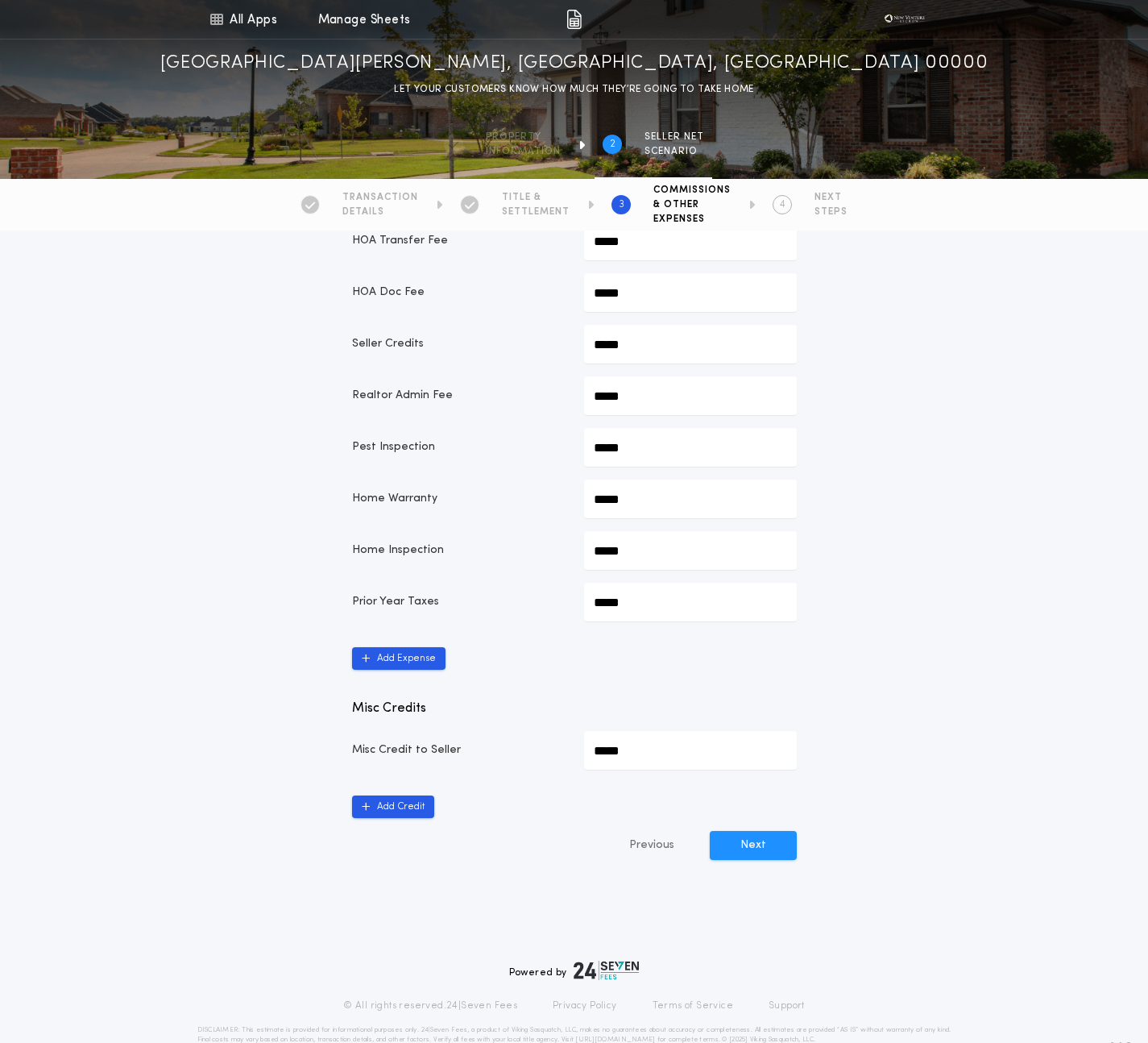
scroll to position [719, 0]
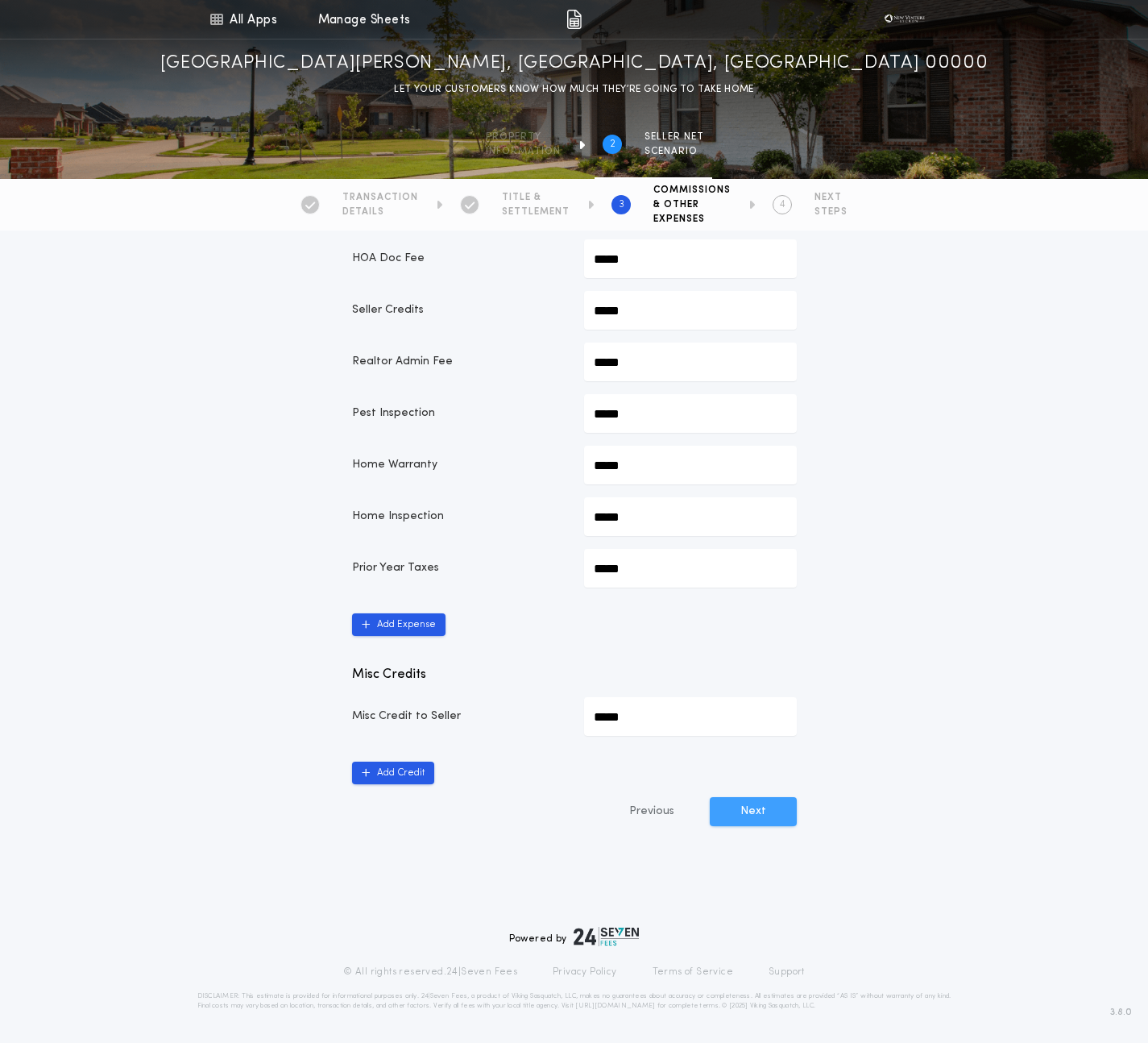
click at [742, 822] on button "Next" at bounding box center [754, 812] width 87 height 29
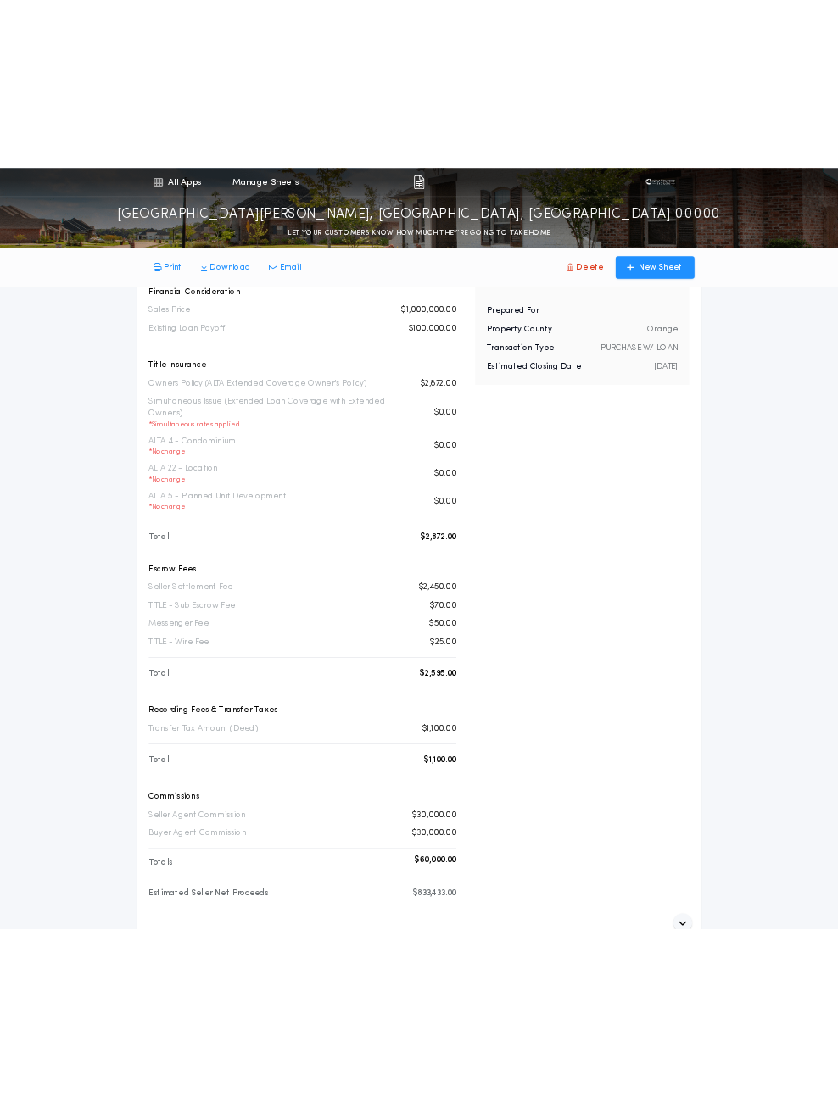
scroll to position [123, 0]
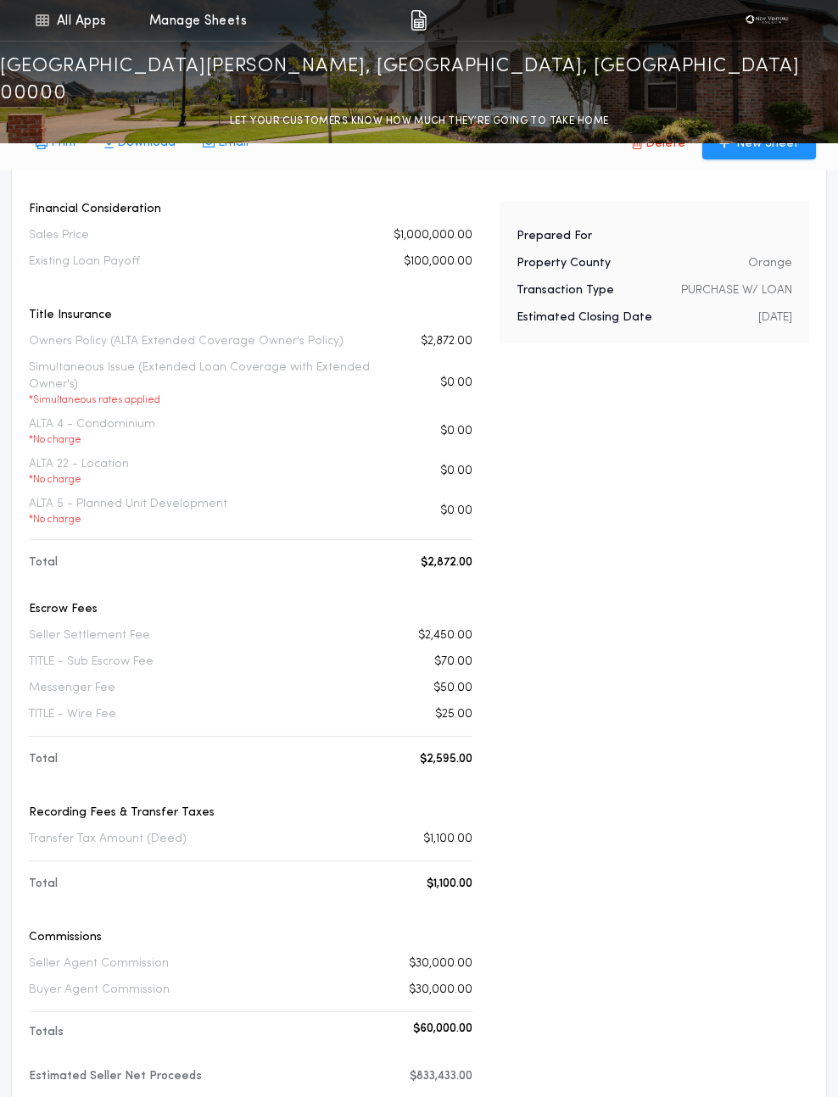
click at [519, 460] on div "Prepared For Property County Orange Transaction Type PURCHASE W/ LOAN Estimated…" at bounding box center [654, 658] width 310 height 915
click at [461, 460] on div "Title Insurance Owners Policy (ALTA Extended Coverage Owner's Policy) $2,872.00…" at bounding box center [250, 426] width 443 height 238
click at [404, 555] on div "Total $2,872.00" at bounding box center [250, 563] width 443 height 17
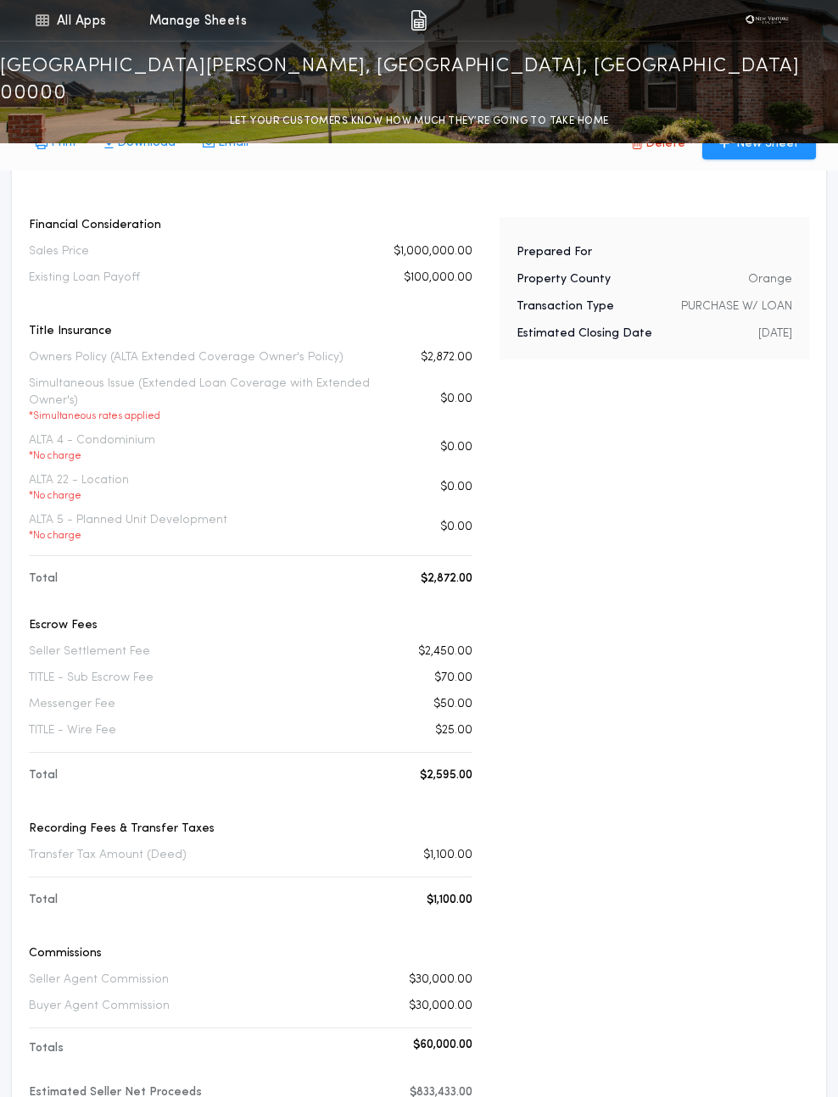
scroll to position [103, 0]
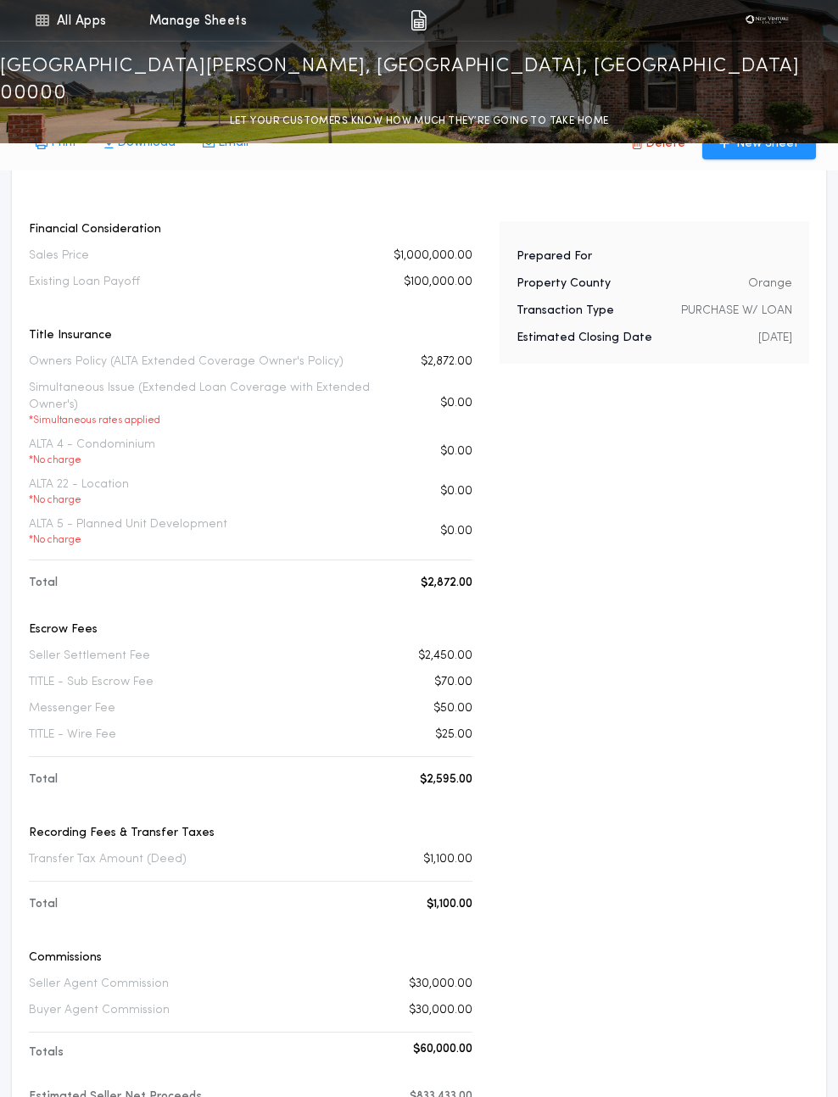
click at [330, 477] on div "ALTA 22 - Location * No charge $0.00" at bounding box center [250, 492] width 443 height 31
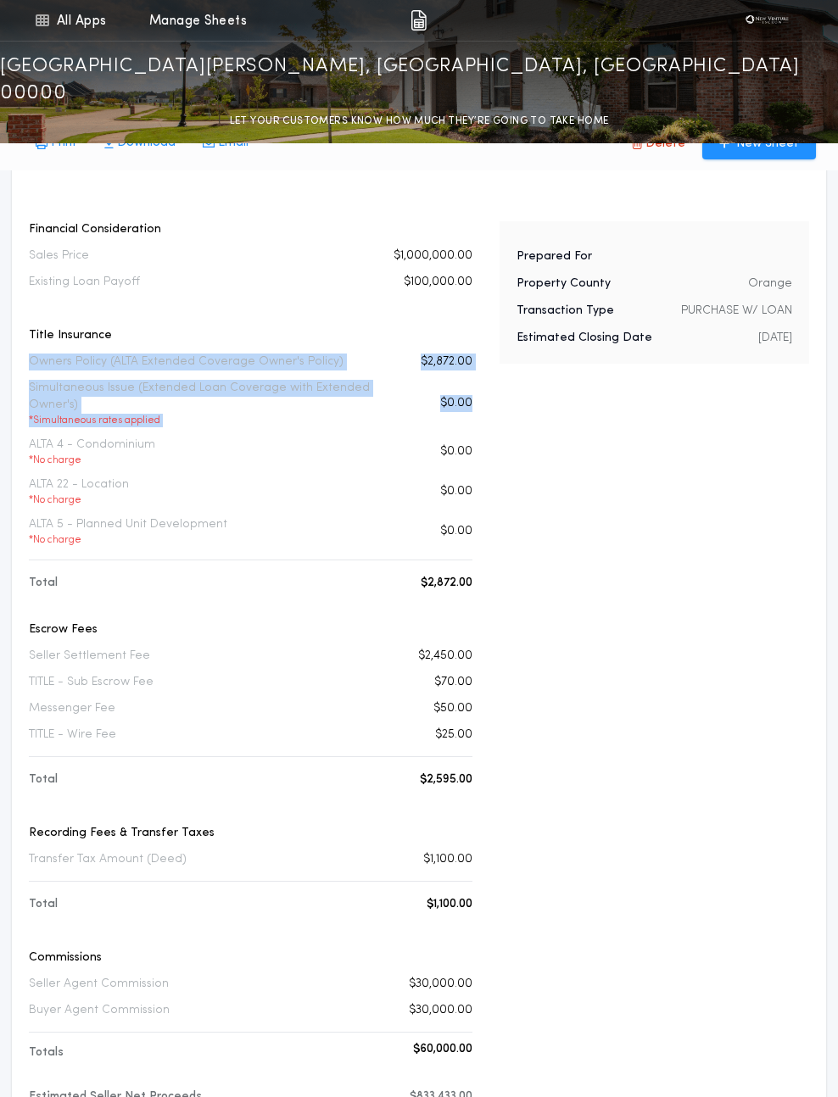
drag, startPoint x: 26, startPoint y: 333, endPoint x: 477, endPoint y: 378, distance: 452.5
click at [477, 378] on div "Financial Consideration Sales Price $1,000,000.00 Existing Loan Payoff $100,000…" at bounding box center [418, 678] width 787 height 915
click at [192, 380] on p "Simultaneous Issue (Extended Loan Coverage with Extended Owner's) * Simultaneou…" at bounding box center [213, 403] width 368 height 47
drag, startPoint x: 28, startPoint y: 331, endPoint x: 482, endPoint y: 376, distance: 456.0
click at [481, 376] on div "Financial Consideration Sales Price $1,000,000.00 Existing Loan Payoff $100,000…" at bounding box center [418, 678] width 787 height 915
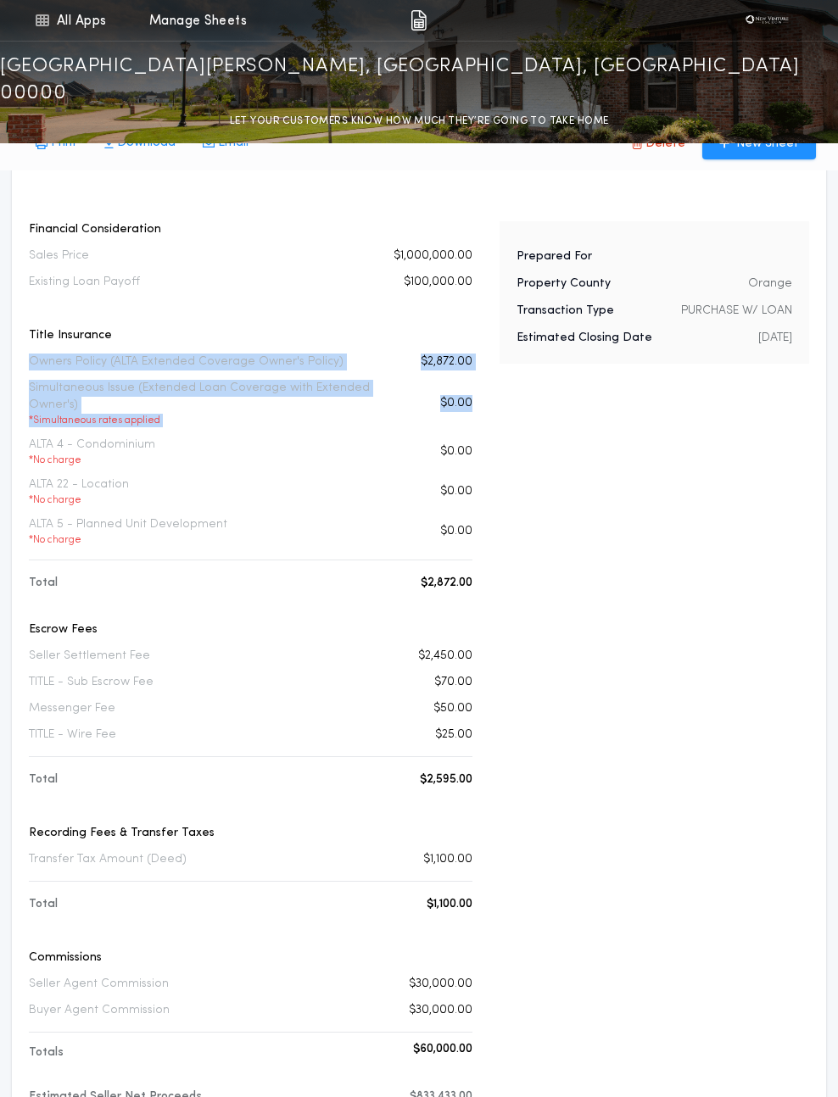
click at [482, 376] on div "Financial Consideration Sales Price $1,000,000.00 Existing Loan Payoff $100,000…" at bounding box center [418, 678] width 787 height 915
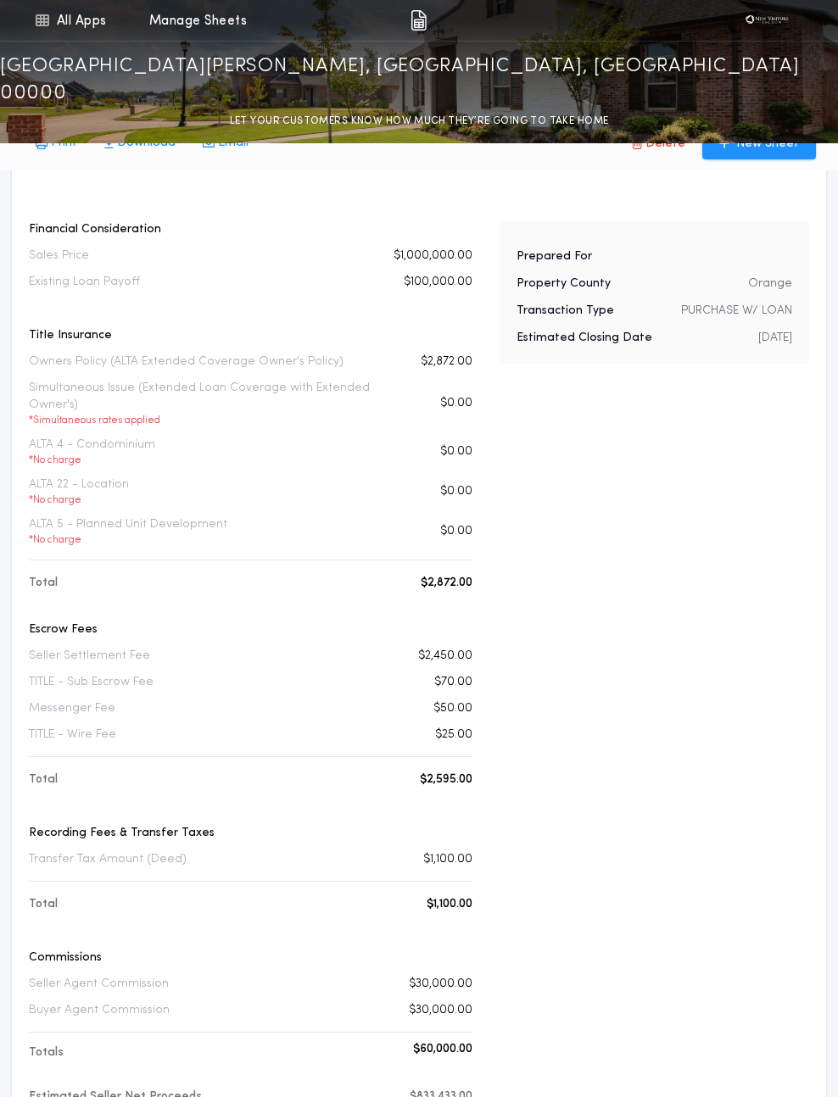
click at [237, 407] on div "Title Insurance Owners Policy (ALTA Extended Coverage Owner's Policy) $2,872.00…" at bounding box center [250, 446] width 443 height 238
click at [607, 525] on div "Prepared For Property County Orange Transaction Type PURCHASE W/ LOAN Estimated…" at bounding box center [654, 678] width 310 height 915
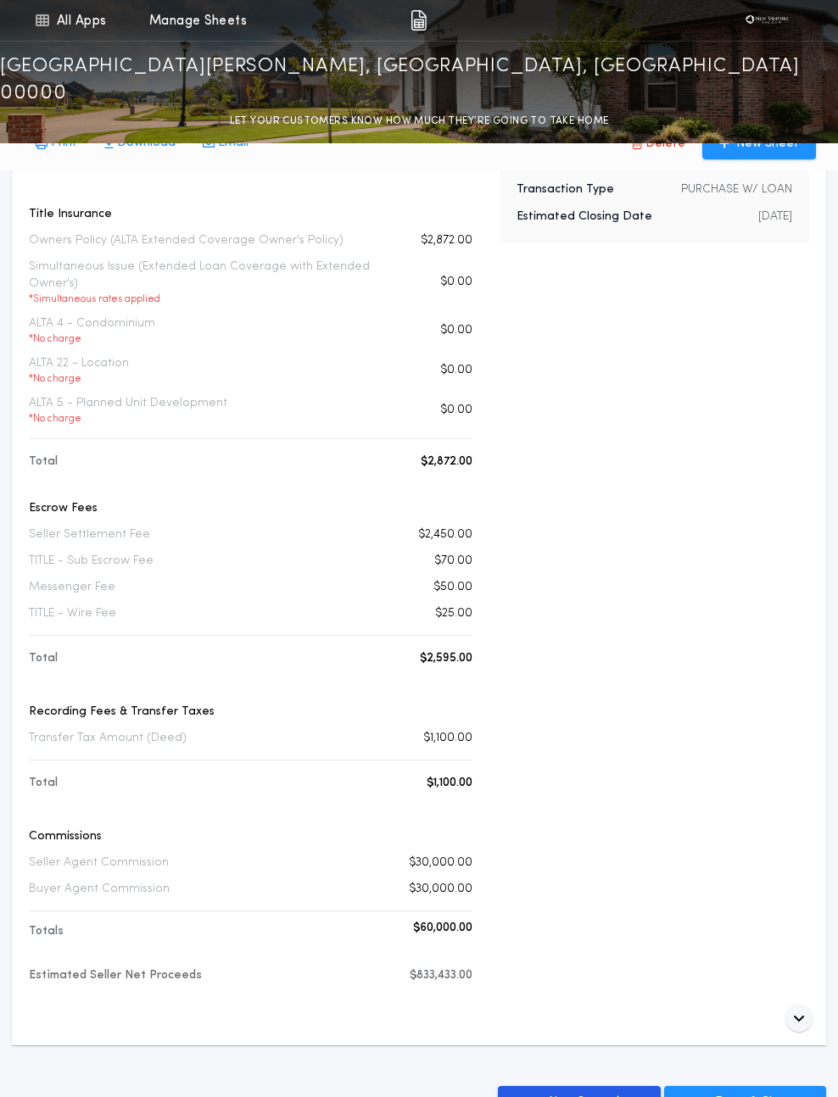
scroll to position [220, 0]
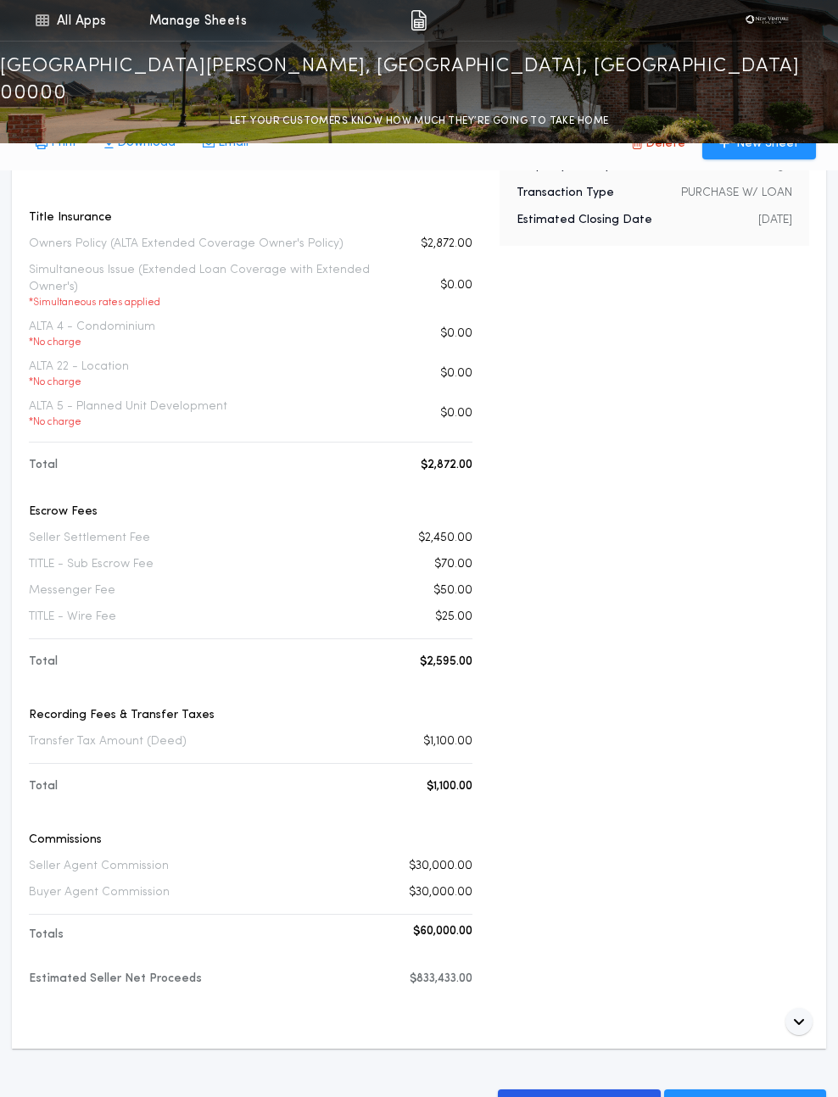
click at [513, 650] on div "Prepared For Property County Orange Transaction Type PURCHASE W/ LOAN Estimated…" at bounding box center [654, 560] width 310 height 915
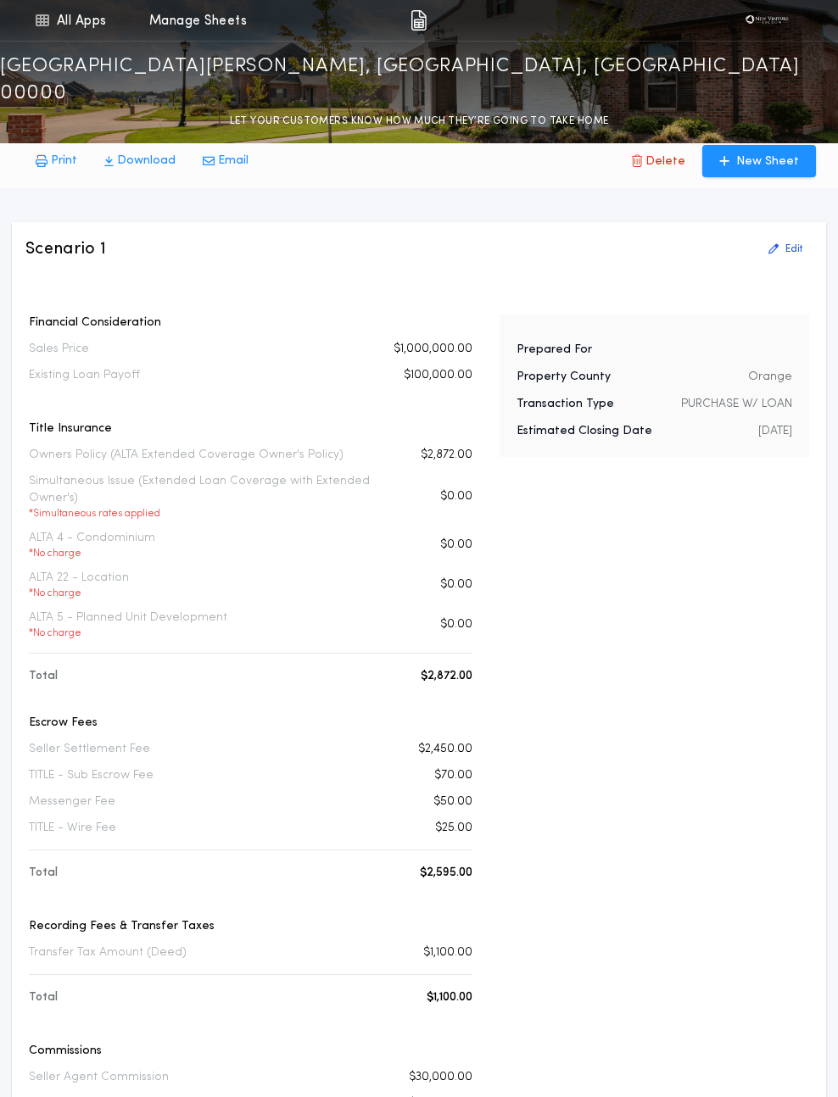
scroll to position [0, 0]
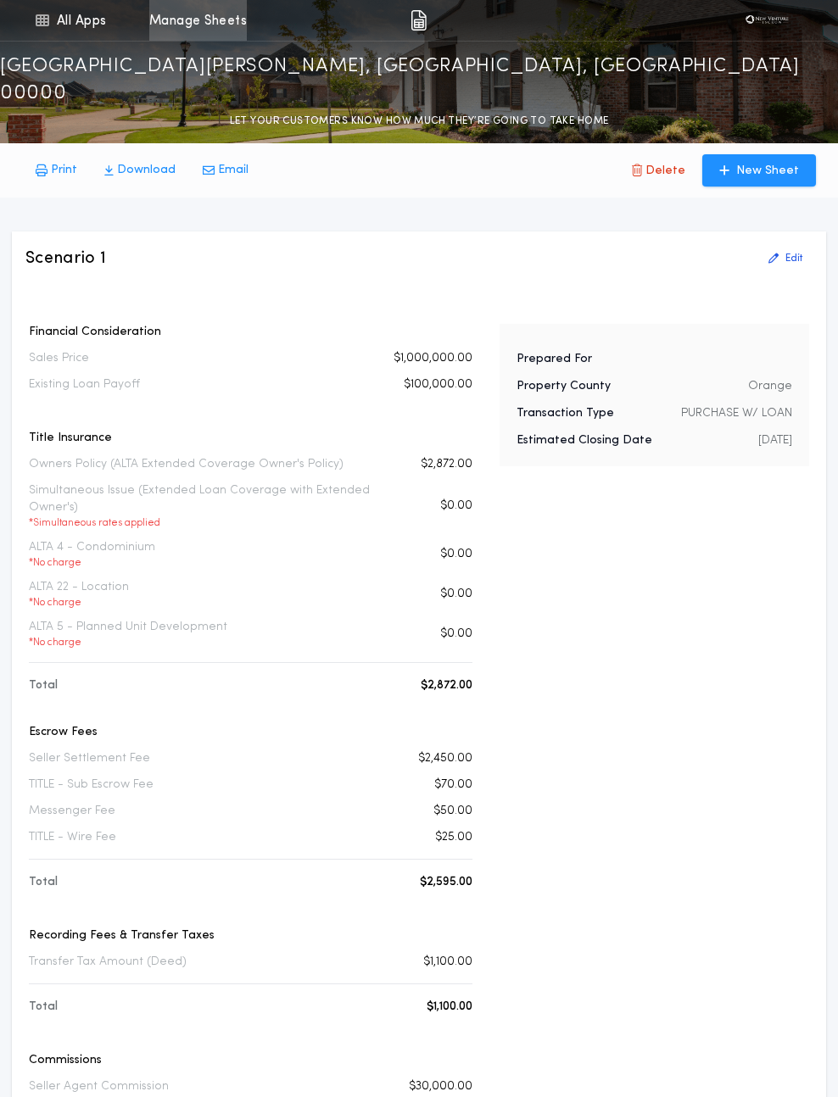
click at [211, 30] on link "Manage Sheets" at bounding box center [198, 20] width 98 height 41
click at [182, 456] on p "Owners Policy (ALTA Extended Coverage Owner's Policy)" at bounding box center [186, 464] width 315 height 17
click at [349, 350] on div "Sales Price $1,000,000.00" at bounding box center [250, 358] width 443 height 17
click at [205, 21] on link "Manage Sheets" at bounding box center [198, 20] width 98 height 41
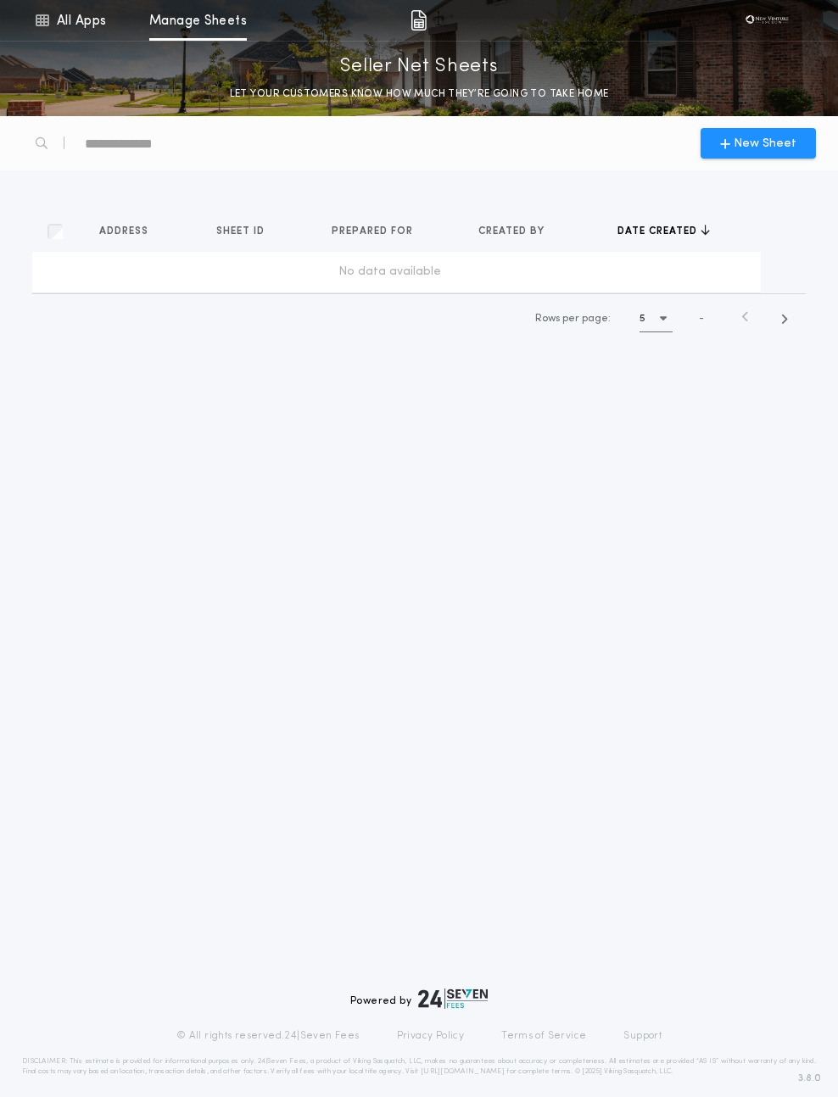
click at [178, 197] on div "Address Sheets Sheet ID Sheets Prepared for Sheets Created by Sheets Date creat…" at bounding box center [419, 278] width 814 height 174
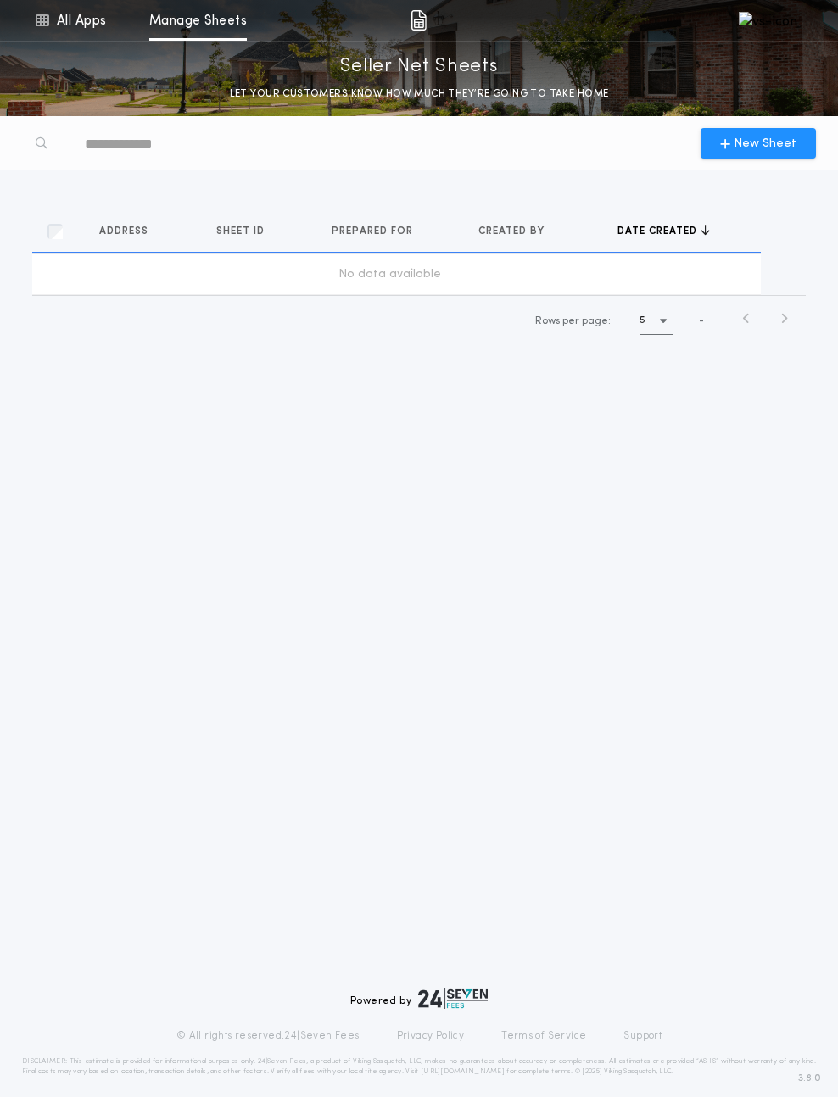
click at [293, 195] on div "Address Sheets Sheet ID Sheets Prepared for Sheets Created by Sheets Date creat…" at bounding box center [419, 279] width 814 height 176
click at [163, 20] on link "Manage Sheets" at bounding box center [198, 20] width 98 height 41
click at [74, 15] on link "All Apps" at bounding box center [70, 20] width 76 height 41
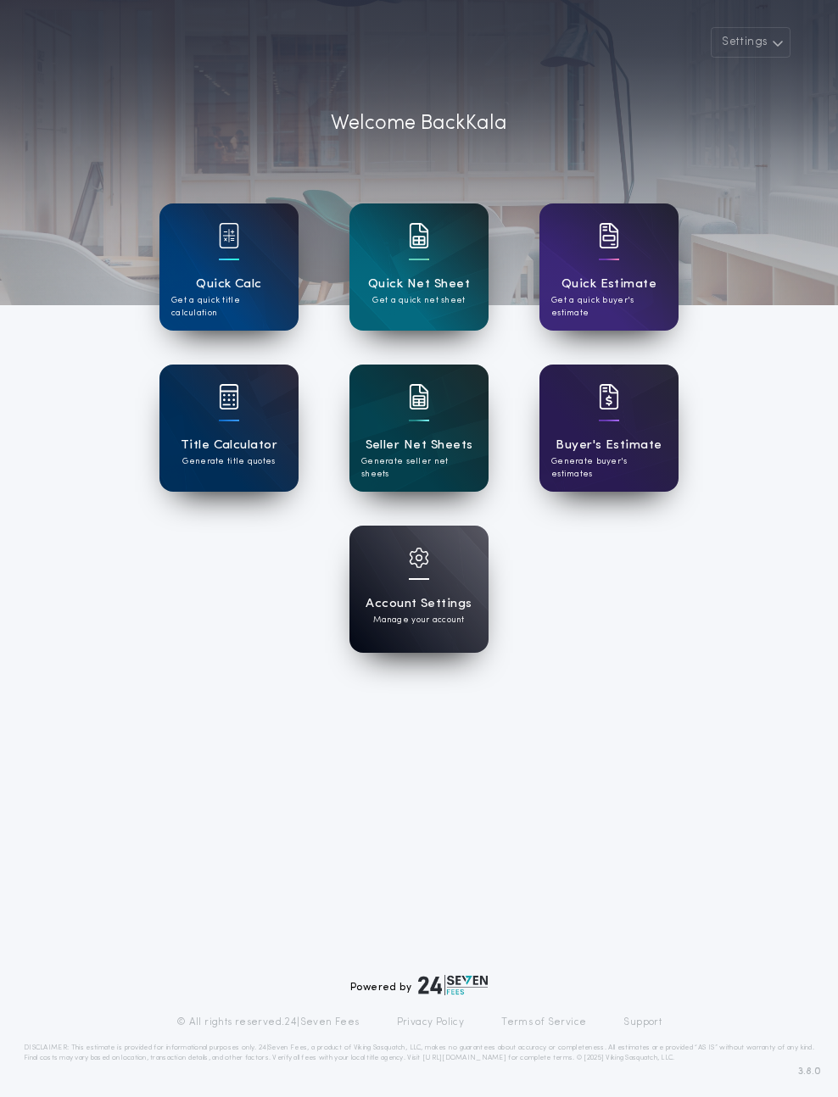
click at [407, 421] on div "Seller Net Sheets Generate seller net sheets" at bounding box center [418, 428] width 139 height 127
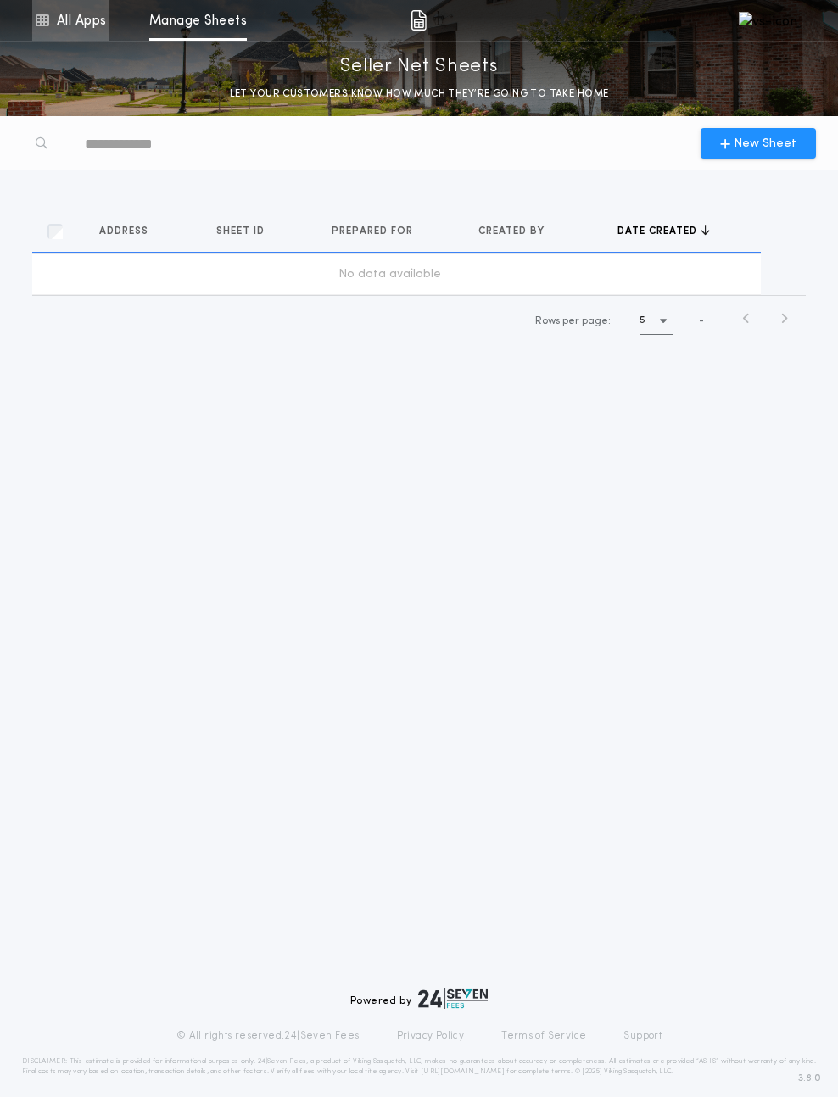
click at [82, 22] on link "All Apps" at bounding box center [70, 20] width 76 height 41
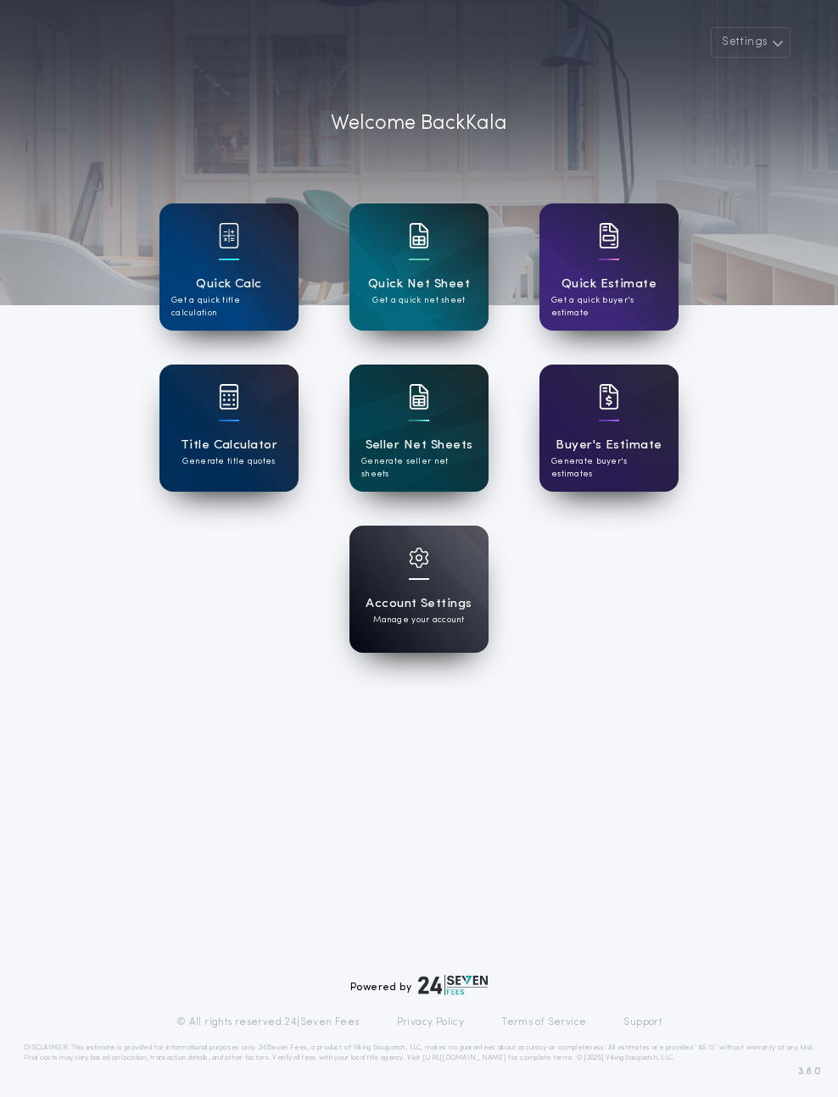
click at [458, 395] on div "Seller Net Sheets Generate seller net sheets" at bounding box center [418, 428] width 139 height 127
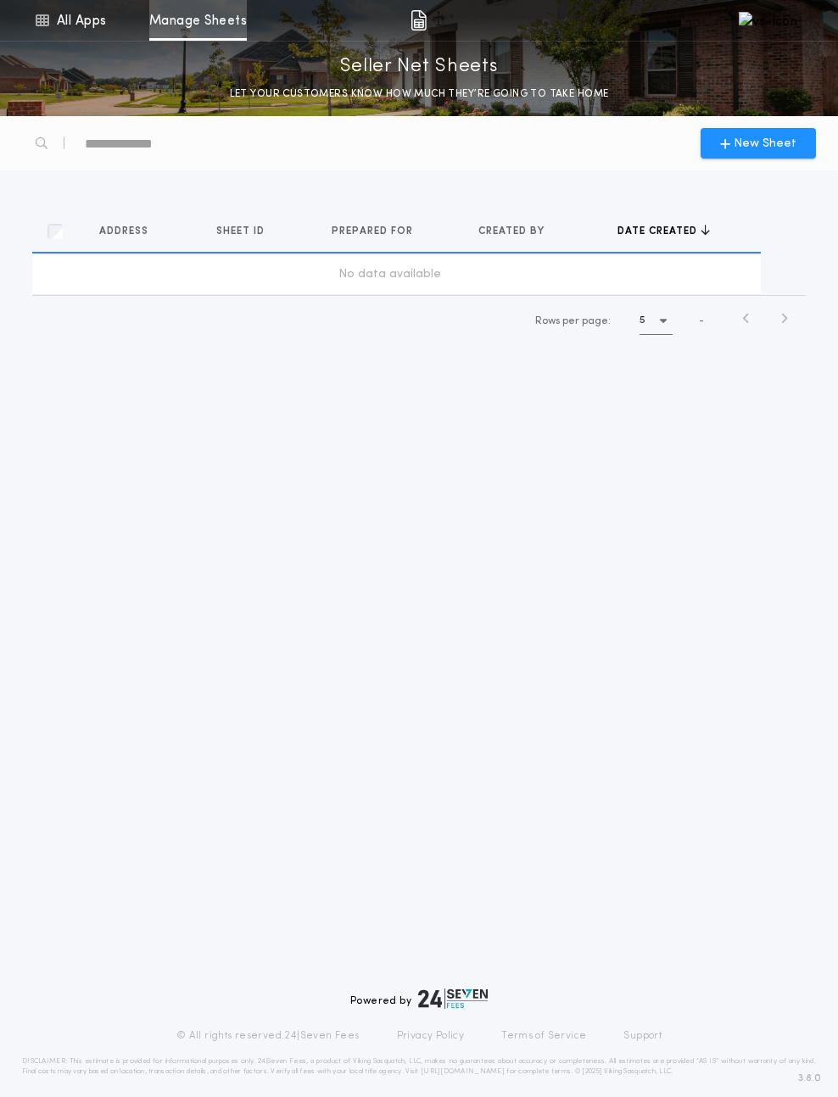
click at [214, 33] on link "Manage Sheets" at bounding box center [198, 20] width 98 height 41
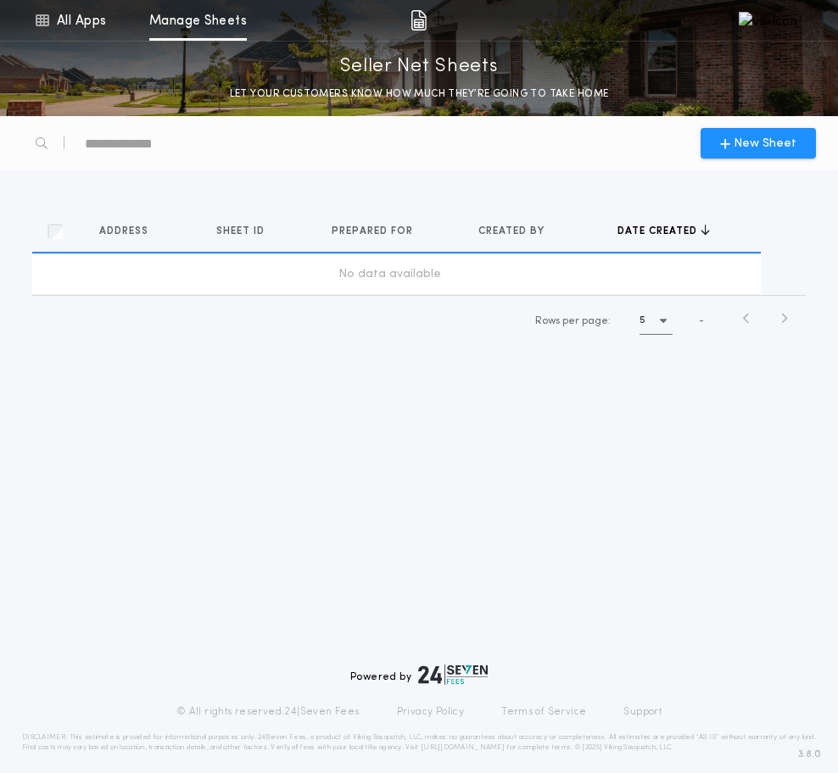
click at [220, 483] on div "New Sheet Address Sheets Sheet ID Sheets Prepared for Sheets Created by Sheets …" at bounding box center [419, 444] width 838 height 657
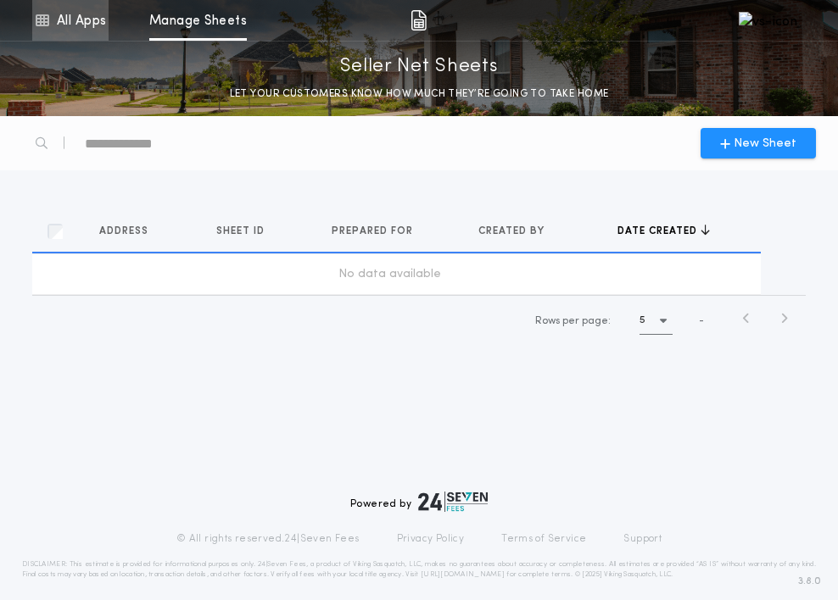
click at [43, 23] on icon at bounding box center [41, 20] width 15 height 20
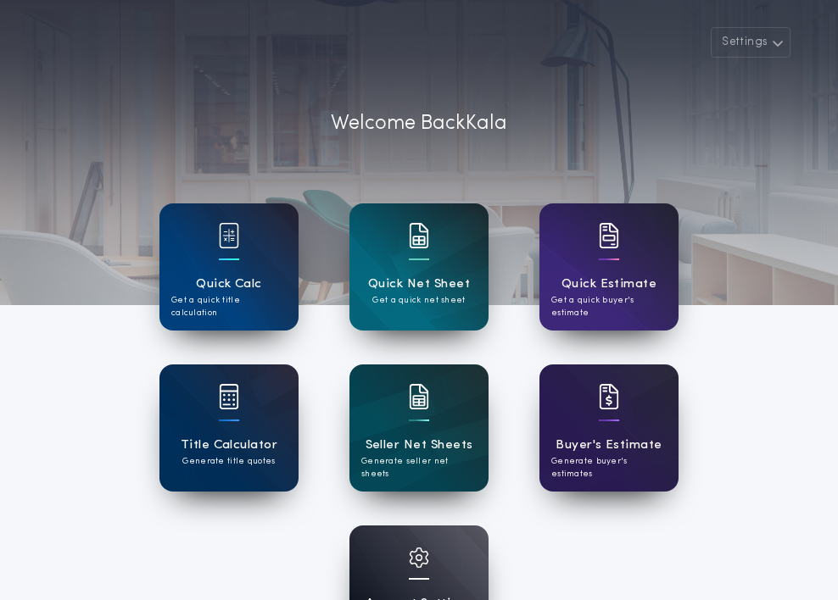
click at [769, 9] on div at bounding box center [419, 152] width 838 height 305
click at [744, 47] on button "Settings" at bounding box center [751, 42] width 80 height 31
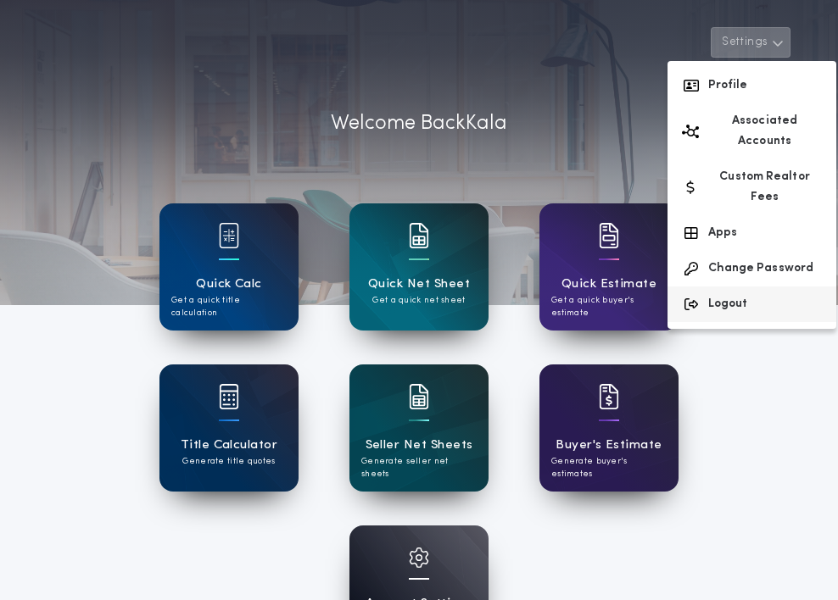
click at [731, 287] on button "Logout" at bounding box center [751, 305] width 169 height 36
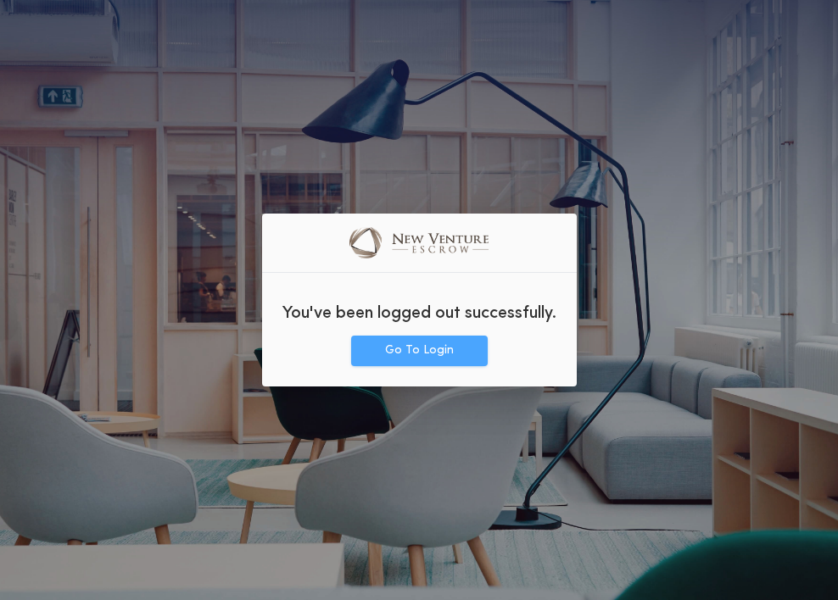
click at [447, 356] on button "Go To Login" at bounding box center [419, 351] width 137 height 31
